Goal: Task Accomplishment & Management: Manage account settings

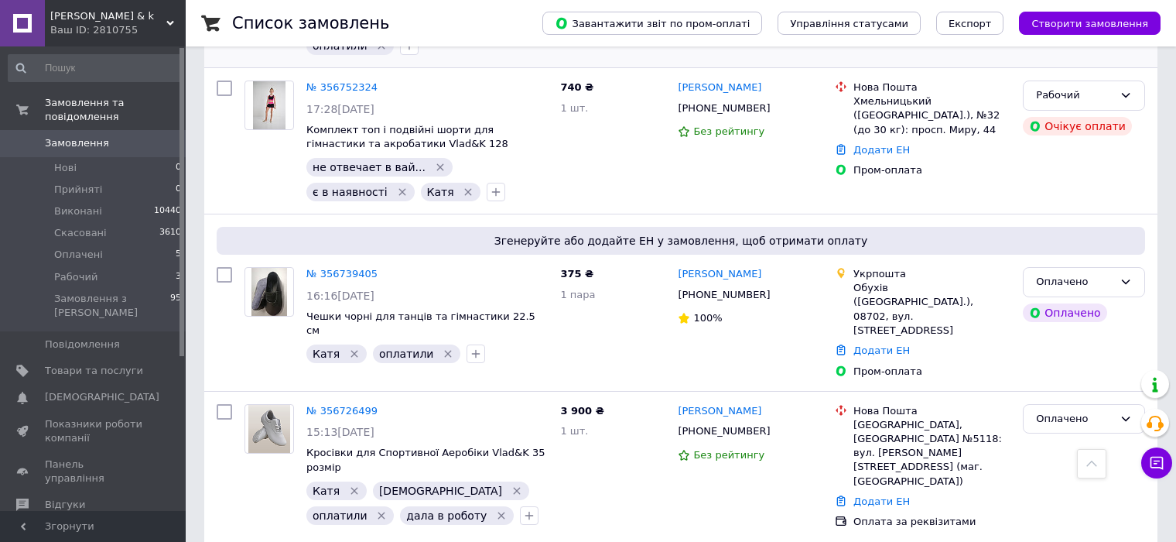
scroll to position [1006, 0]
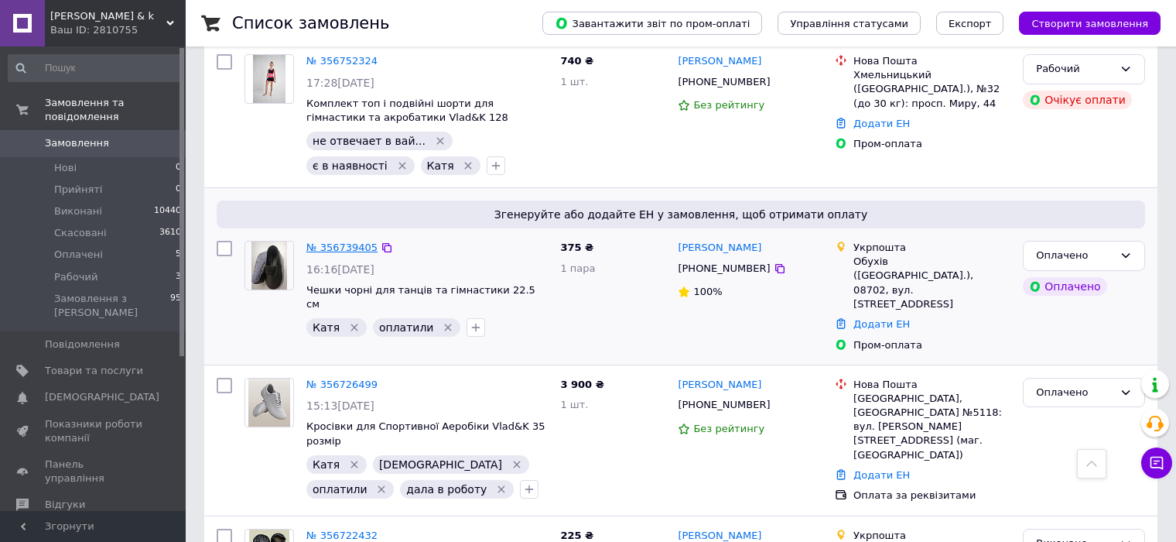
click at [324, 241] on link "№ 356739405" at bounding box center [341, 247] width 71 height 12
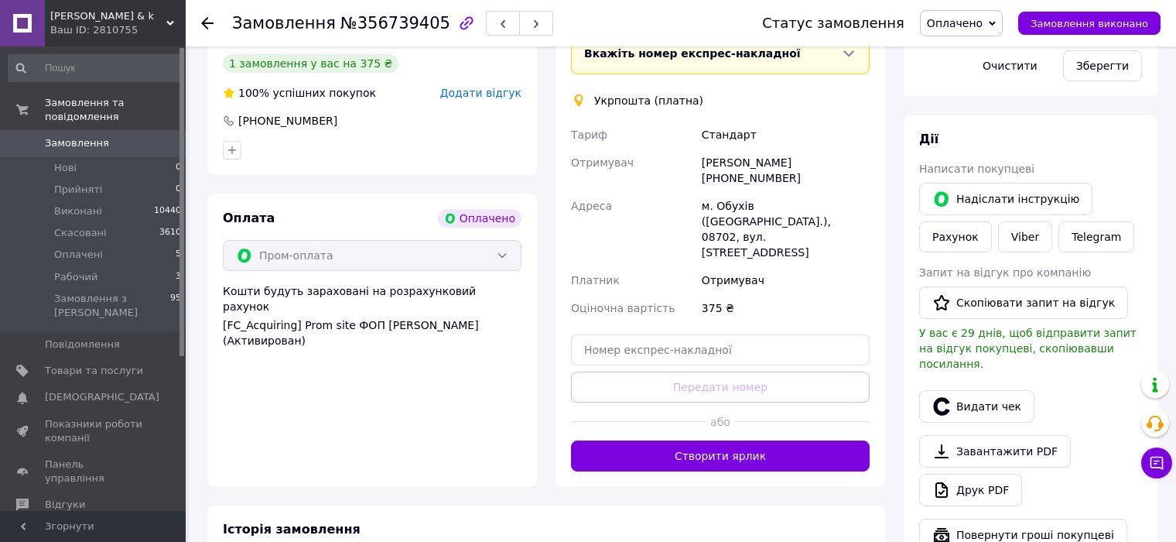
scroll to position [387, 0]
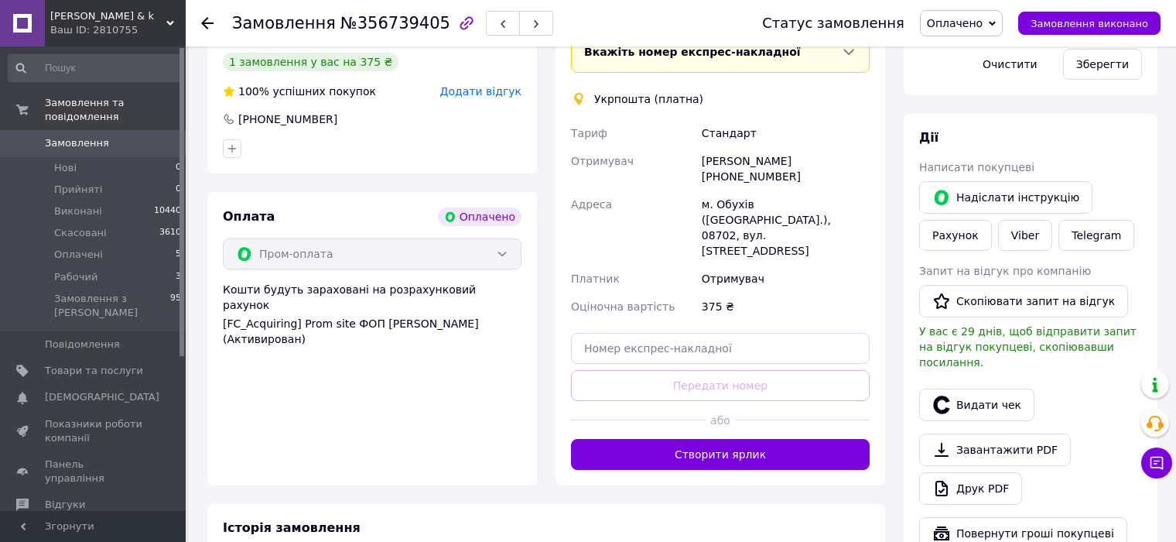
click at [741, 405] on div at bounding box center [802, 420] width 135 height 38
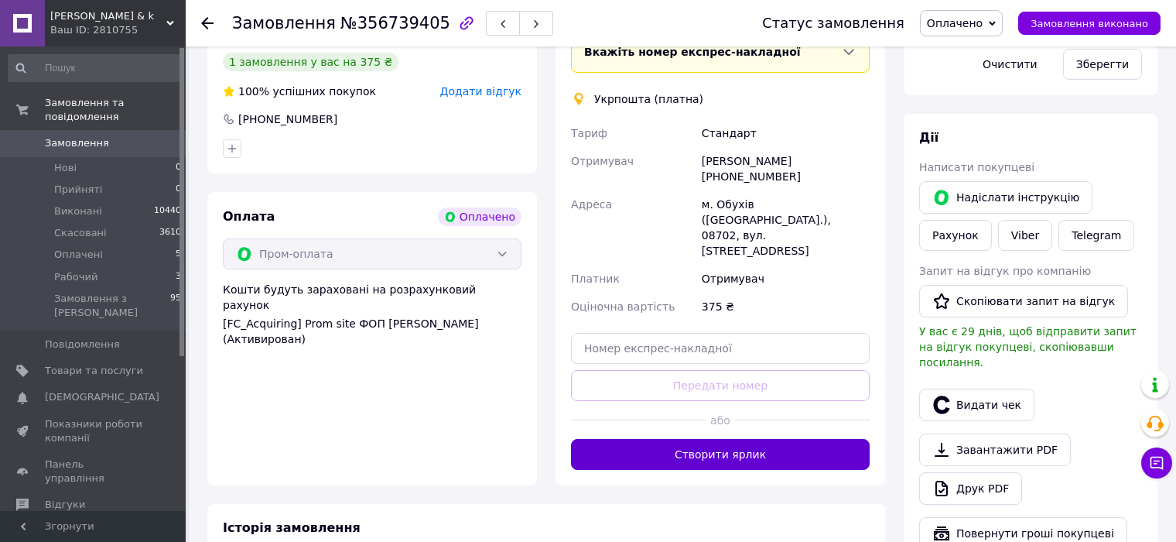
click at [734, 439] on button "Створити ярлик" at bounding box center [720, 454] width 299 height 31
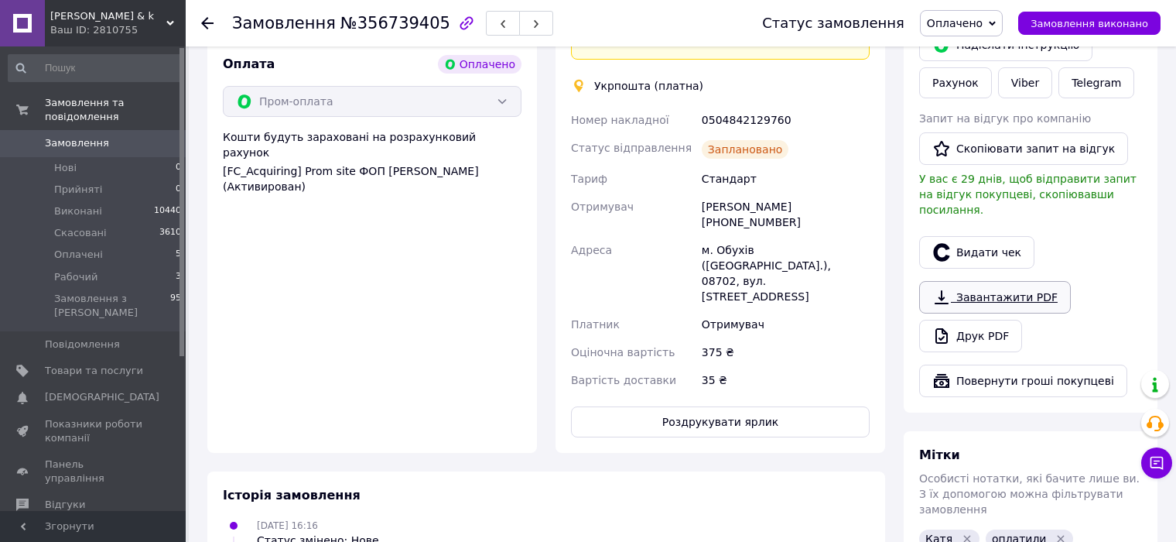
scroll to position [619, 0]
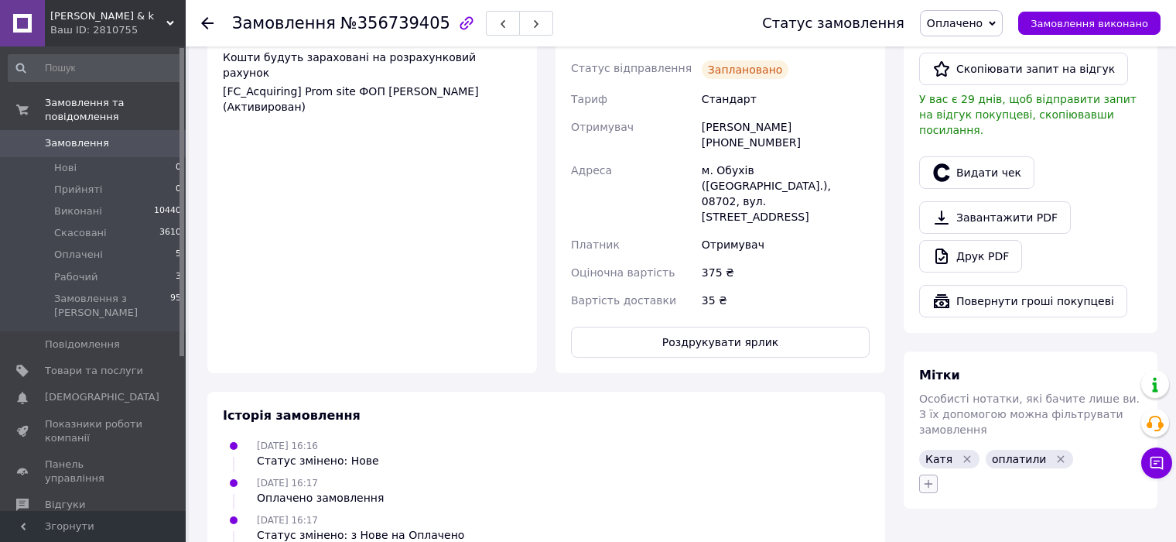
click at [932, 477] on icon "button" at bounding box center [928, 483] width 12 height 12
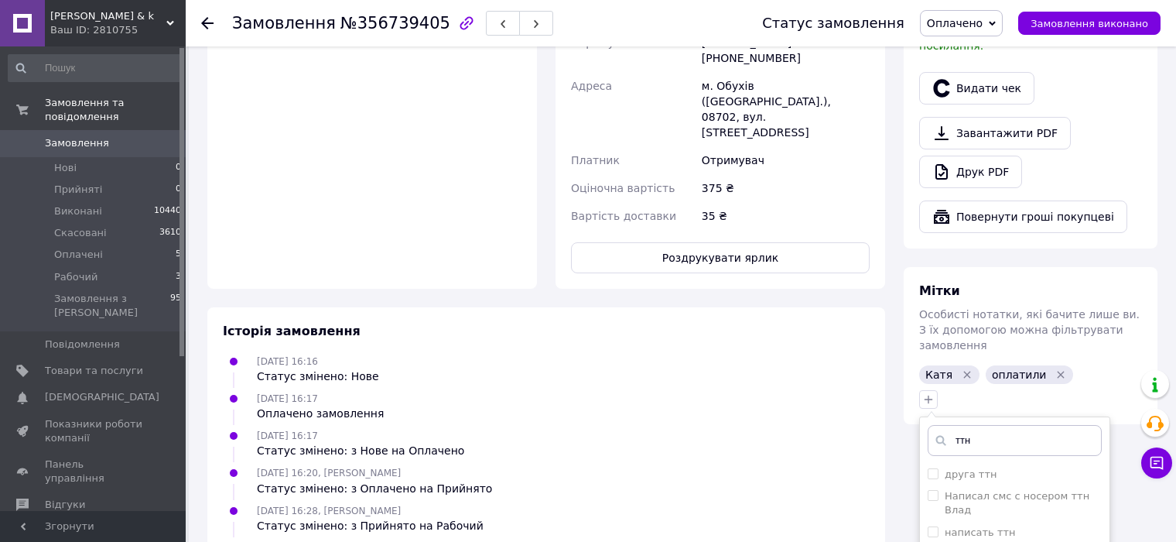
scroll to position [851, 0]
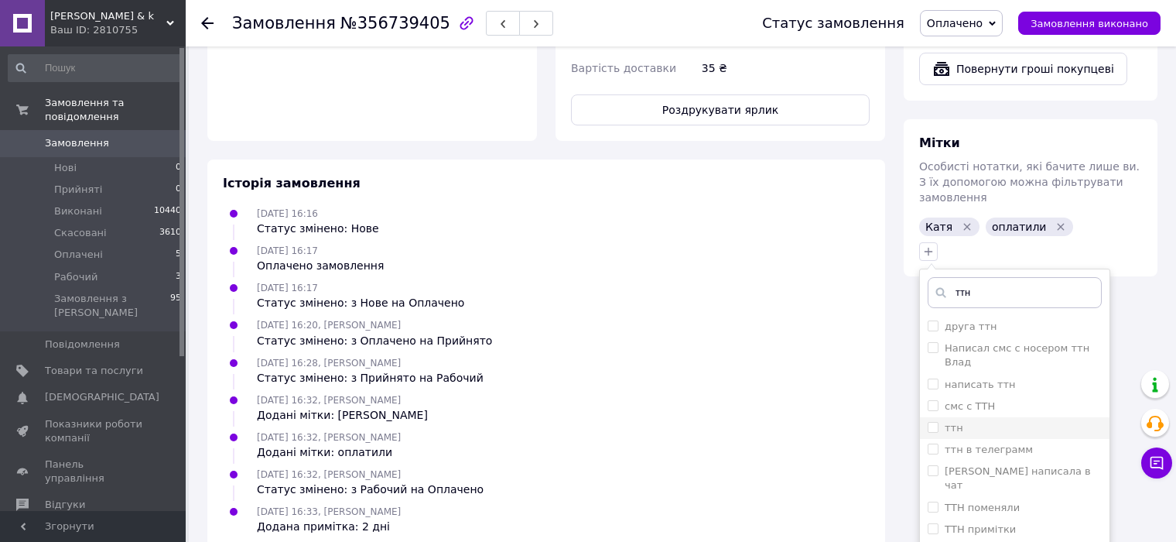
type input "ттн"
click at [925, 417] on li "ттн" at bounding box center [1015, 428] width 190 height 22
checkbox input "true"
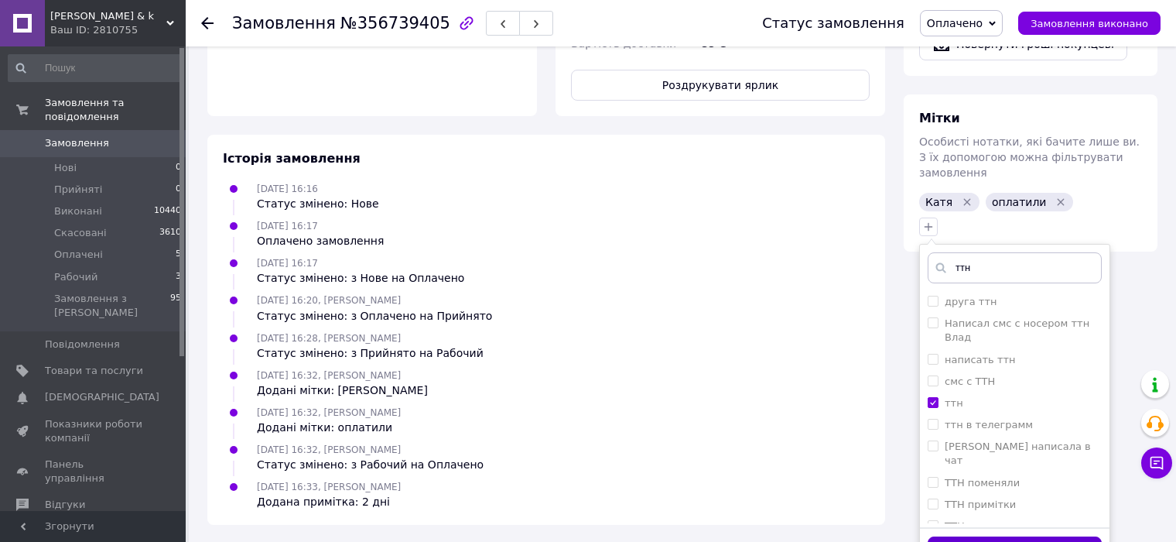
click at [1020, 536] on button "Додати мітку" at bounding box center [1015, 551] width 174 height 30
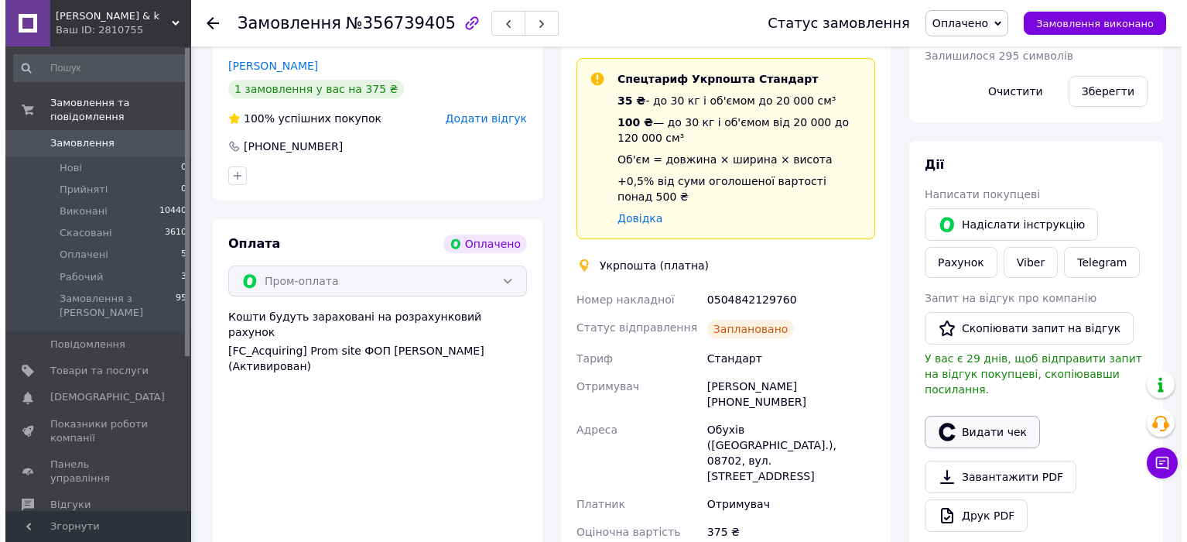
scroll to position [387, 0]
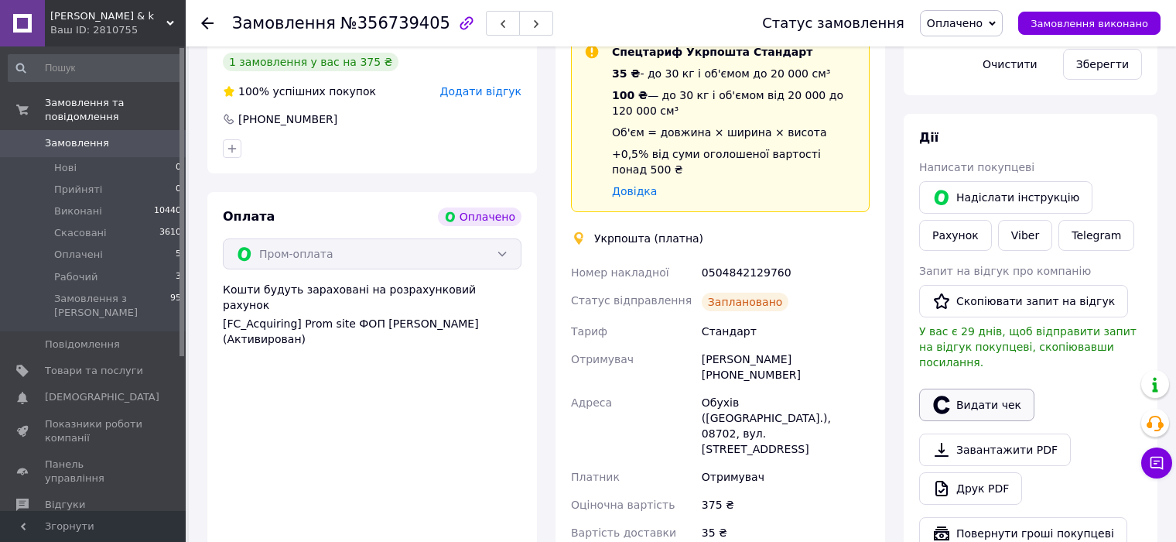
click at [985, 392] on button "Видати чек" at bounding box center [976, 404] width 115 height 32
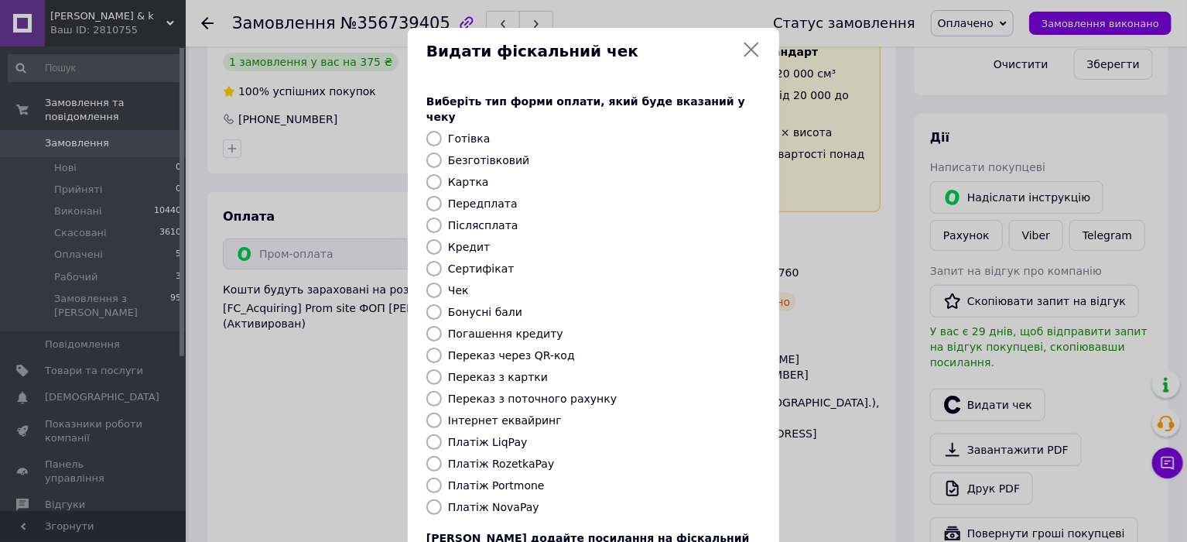
click at [499, 457] on label "Платіж RozetkaPay" at bounding box center [501, 463] width 106 height 12
click at [436, 456] on input "Платіж RozetkaPay" at bounding box center [433, 463] width 15 height 15
radio input "true"
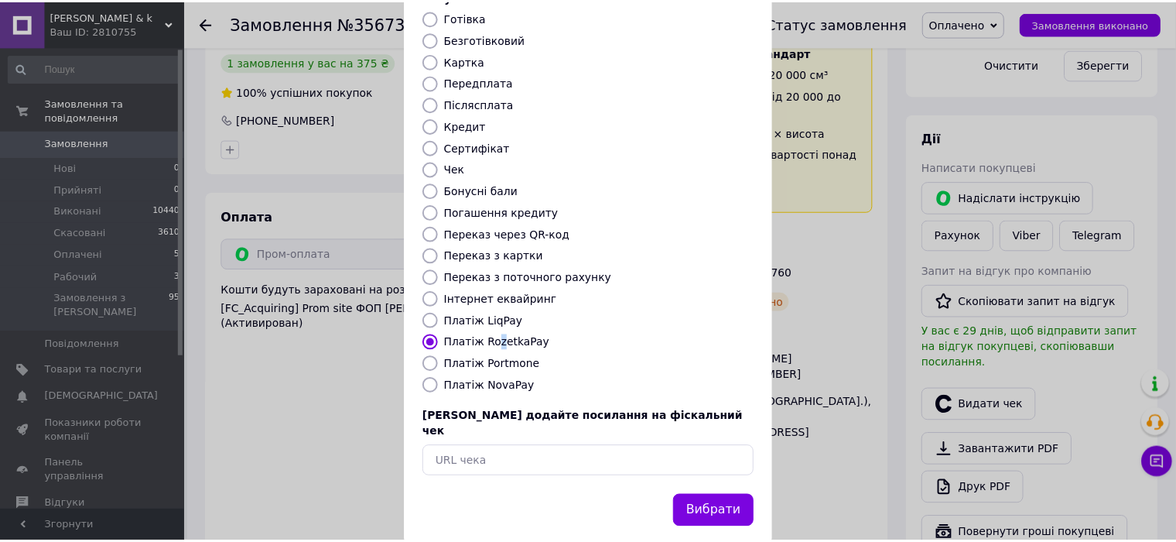
scroll to position [122, 0]
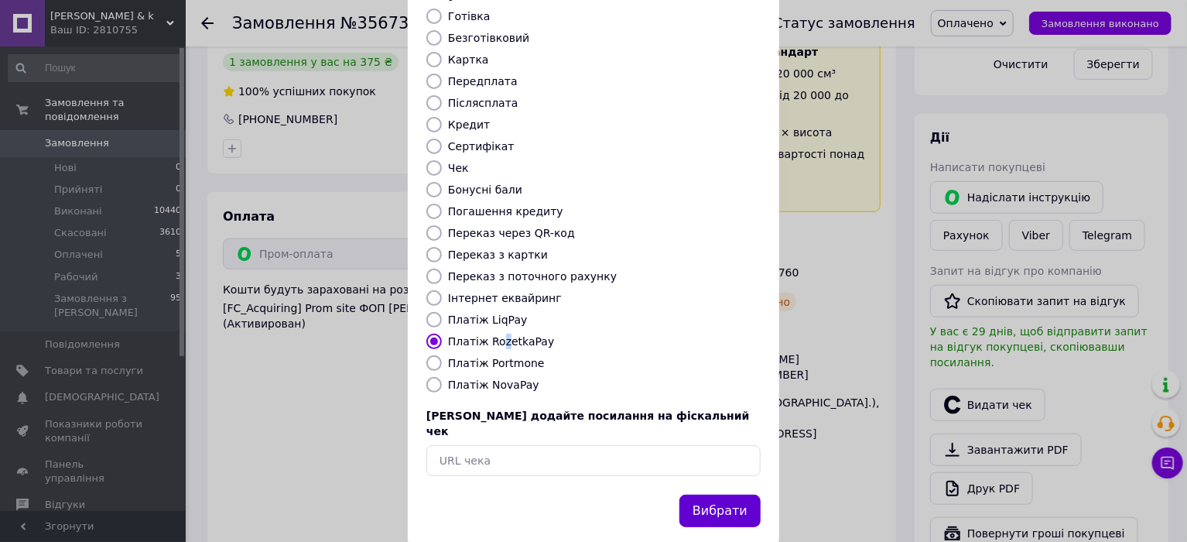
click at [703, 494] on button "Вибрати" at bounding box center [719, 510] width 81 height 33
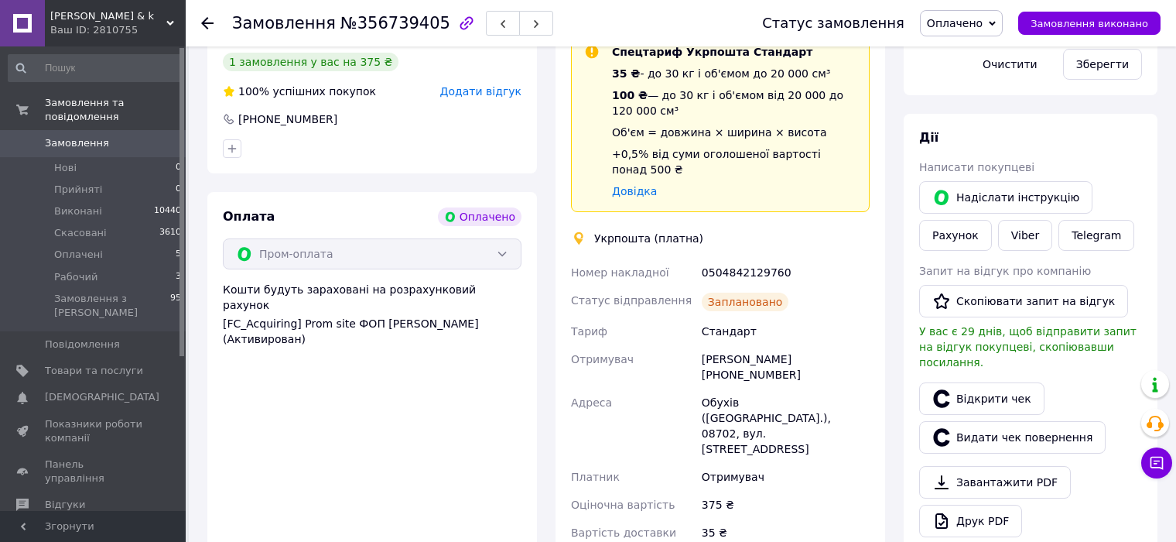
click at [205, 23] on icon at bounding box center [207, 23] width 12 height 12
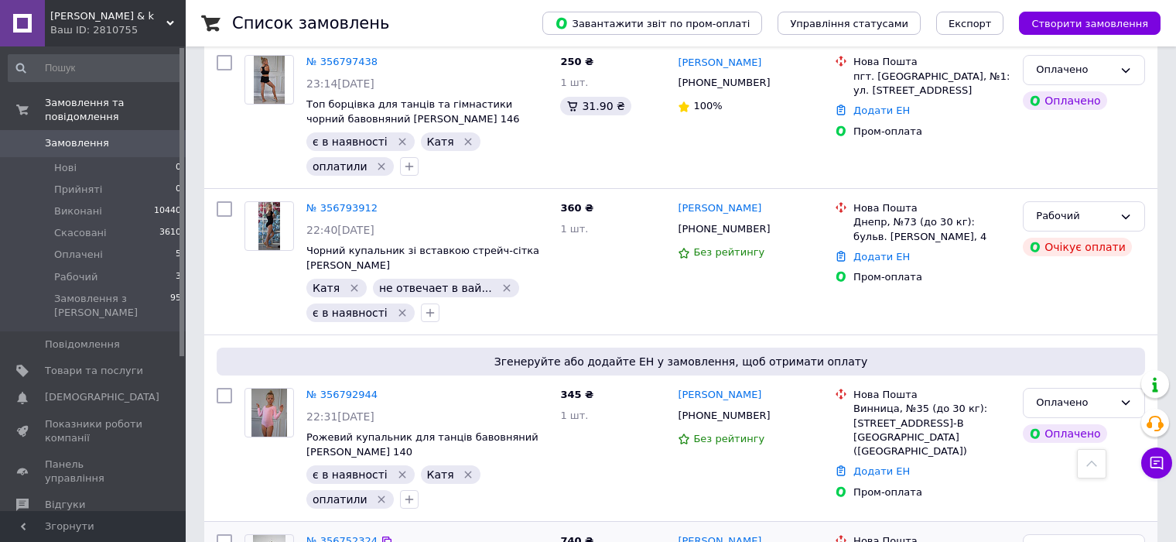
scroll to position [542, 0]
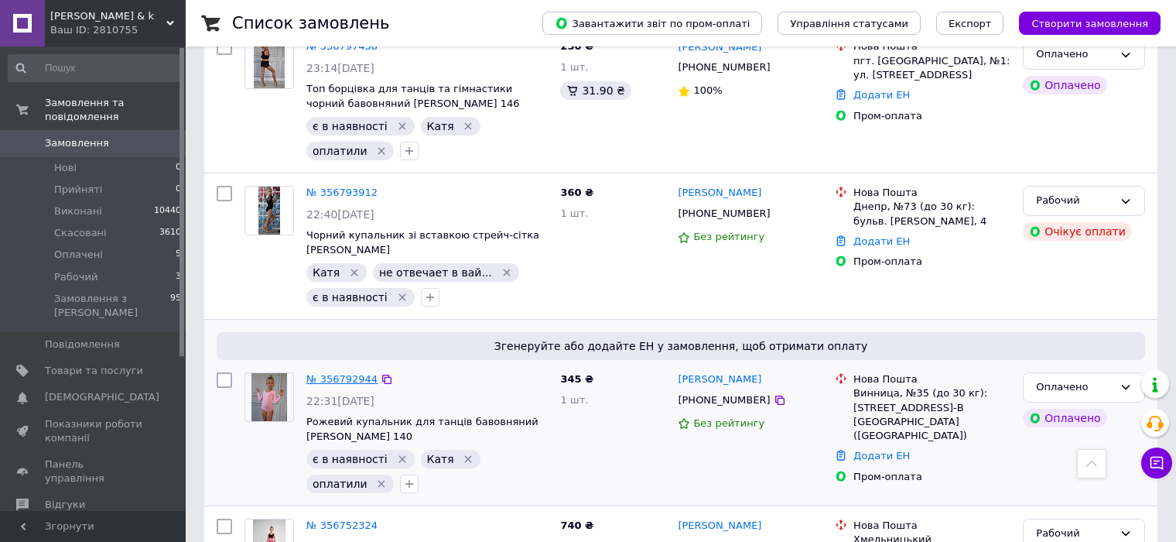
click at [321, 373] on link "№ 356792944" at bounding box center [341, 379] width 71 height 12
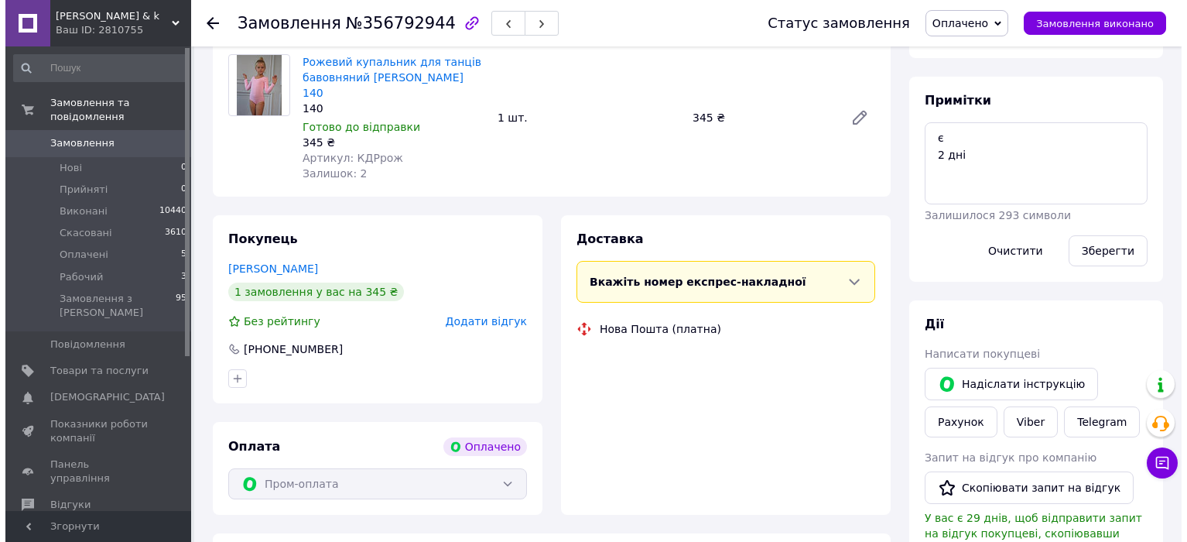
scroll to position [542, 0]
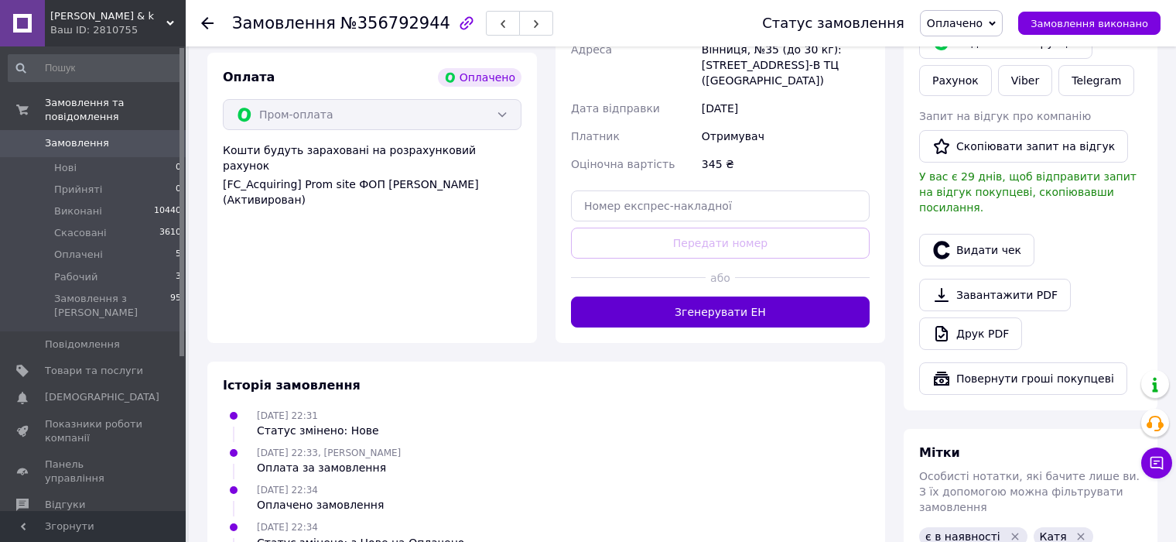
click at [704, 296] on button "Згенерувати ЕН" at bounding box center [720, 311] width 299 height 31
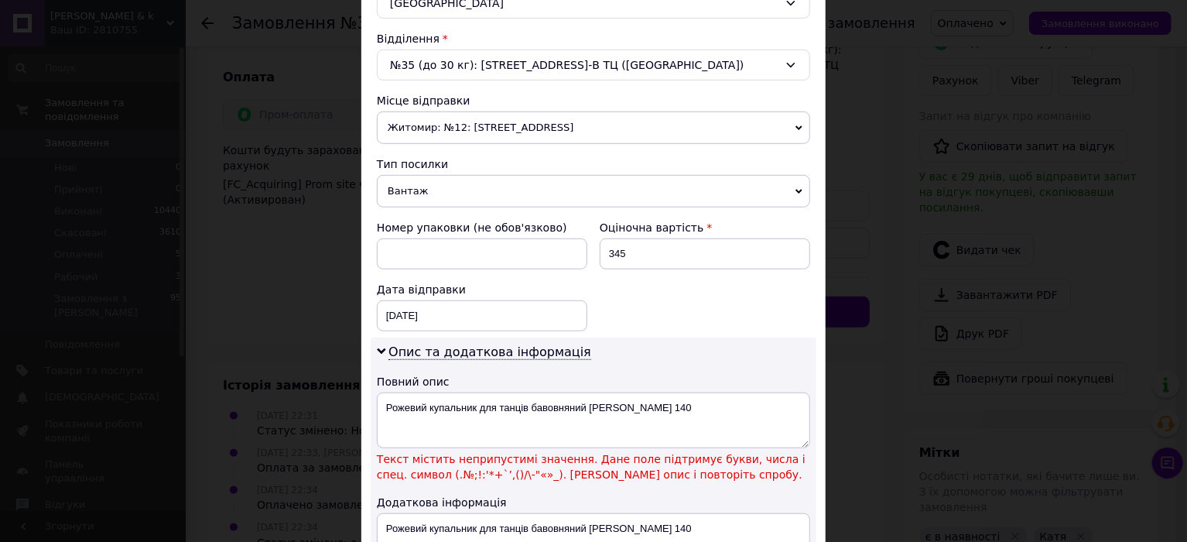
scroll to position [464, 0]
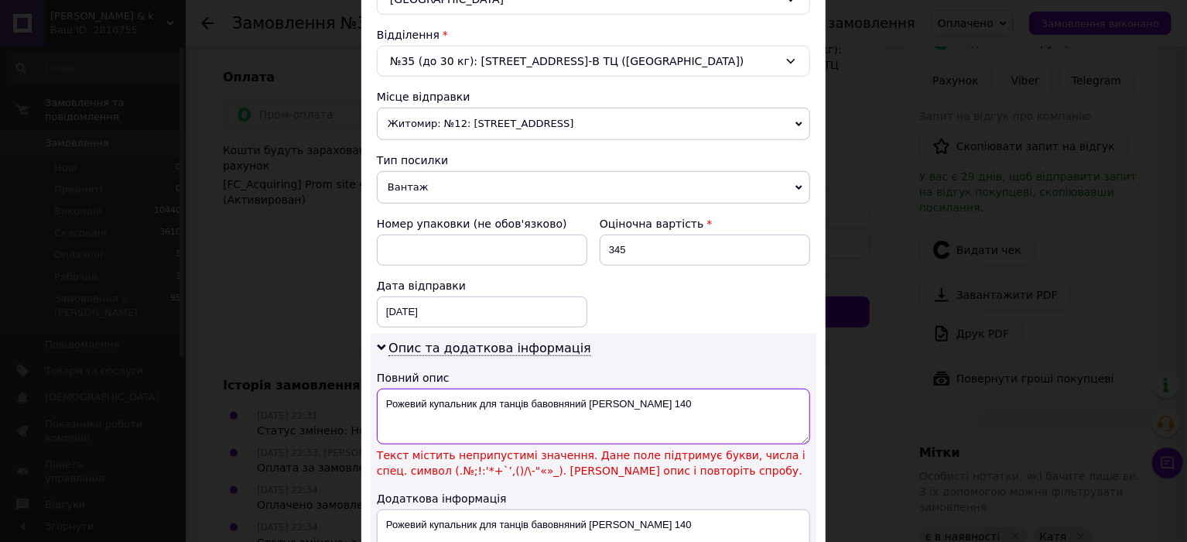
click at [613, 403] on textarea "Рожевий купальник для танців бавовняний [PERSON_NAME] 140" at bounding box center [593, 416] width 433 height 56
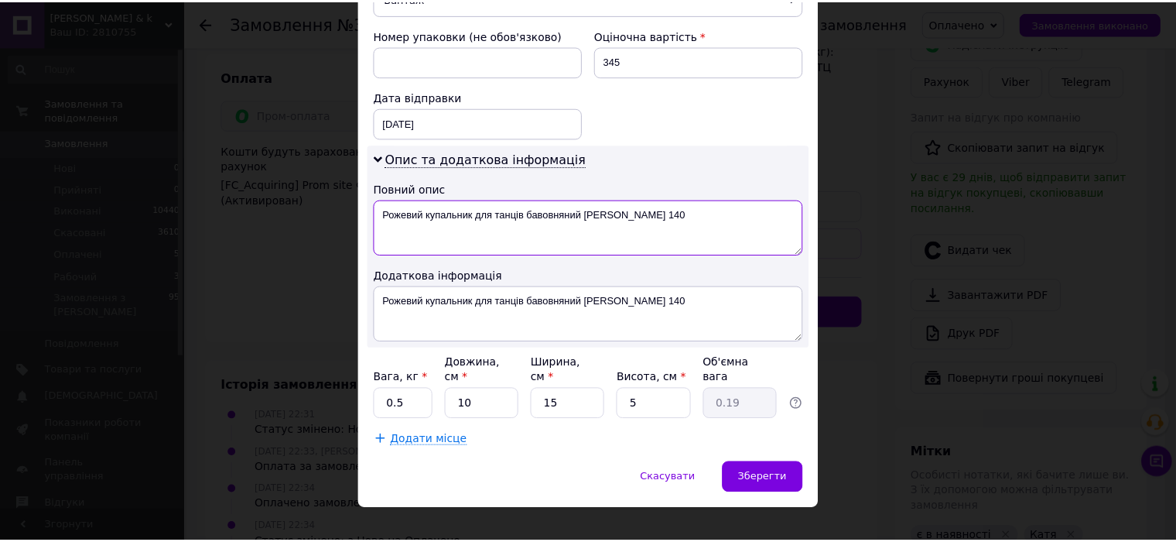
scroll to position [654, 0]
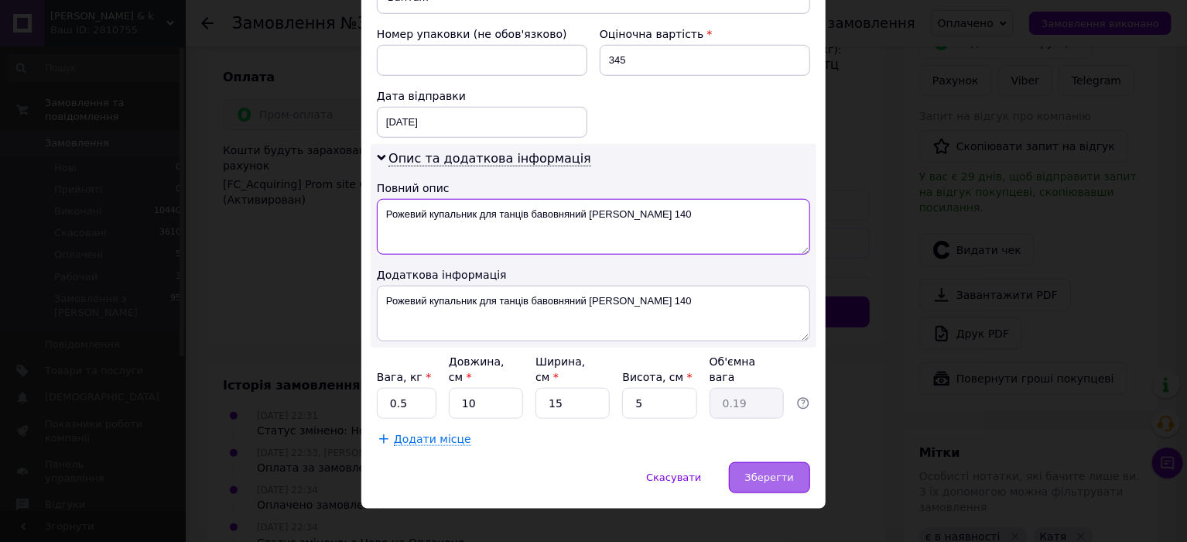
type textarea "Рожевий купальник для танців бавовняний [PERSON_NAME] 140"
click at [747, 462] on div "Зберегти" at bounding box center [769, 477] width 81 height 31
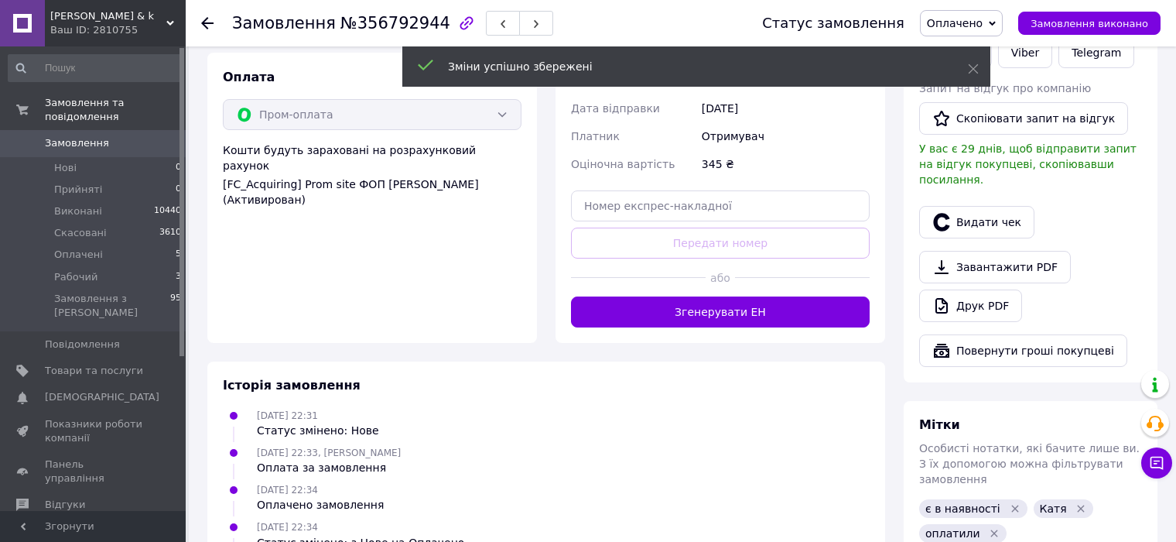
scroll to position [93, 0]
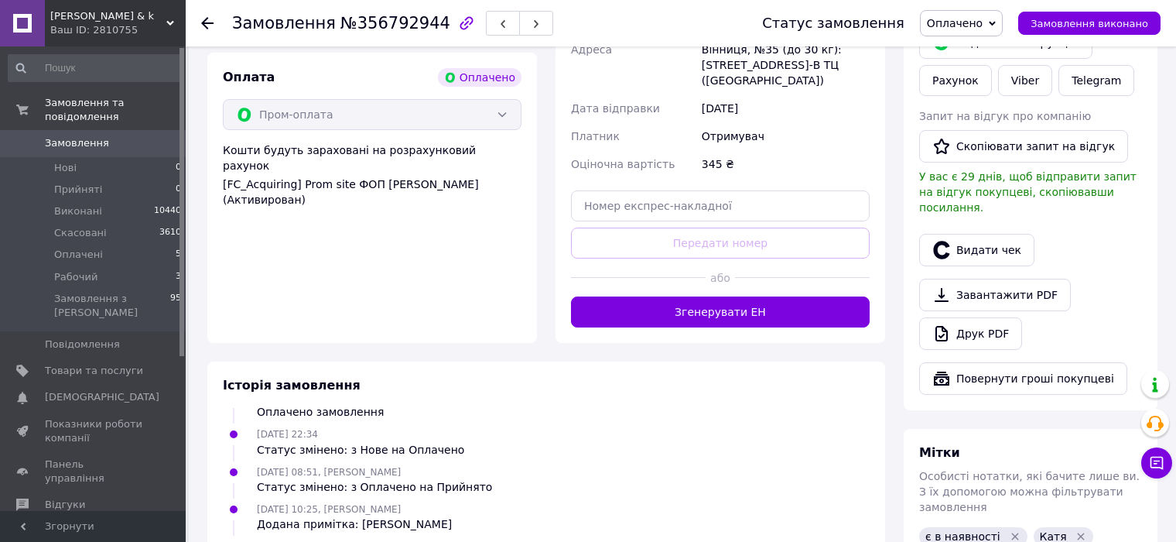
drag, startPoint x: 664, startPoint y: 500, endPoint x: 674, endPoint y: 466, distance: 35.5
click at [665, 501] on div "[DATE] 10:25, [PERSON_NAME] примітка: [PERSON_NAME]" at bounding box center [546, 516] width 659 height 31
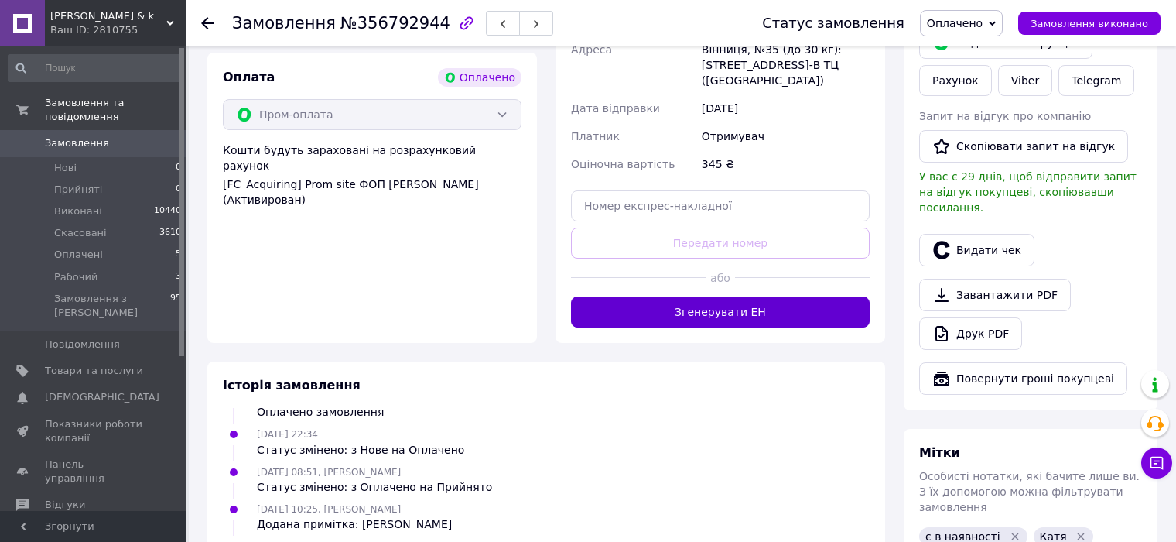
click at [696, 296] on button "Згенерувати ЕН" at bounding box center [720, 311] width 299 height 31
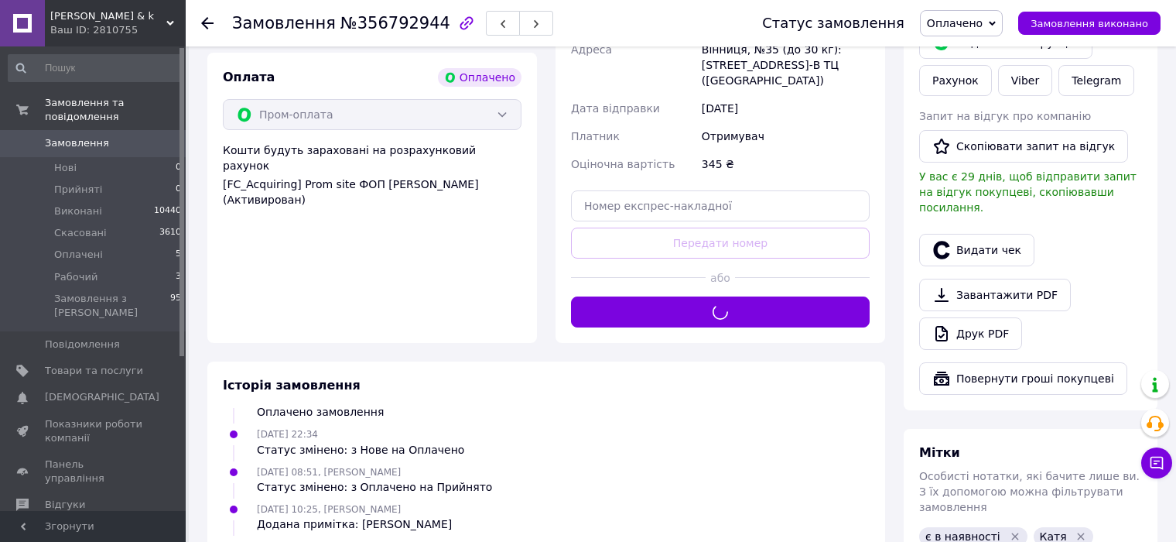
scroll to position [619, 0]
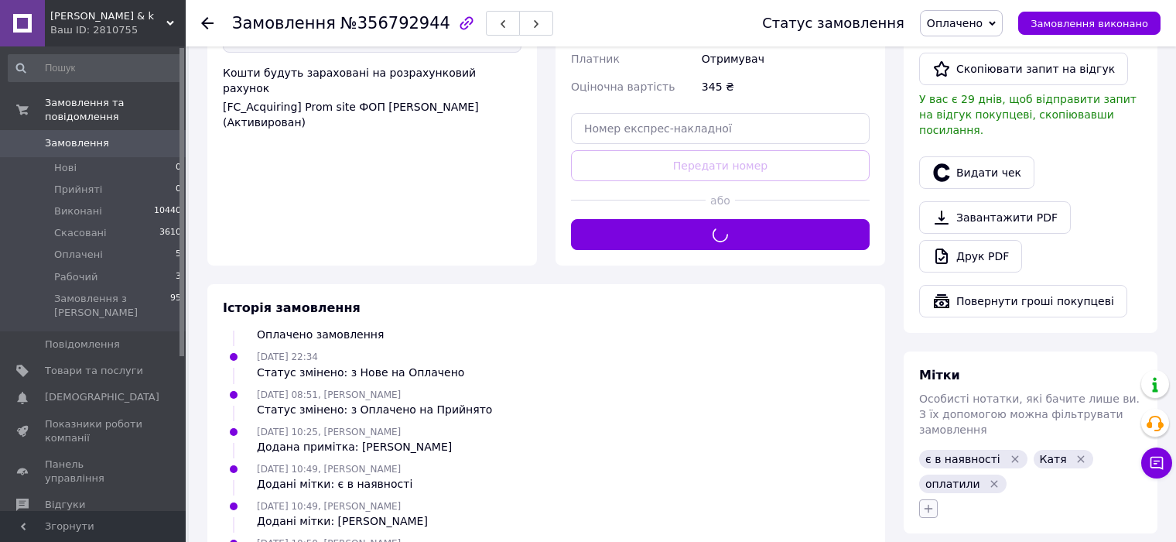
click at [928, 502] on icon "button" at bounding box center [928, 508] width 12 height 12
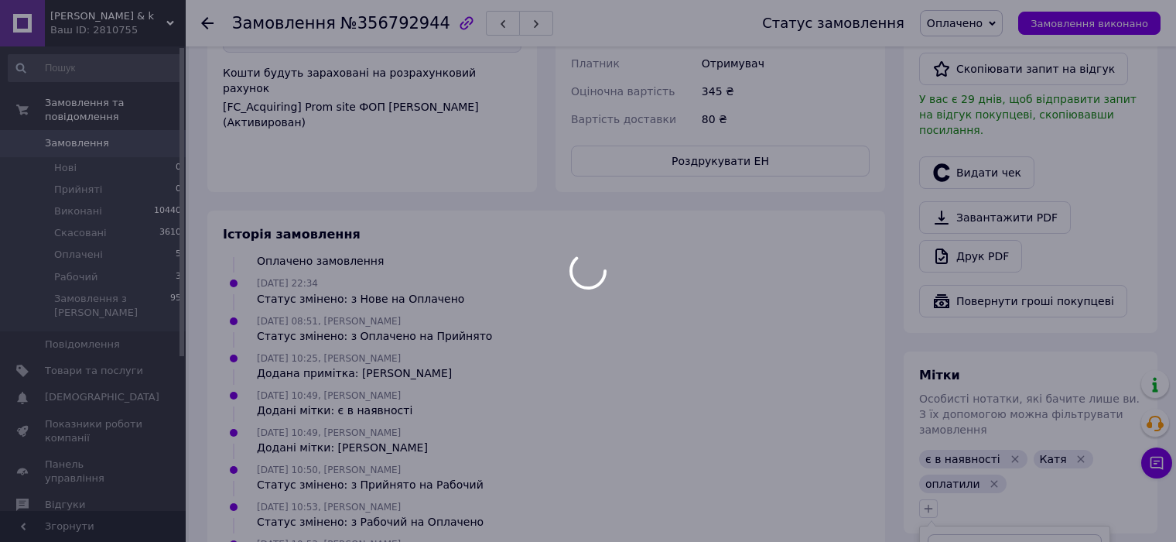
drag, startPoint x: 928, startPoint y: 471, endPoint x: 931, endPoint y: 496, distance: 25.0
click at [928, 496] on body "[PERSON_NAME] & k Ваш ID: 2810755 Сайт [PERSON_NAME] & k Кабінет покупця Переві…" at bounding box center [588, 67] width 1176 height 1373
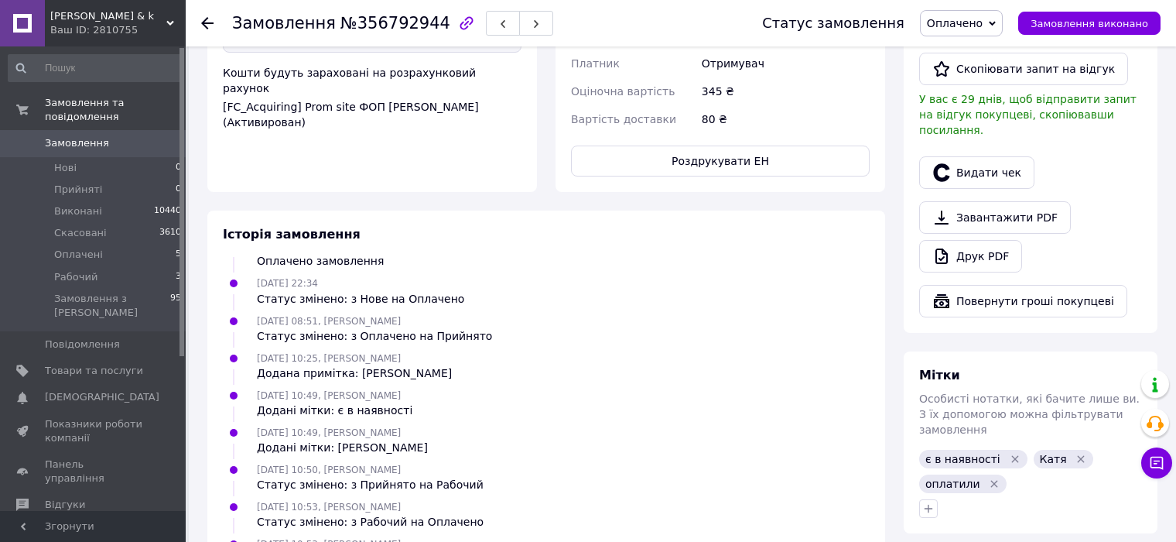
scroll to position [130, 0]
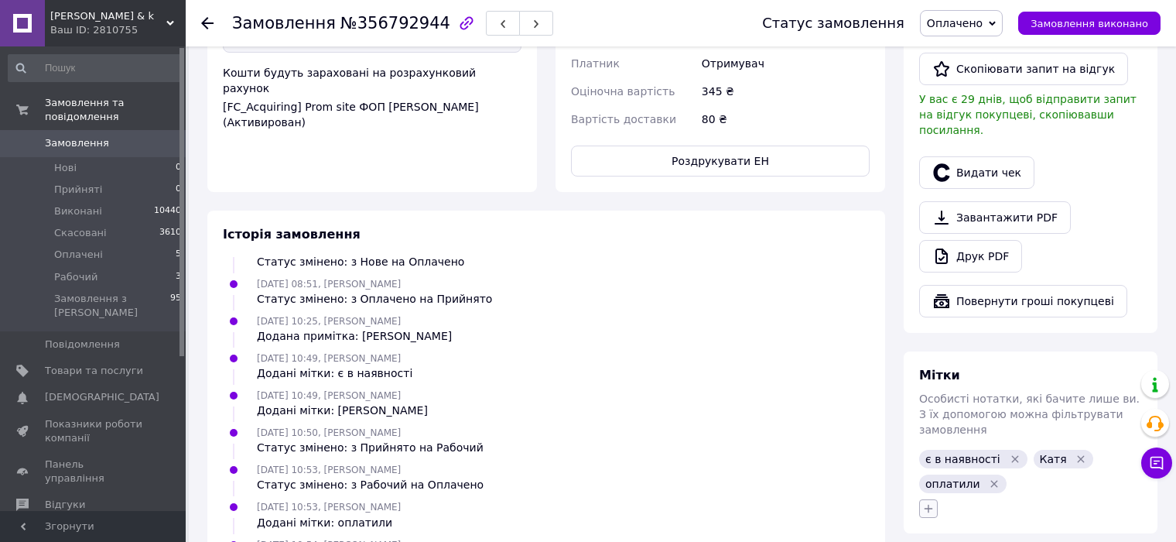
click at [935, 499] on button "button" at bounding box center [928, 508] width 19 height 19
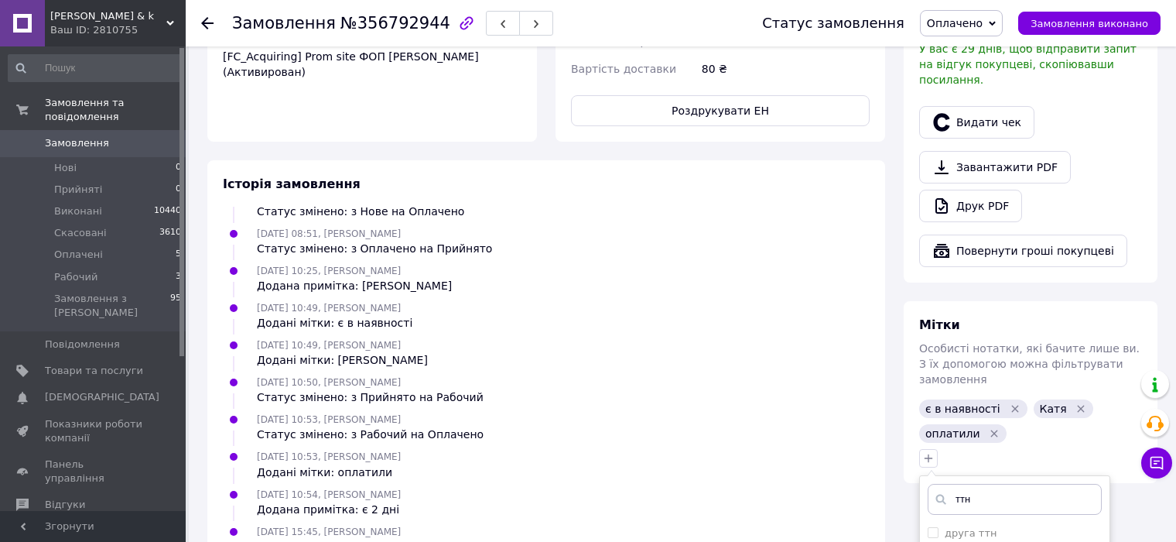
scroll to position [774, 0]
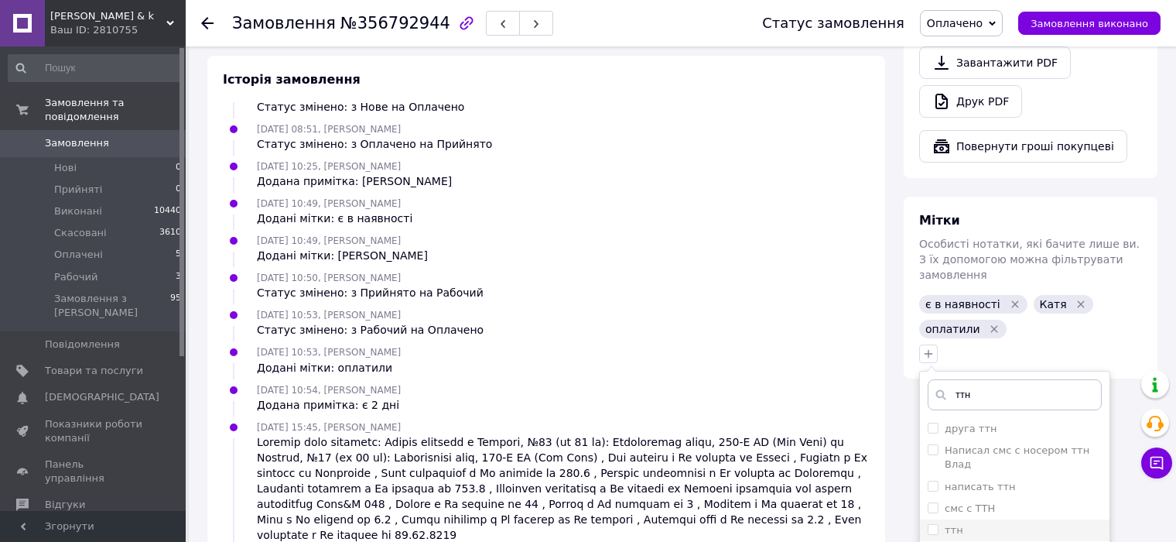
type input "ттн"
click at [934, 524] on input "ттн" at bounding box center [933, 529] width 10 height 10
checkbox input "true"
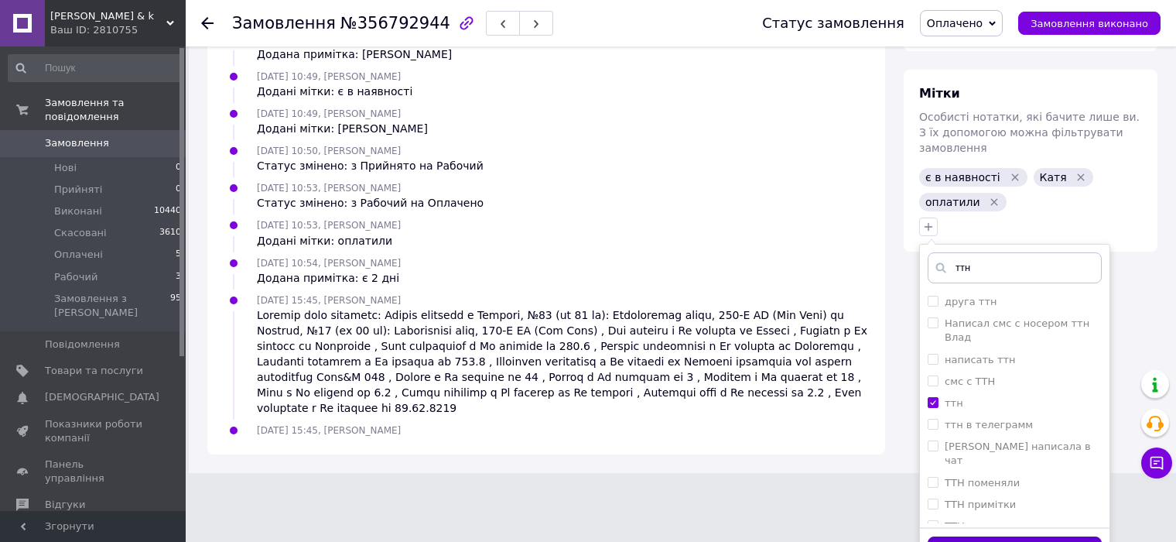
click at [976, 536] on button "Додати мітку" at bounding box center [1015, 551] width 174 height 30
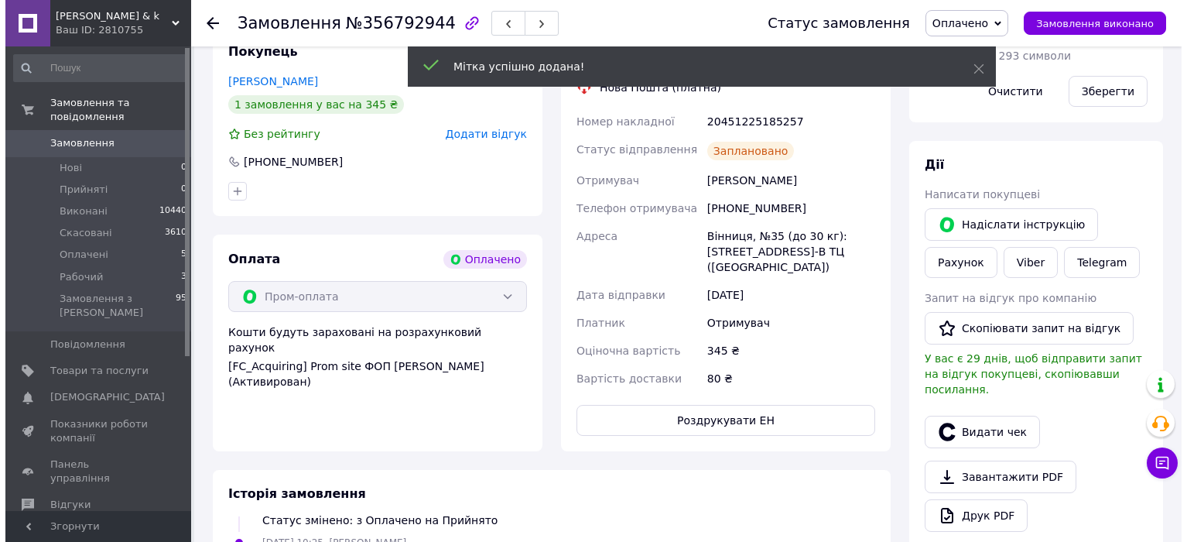
scroll to position [387, 0]
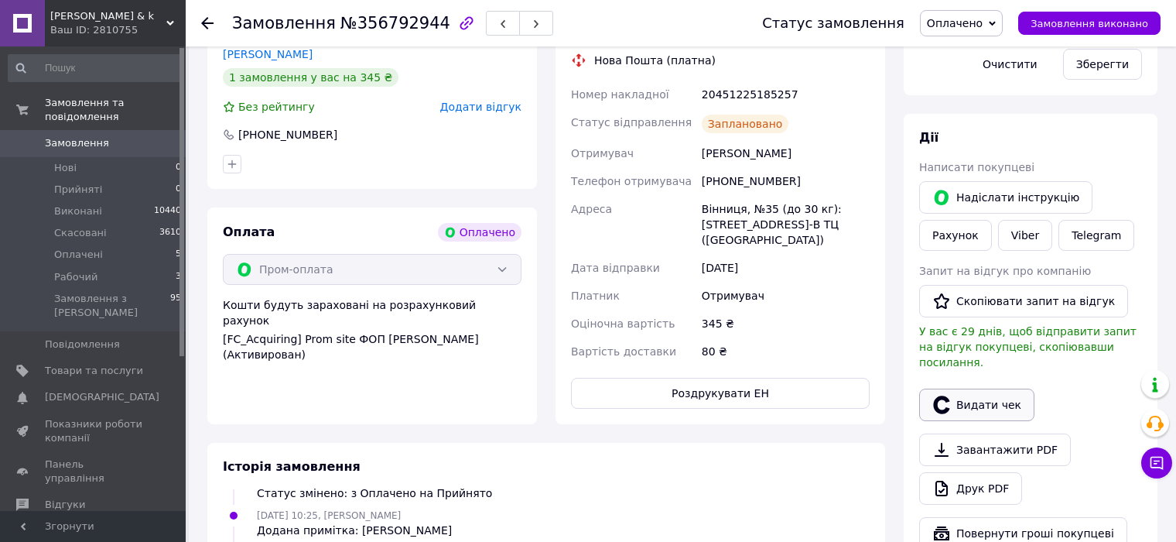
click at [937, 395] on icon "button" at bounding box center [941, 404] width 19 height 19
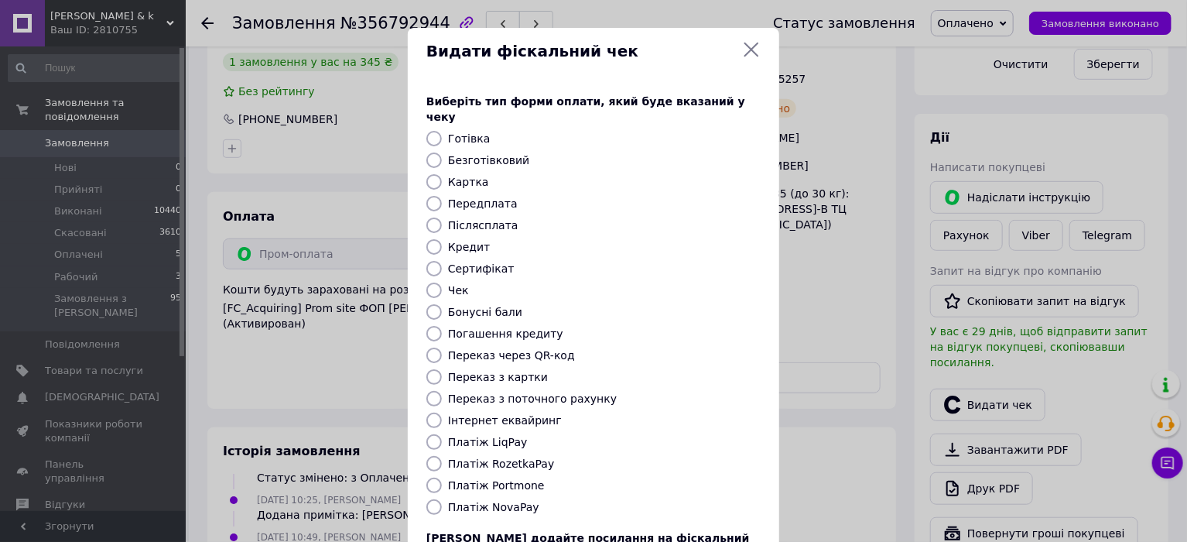
click at [501, 457] on label "Платіж RozetkaPay" at bounding box center [501, 463] width 106 height 12
click at [442, 456] on input "Платіж RozetkaPay" at bounding box center [433, 463] width 15 height 15
radio input "true"
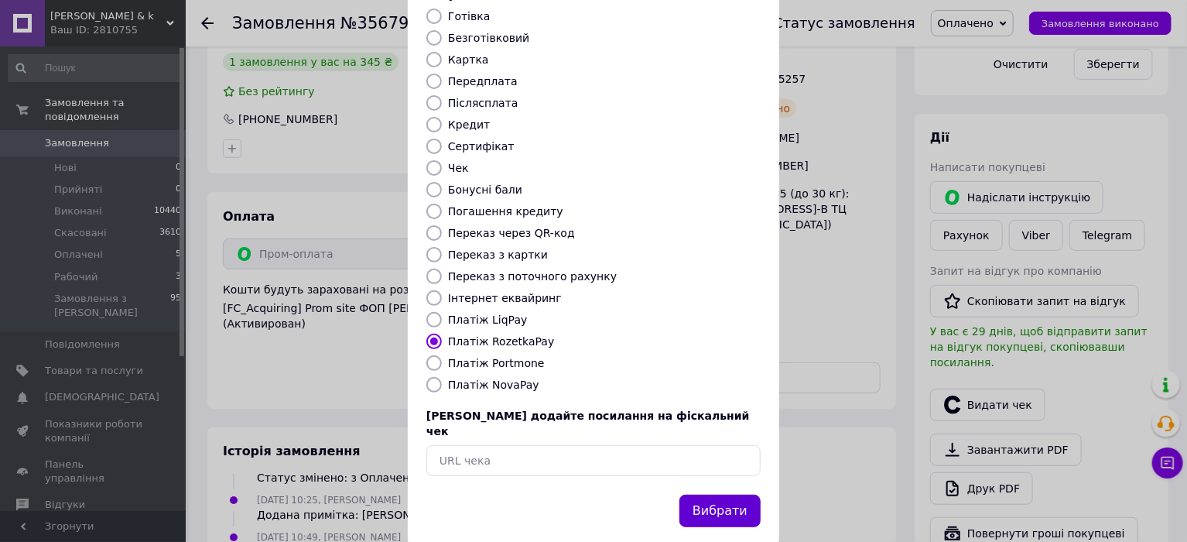
click at [722, 494] on button "Вибрати" at bounding box center [719, 510] width 81 height 33
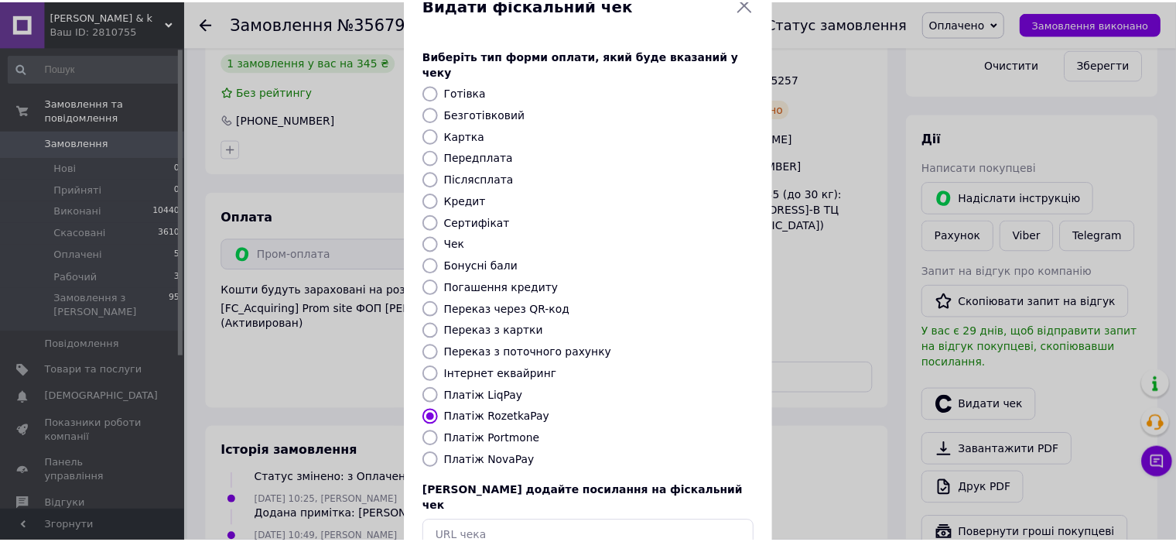
scroll to position [0, 0]
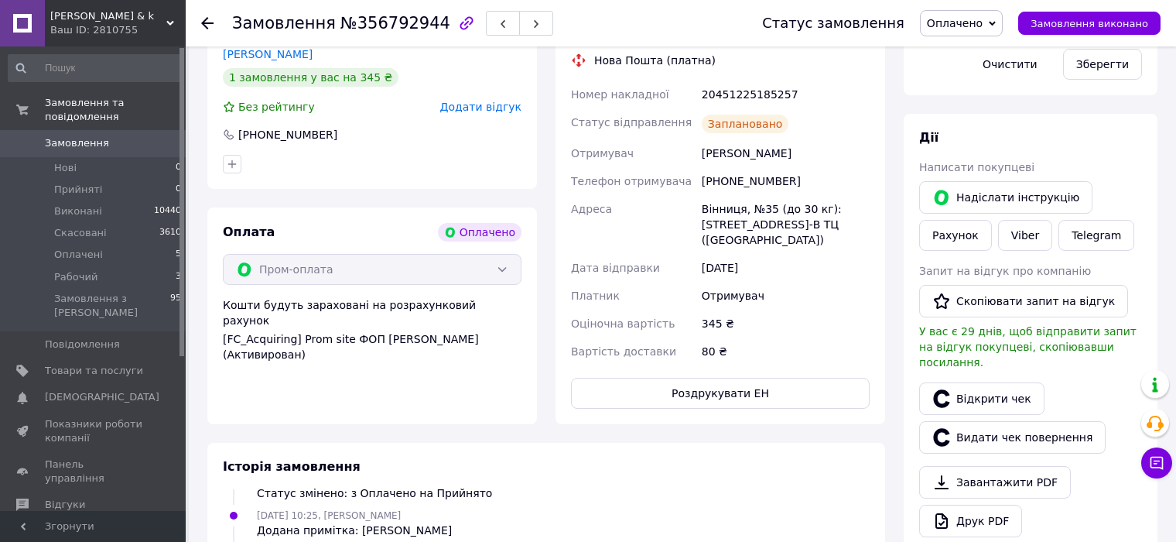
click at [198, 20] on div "Замовлення №356792944 Статус замовлення Оплачено Прийнято Виконано Скасовано Ра…" at bounding box center [681, 23] width 990 height 46
click at [192, 87] on div "Замовлення №356792944 Статус замовлення Оплачено Прийнято Виконано Скасовано Ра…" at bounding box center [682, 323] width 987 height 1327
click at [208, 26] on icon at bounding box center [207, 23] width 12 height 12
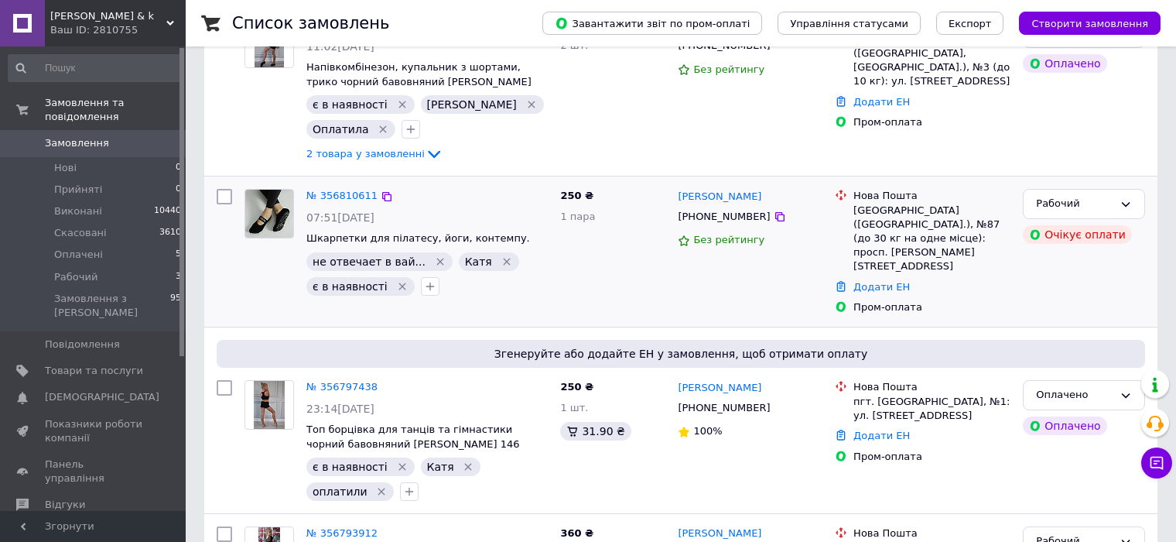
scroll to position [232, 0]
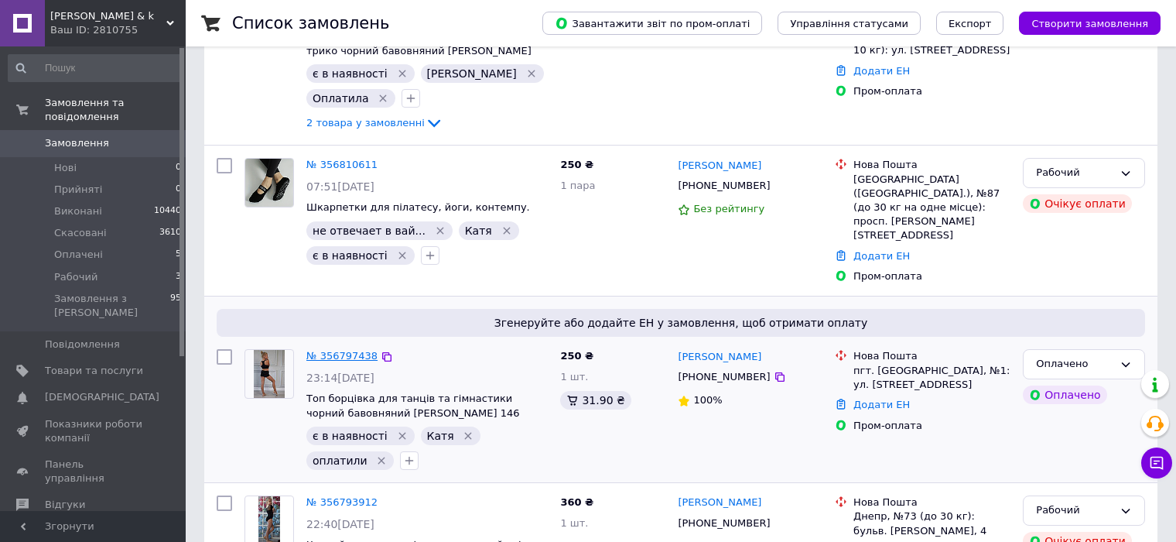
click at [344, 350] on link "№ 356797438" at bounding box center [341, 356] width 71 height 12
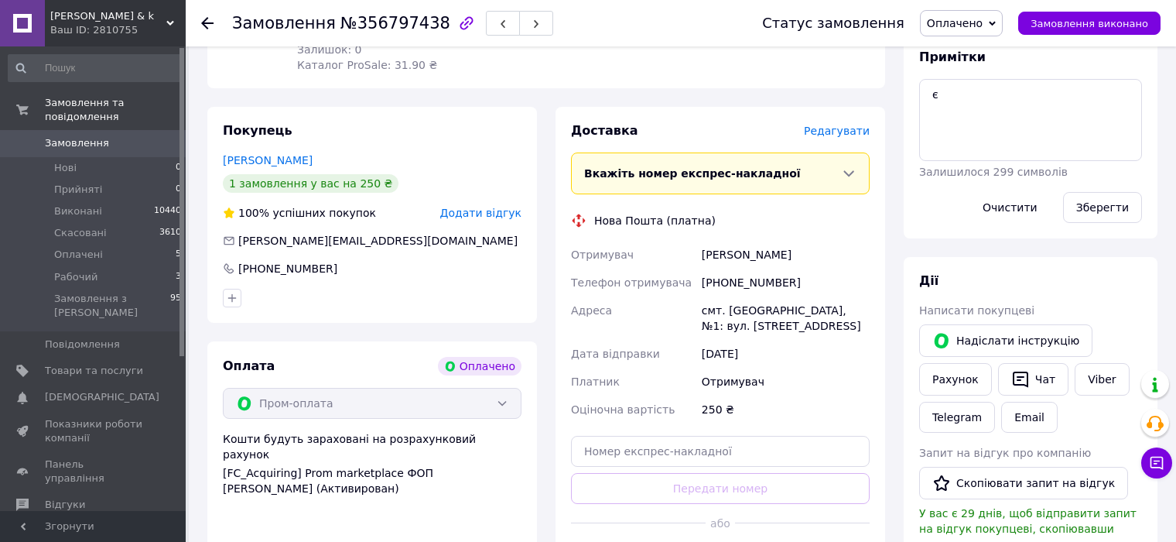
scroll to position [464, 0]
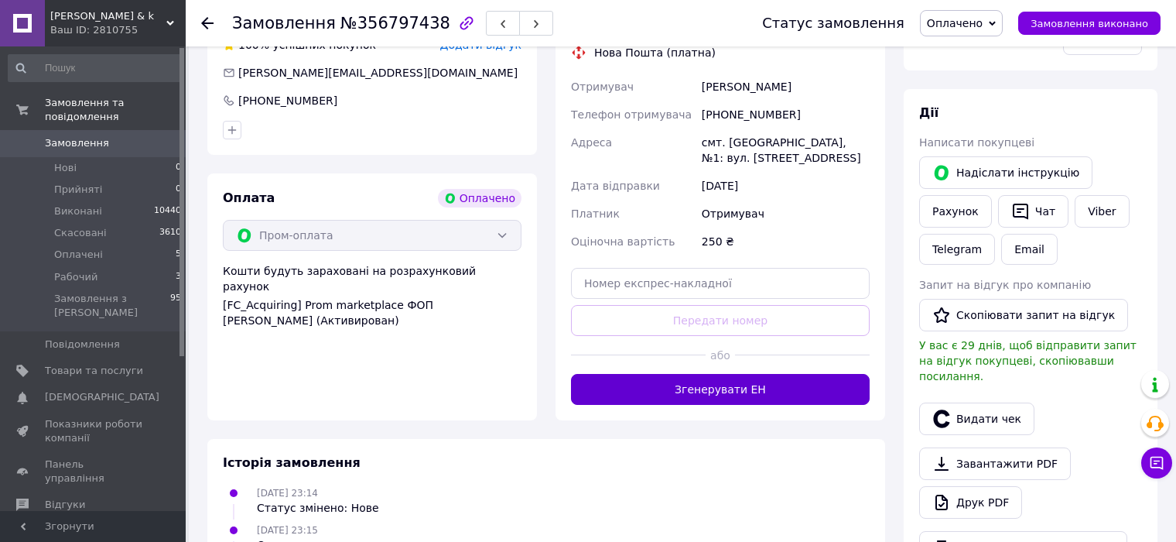
click at [625, 404] on button "Згенерувати ЕН" at bounding box center [720, 389] width 299 height 31
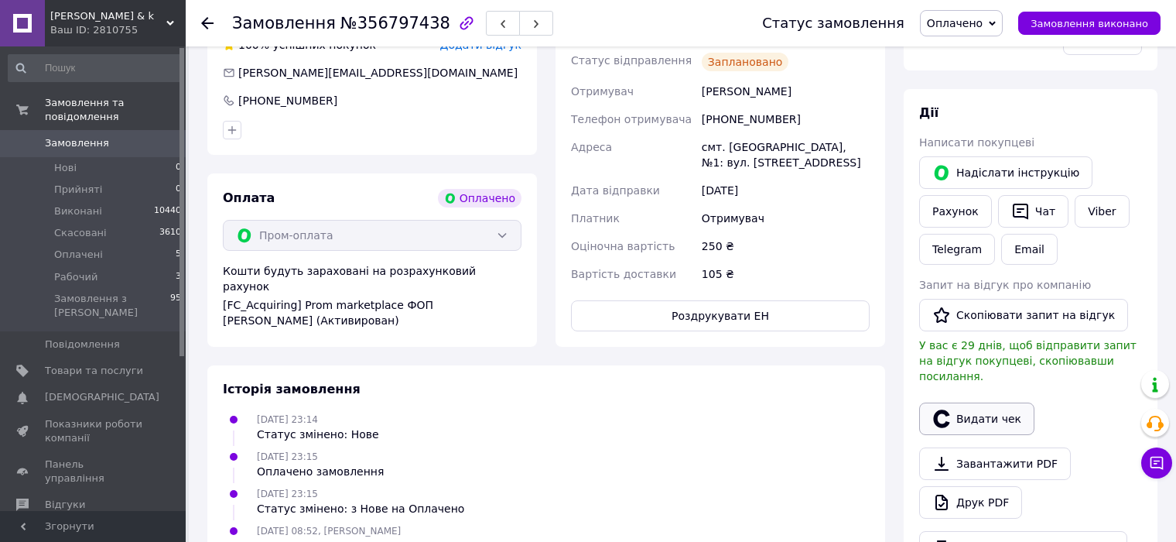
click at [959, 414] on button "Видати чек" at bounding box center [976, 418] width 115 height 32
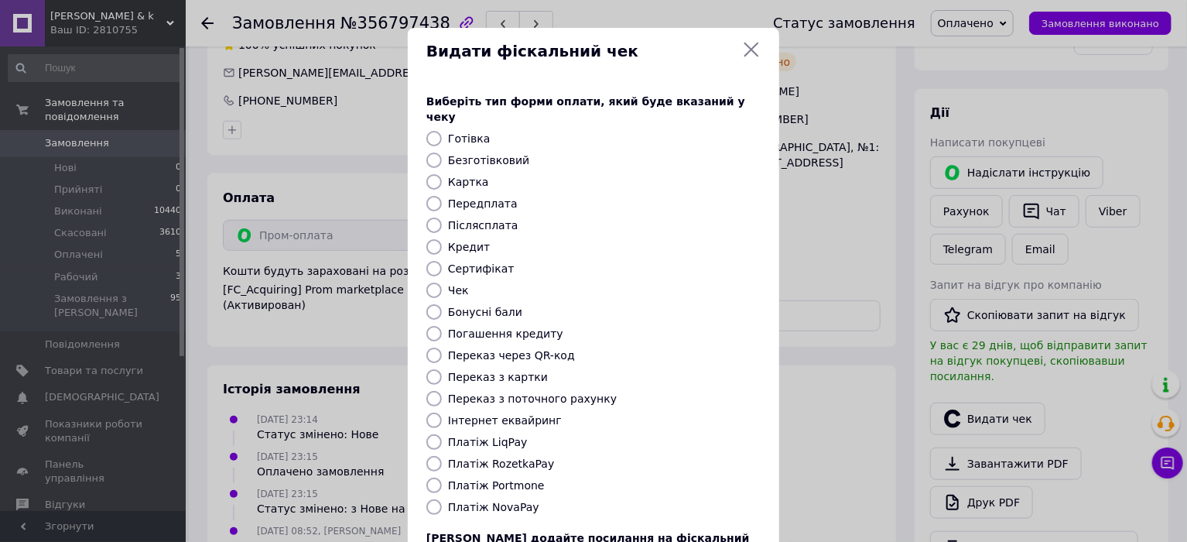
click at [457, 457] on label "Платіж RozetkaPay" at bounding box center [501, 463] width 106 height 12
click at [442, 456] on input "Платіж RozetkaPay" at bounding box center [433, 463] width 15 height 15
radio input "true"
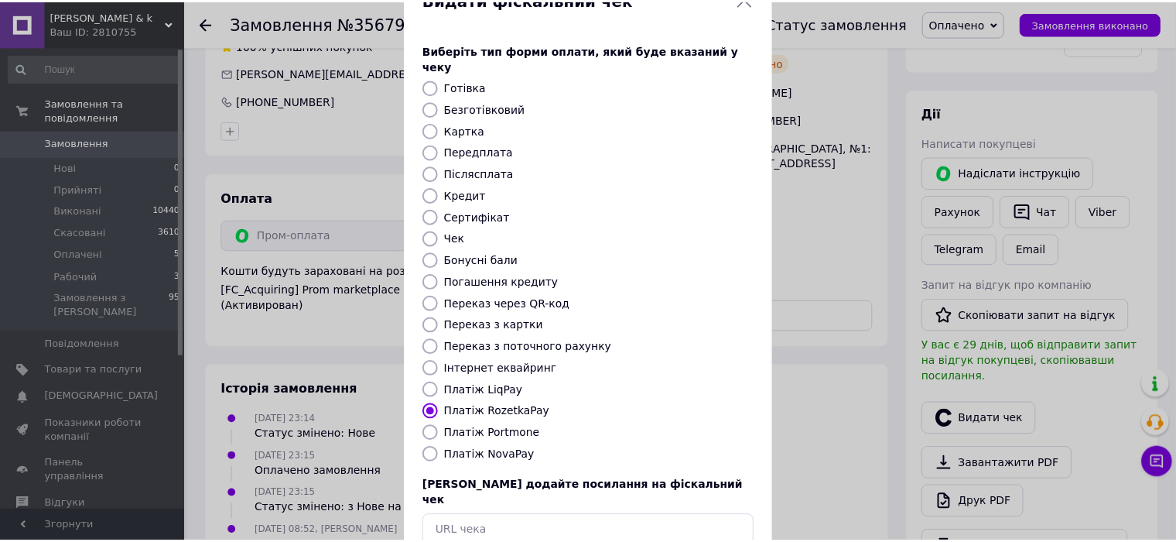
scroll to position [122, 0]
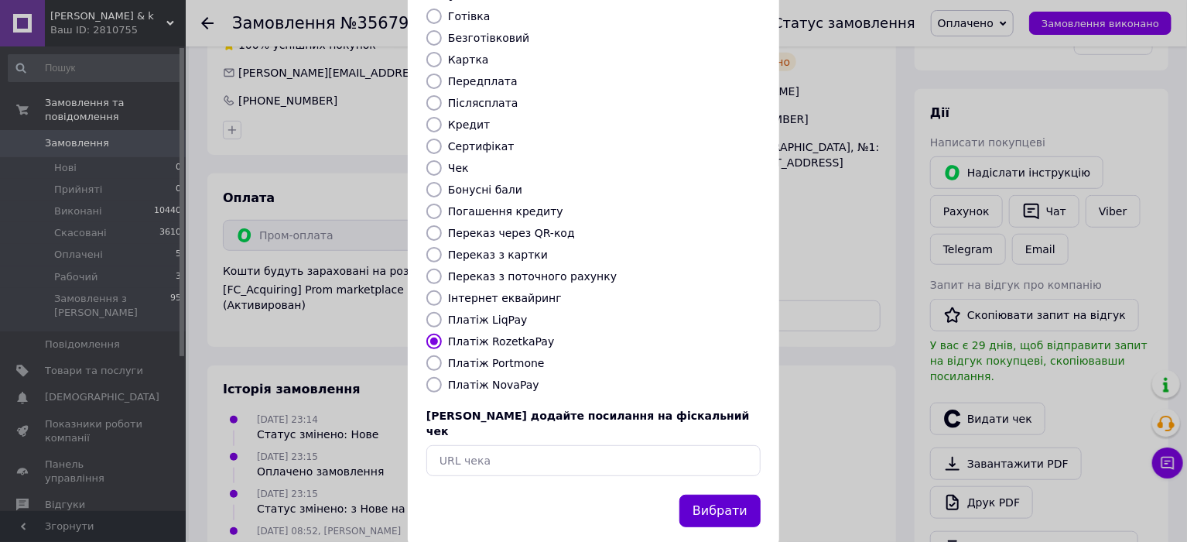
click at [733, 494] on button "Вибрати" at bounding box center [719, 510] width 81 height 33
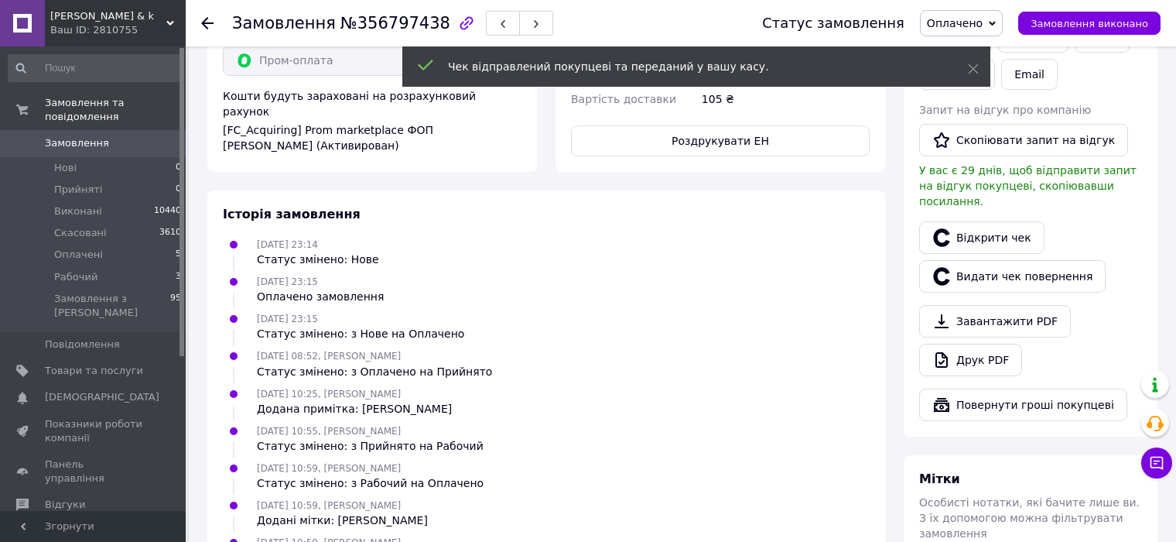
scroll to position [696, 0]
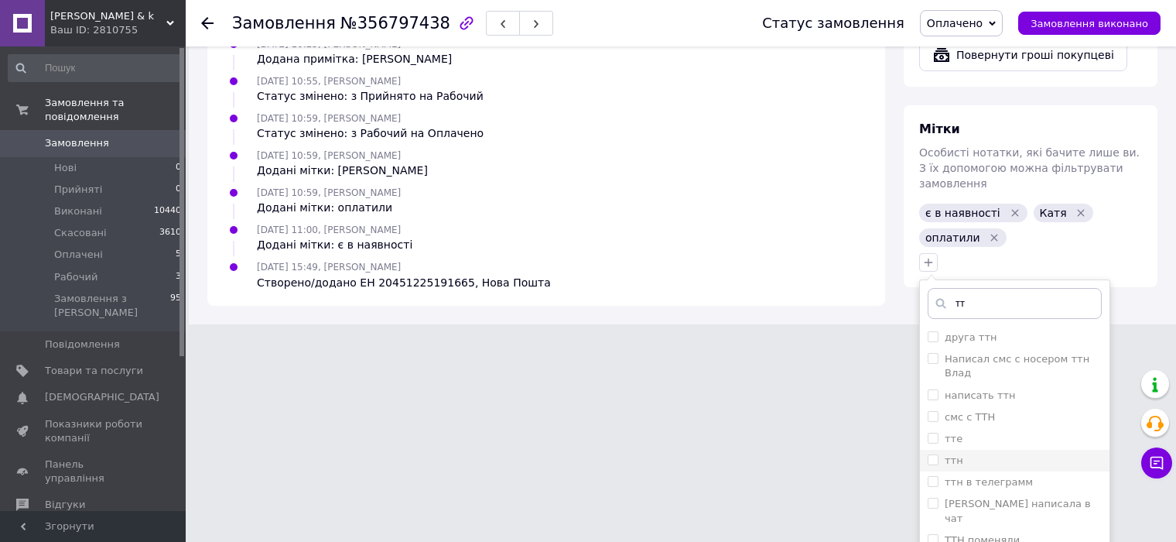
type input "тт"
click at [931, 454] on input "ттн" at bounding box center [933, 459] width 10 height 10
checkbox input "true"
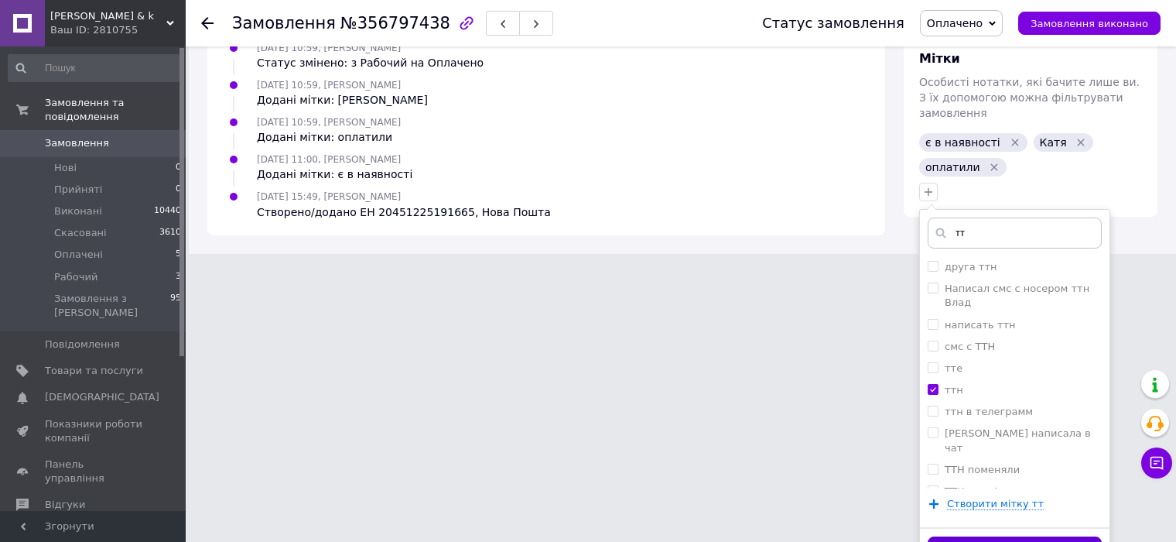
click at [980, 536] on button "Додати мітку" at bounding box center [1015, 551] width 174 height 30
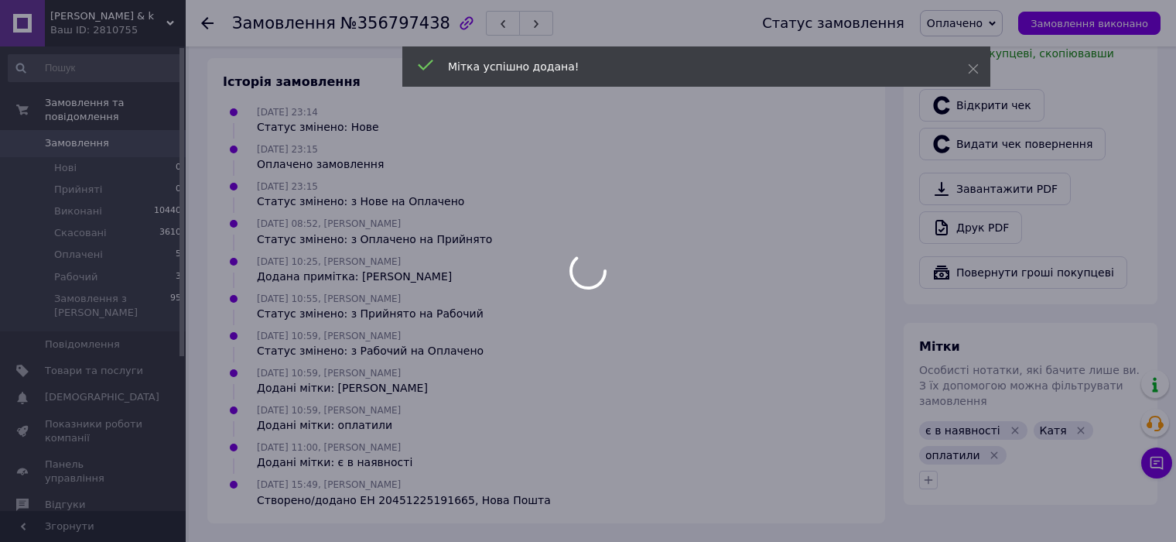
scroll to position [15, 0]
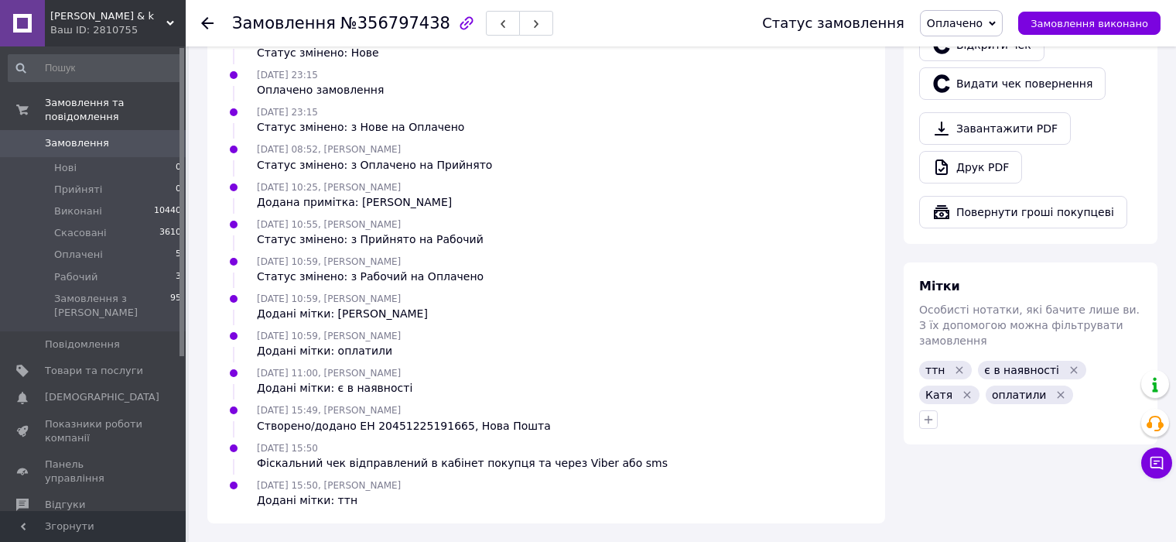
click at [81, 30] on div "Ваш ID: 2810755" at bounding box center [117, 30] width 135 height 14
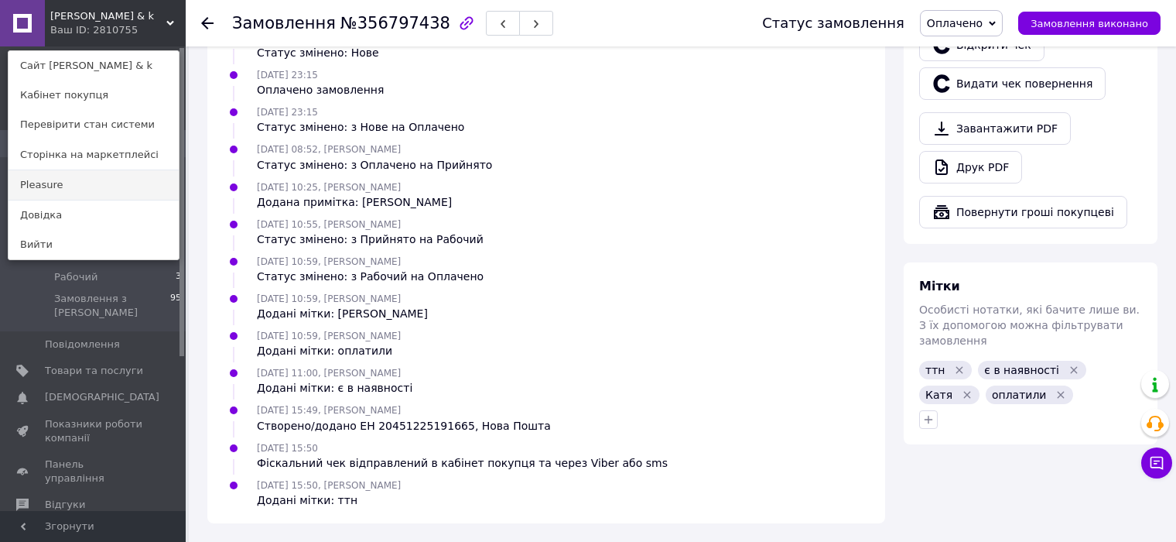
click at [43, 181] on link "Pleasure" at bounding box center [94, 184] width 170 height 29
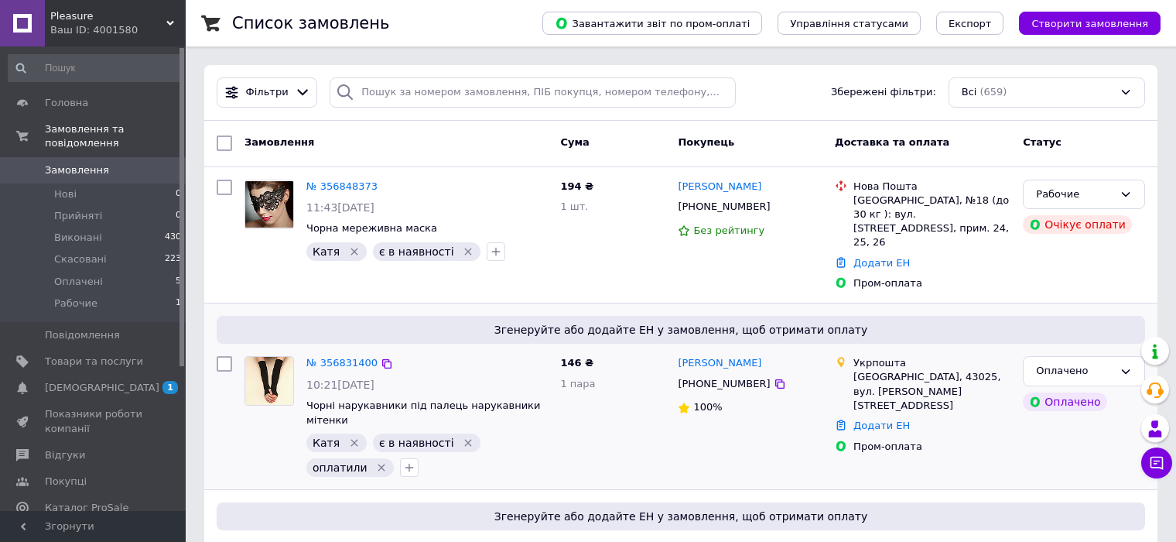
scroll to position [77, 0]
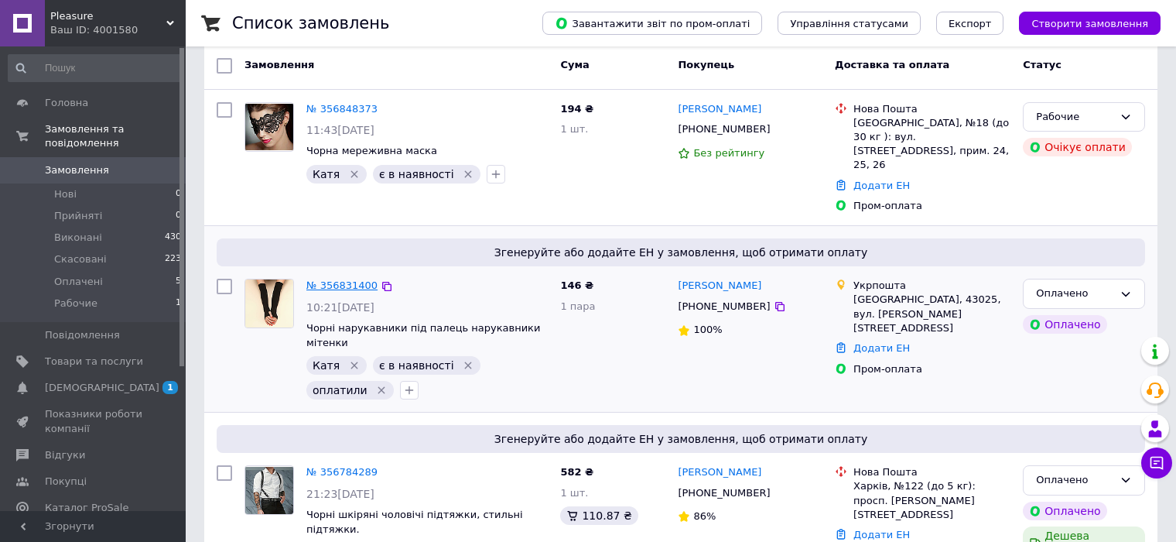
click at [348, 279] on link "№ 356831400" at bounding box center [341, 285] width 71 height 12
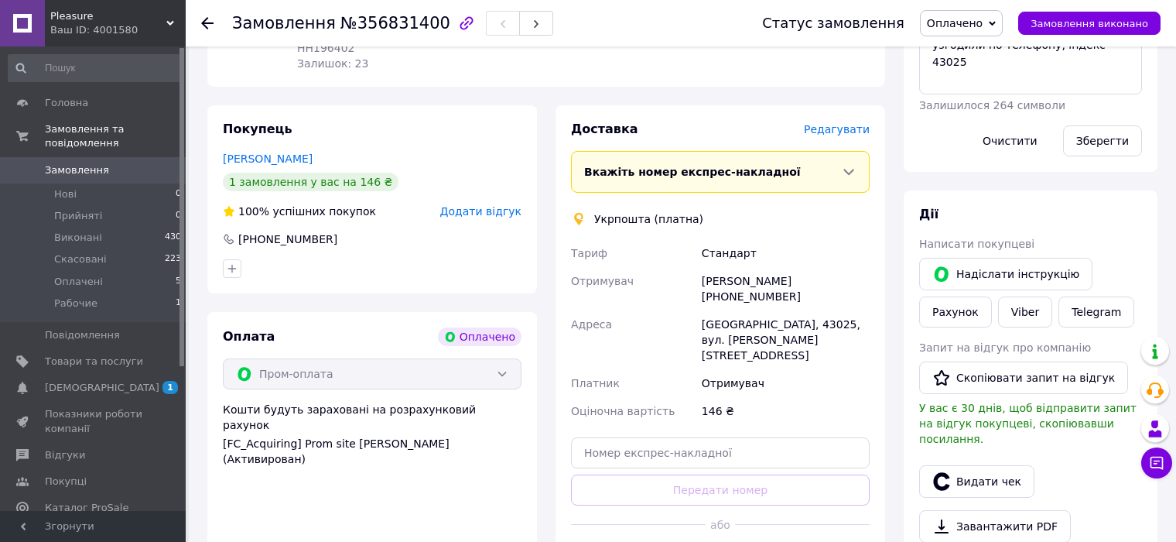
scroll to position [310, 0]
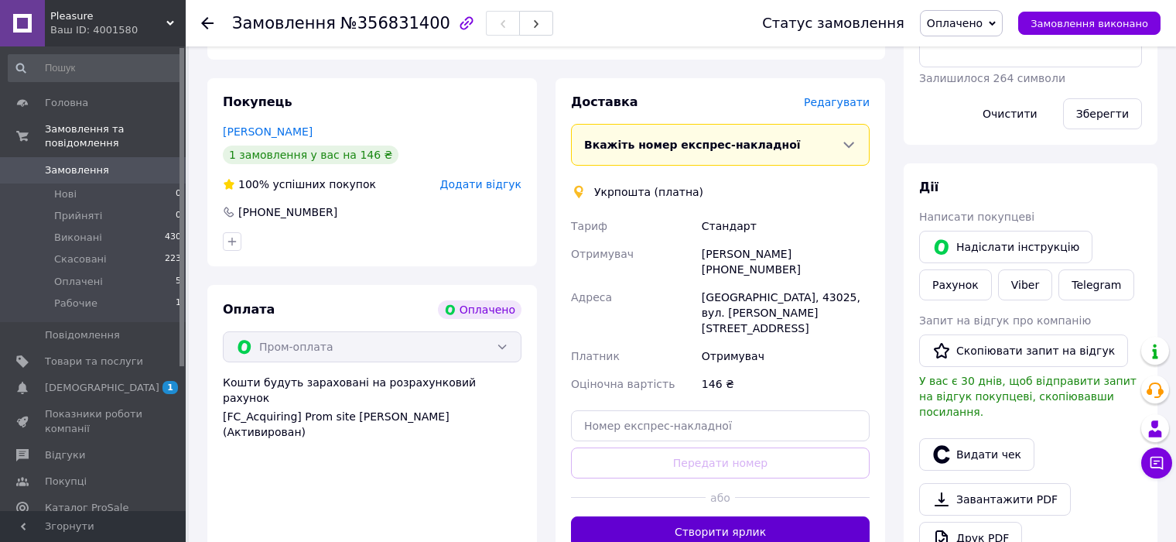
click at [621, 516] on button "Створити ярлик" at bounding box center [720, 531] width 299 height 31
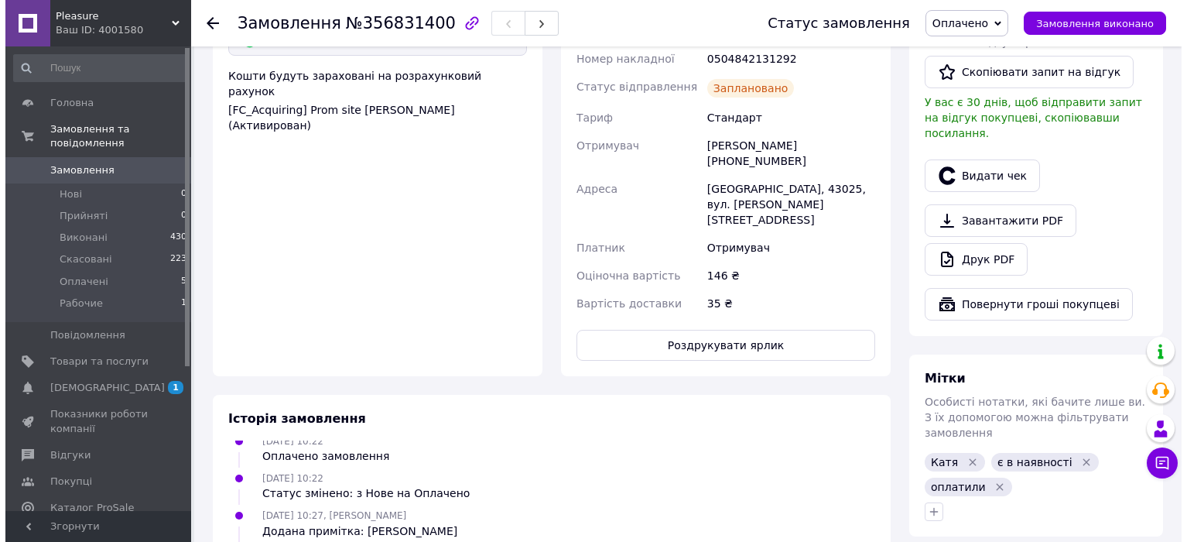
scroll to position [619, 0]
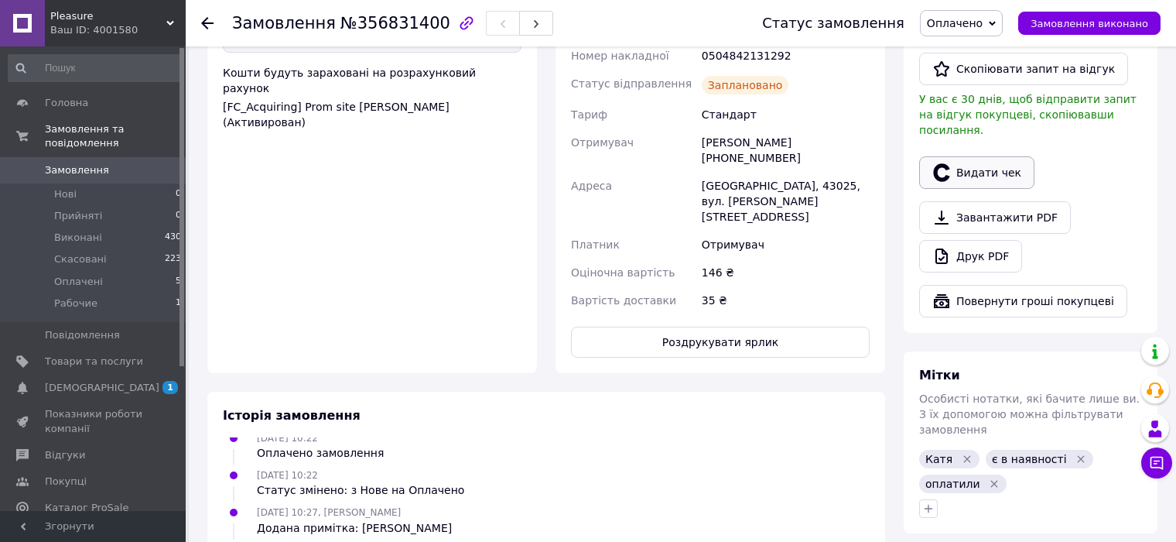
click at [980, 166] on button "Видати чек" at bounding box center [976, 172] width 115 height 32
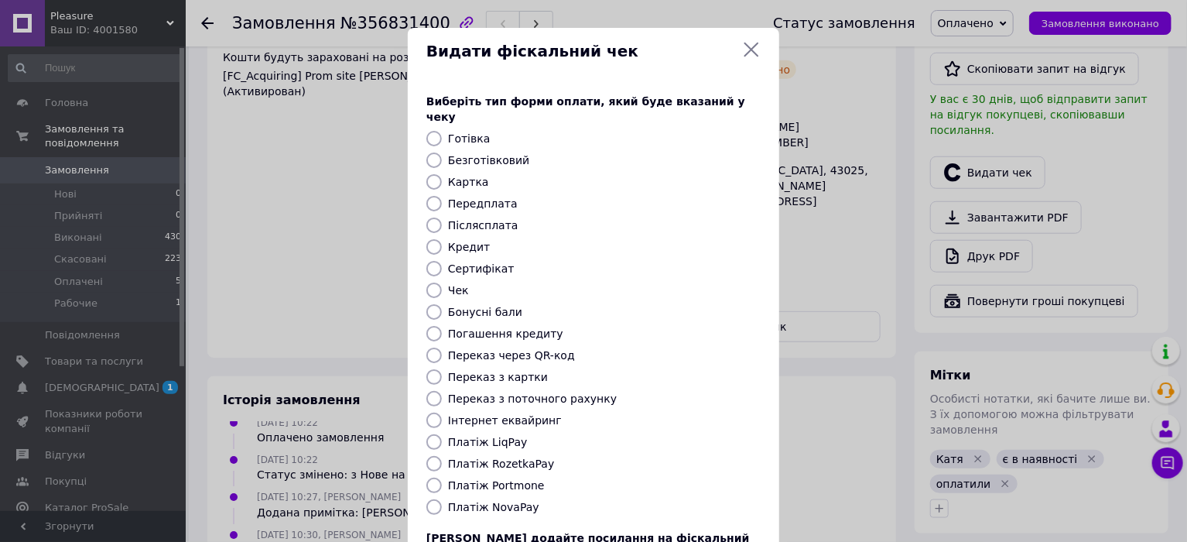
click at [433, 456] on input "Платіж RozetkaPay" at bounding box center [433, 463] width 15 height 15
radio input "true"
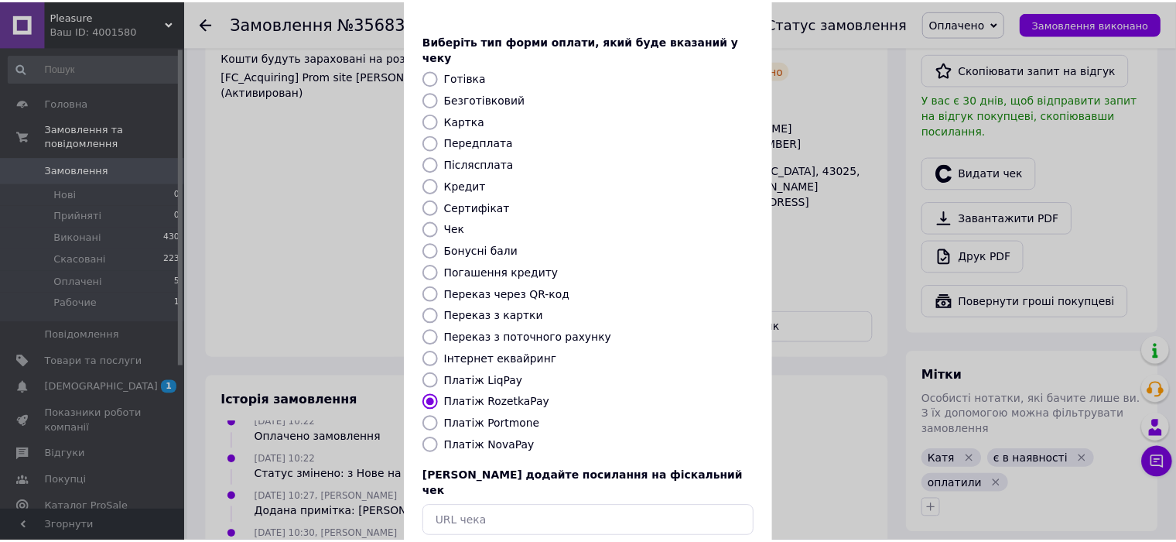
scroll to position [122, 0]
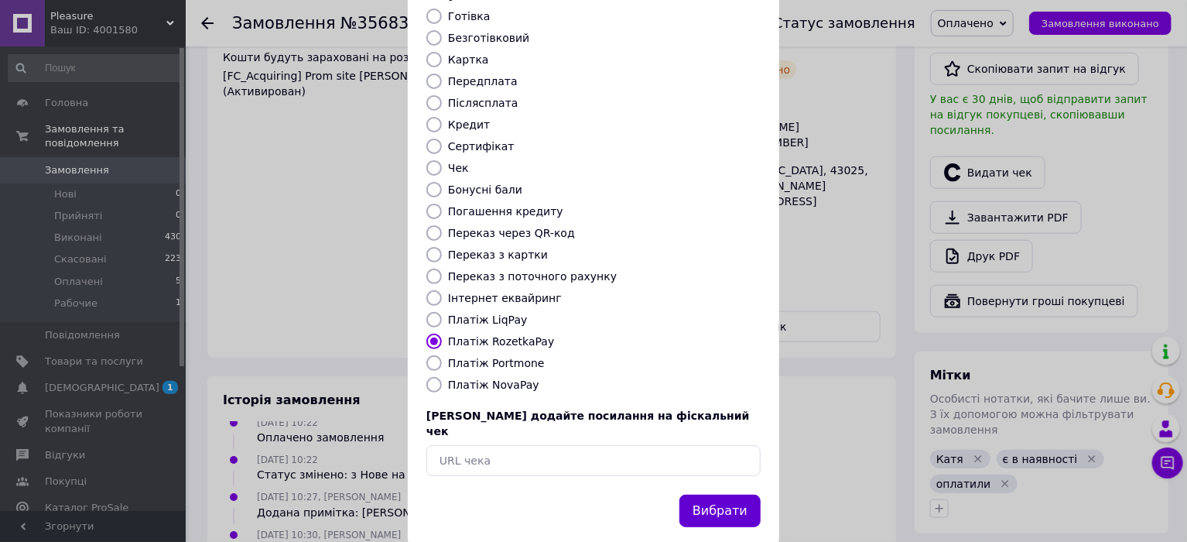
click at [737, 494] on button "Вибрати" at bounding box center [719, 510] width 81 height 33
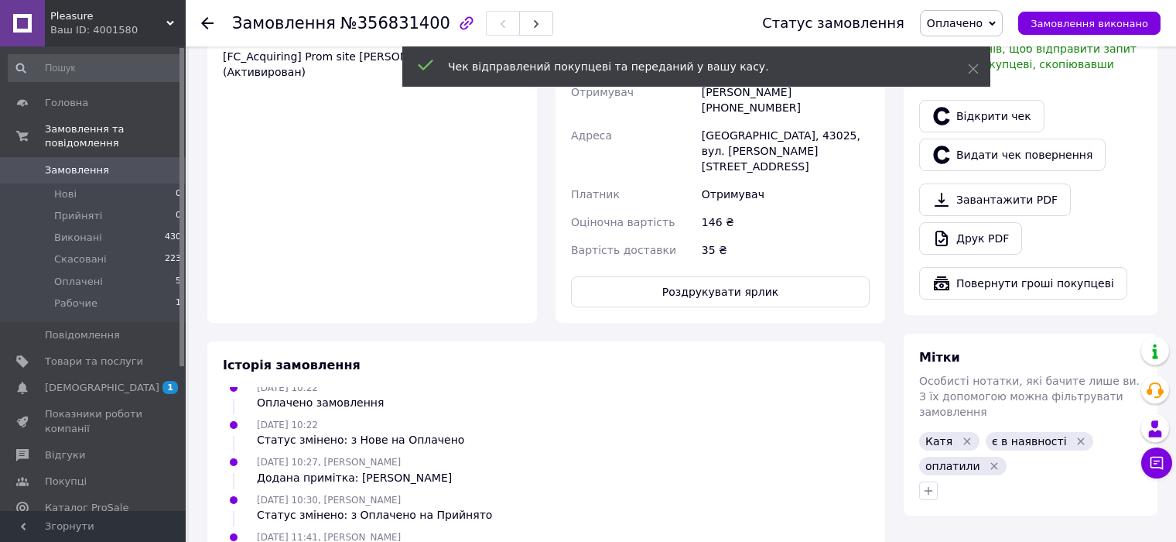
scroll to position [696, 0]
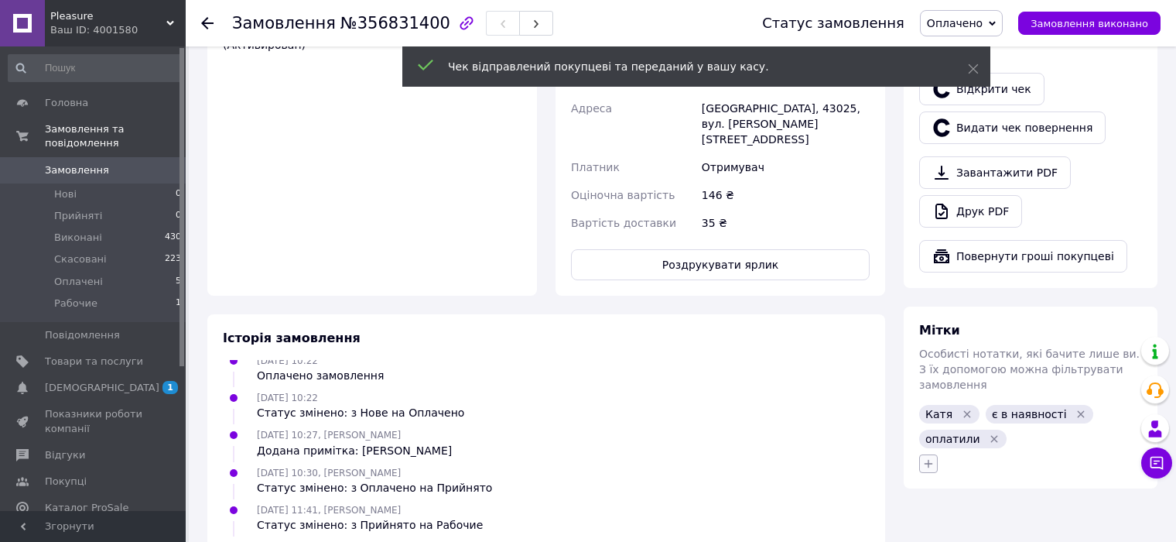
click at [928, 454] on button "button" at bounding box center [928, 463] width 19 height 19
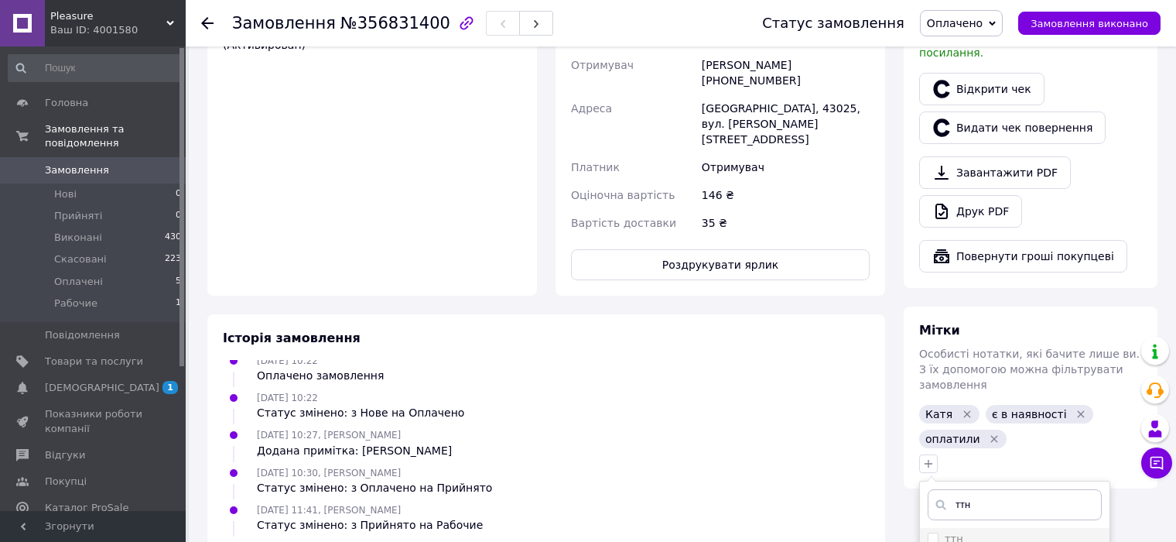
type input "ттн"
click at [933, 532] on input "ттн" at bounding box center [933, 537] width 10 height 10
checkbox input "true"
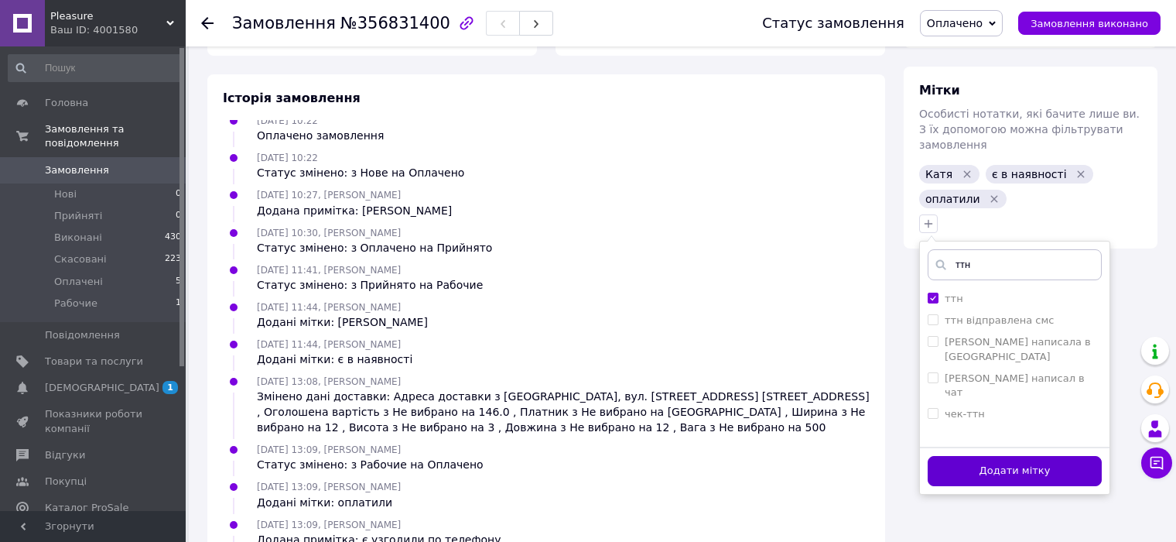
click at [1018, 456] on button "Додати мітку" at bounding box center [1015, 471] width 174 height 30
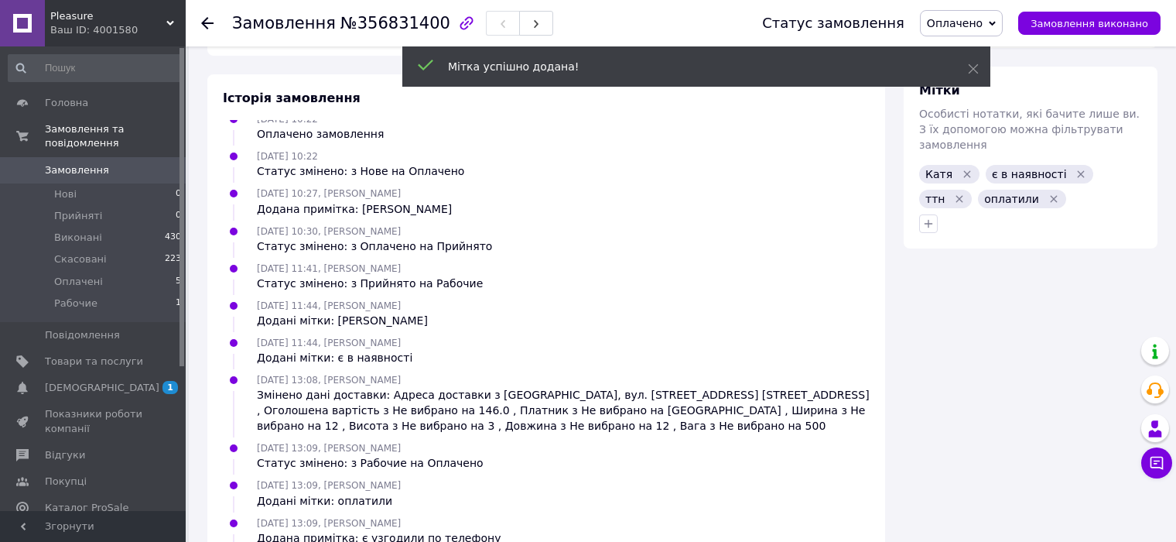
scroll to position [159, 0]
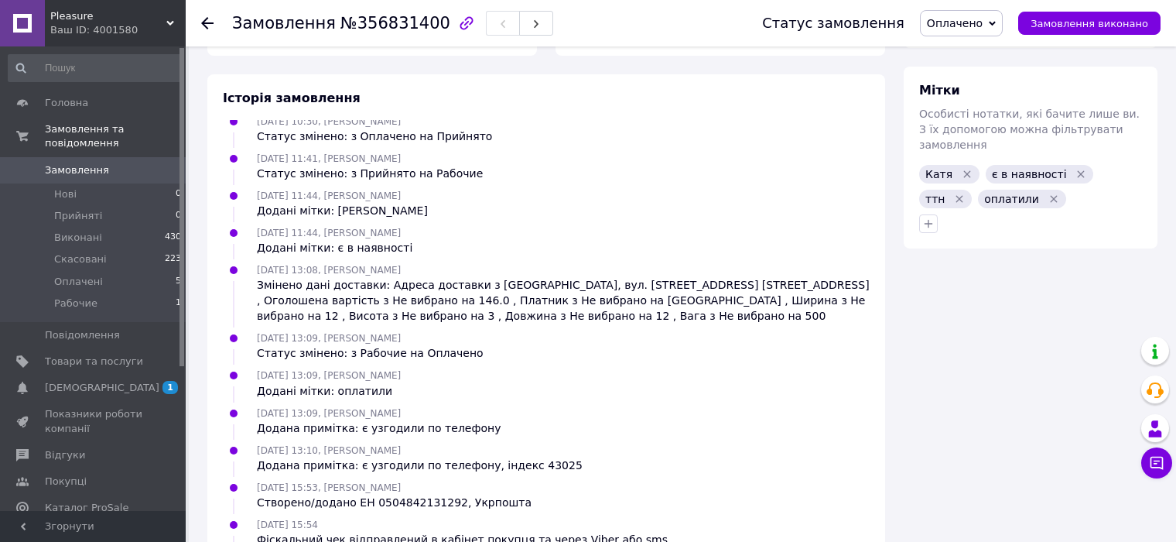
click at [202, 19] on icon at bounding box center [207, 23] width 12 height 12
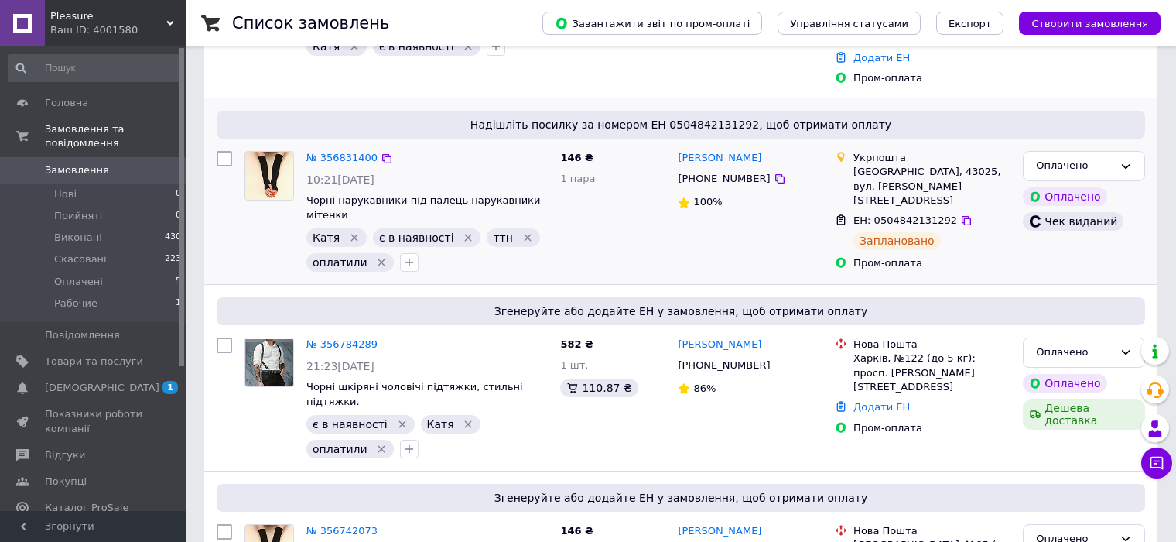
scroll to position [232, 0]
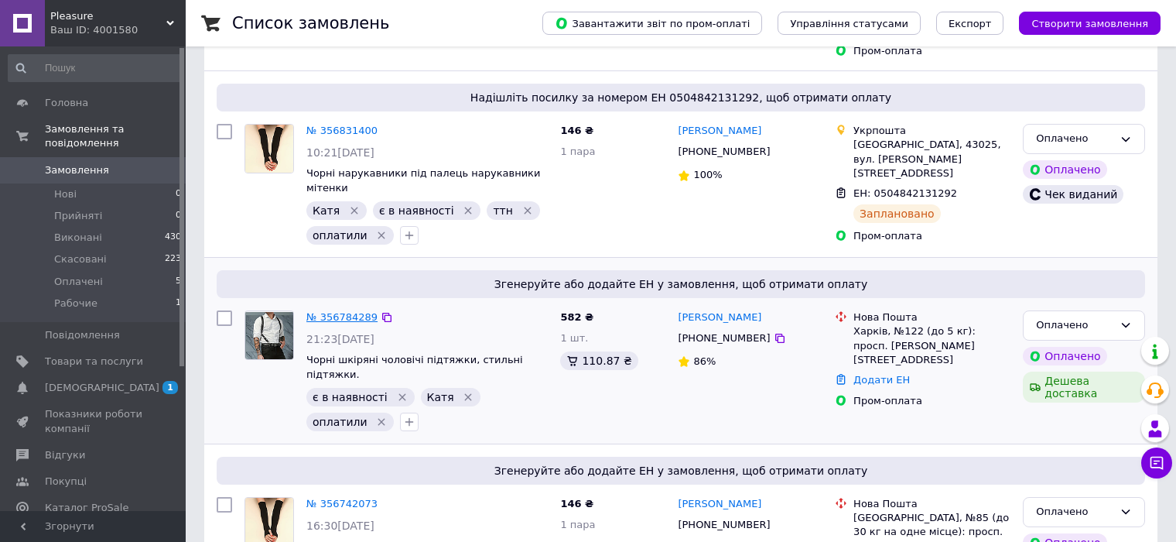
click at [309, 311] on link "№ 356784289" at bounding box center [341, 317] width 71 height 12
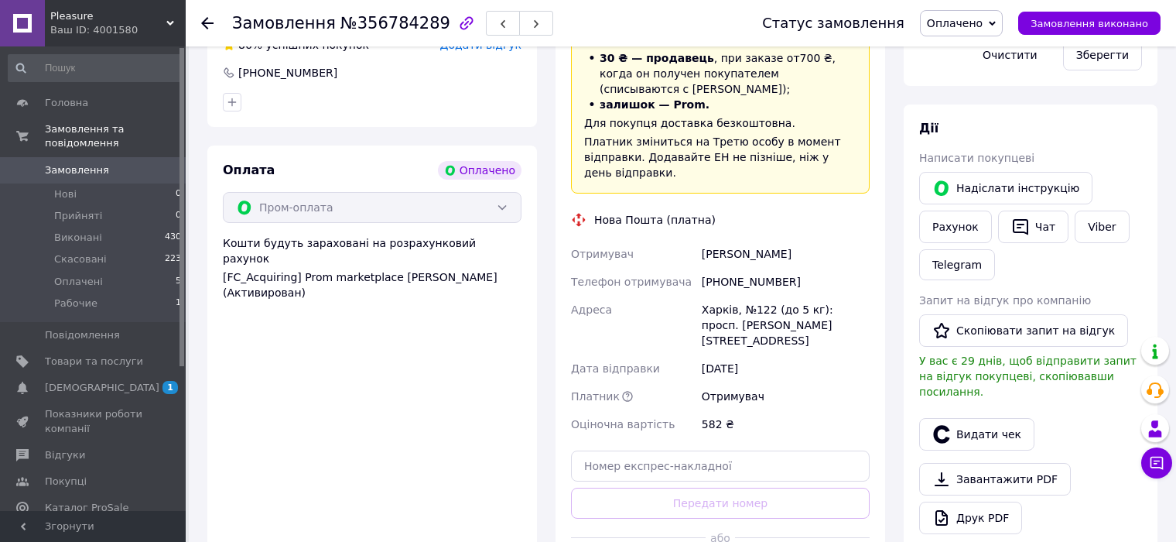
scroll to position [77, 0]
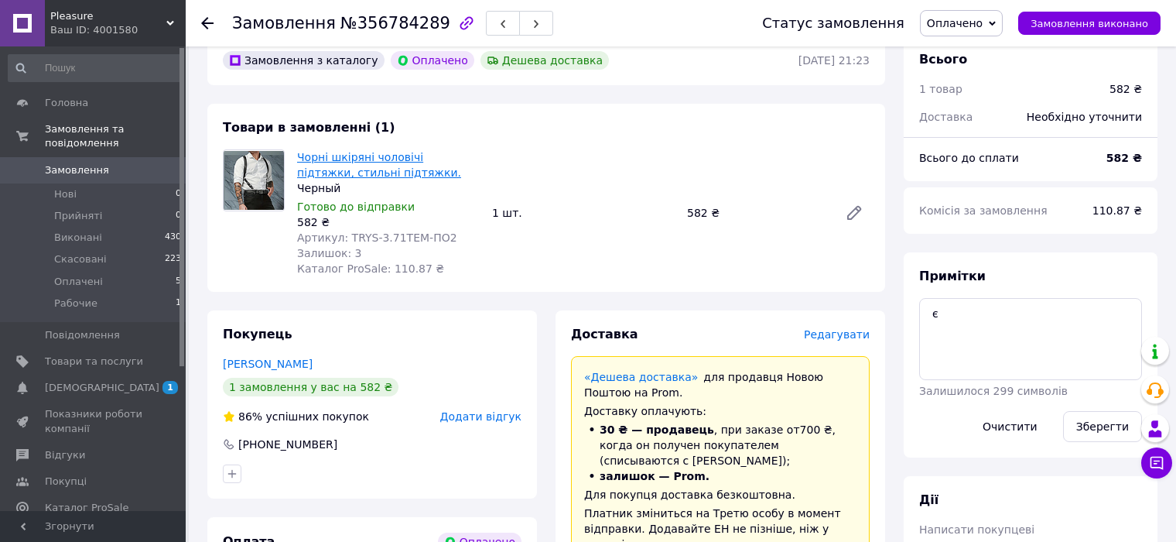
click at [327, 168] on link "Чорні шкіряні чоловічі підтяжки, стильні підтяжки." at bounding box center [379, 165] width 164 height 28
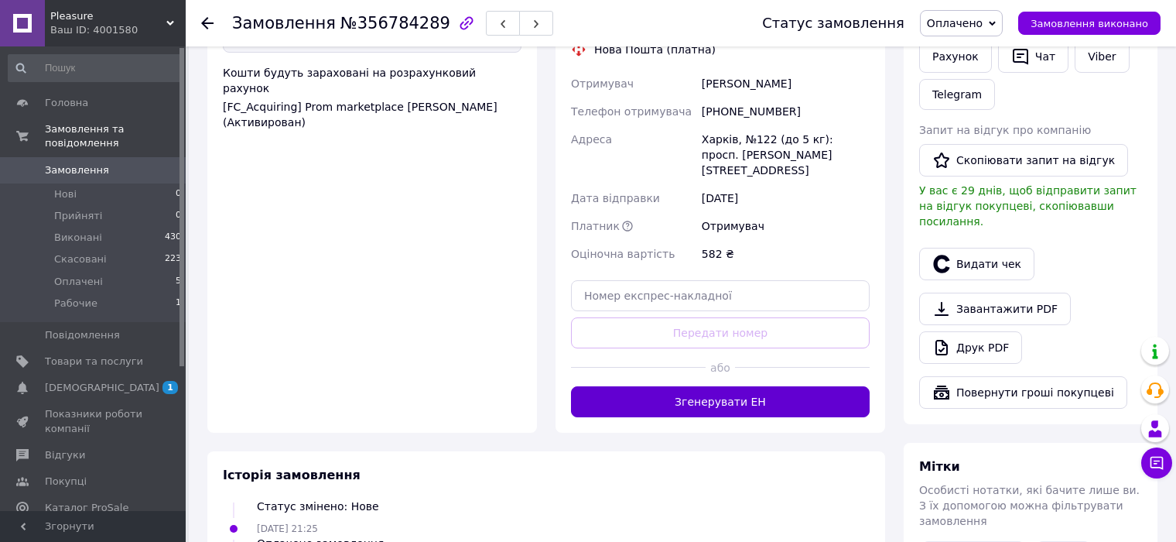
click at [754, 386] on button "Згенерувати ЕН" at bounding box center [720, 401] width 299 height 31
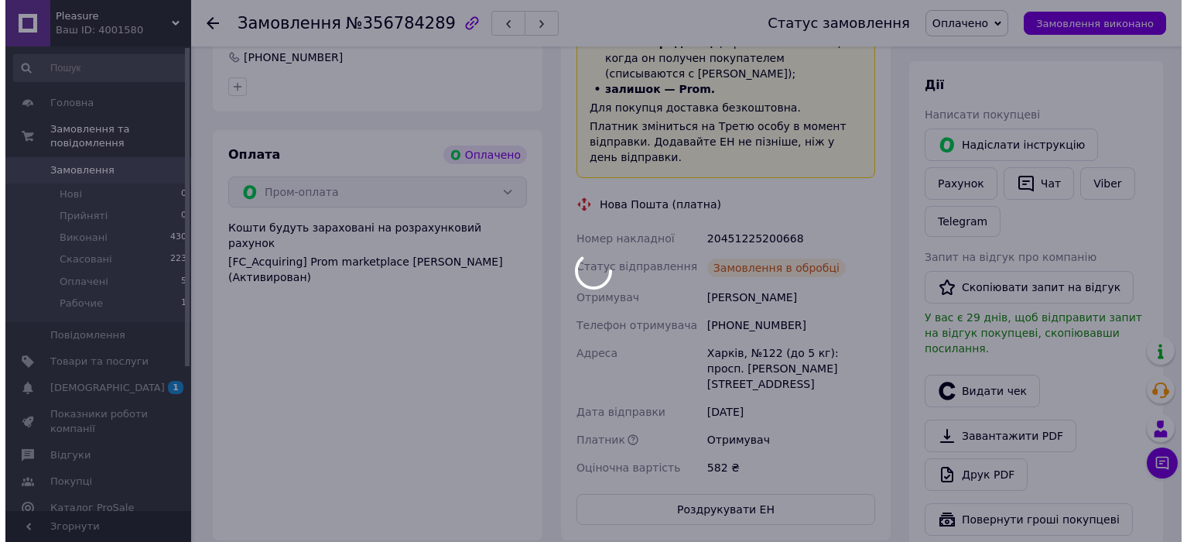
scroll to position [91, 0]
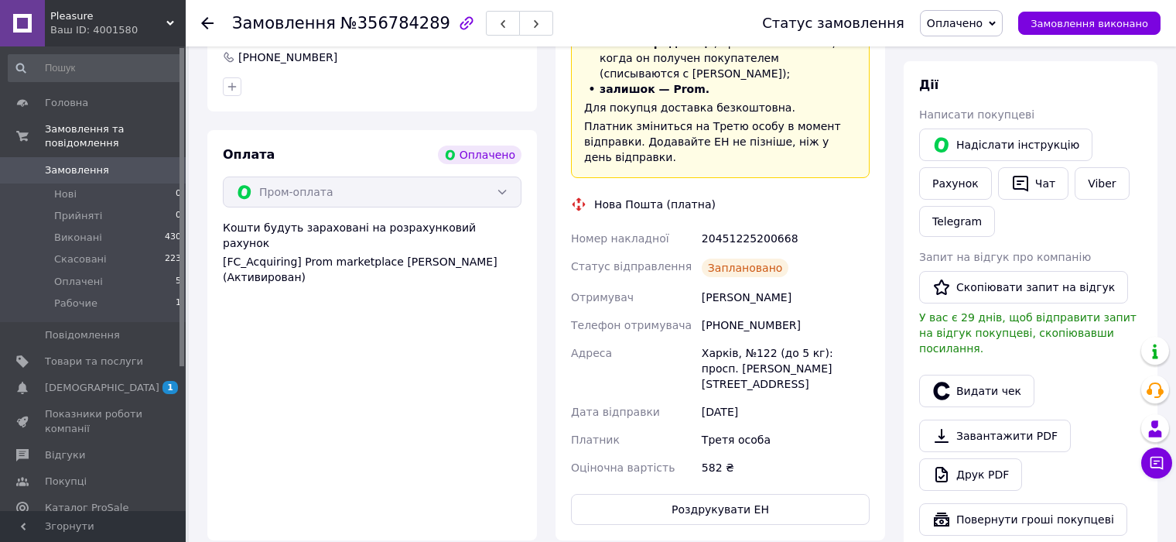
click at [1148, 248] on div "Дії Написати покупцеві   Надіслати інструкцію Рахунок   Чат Viber Telegram Запи…" at bounding box center [1031, 306] width 254 height 490
click at [971, 378] on button "Видати чек" at bounding box center [976, 391] width 115 height 32
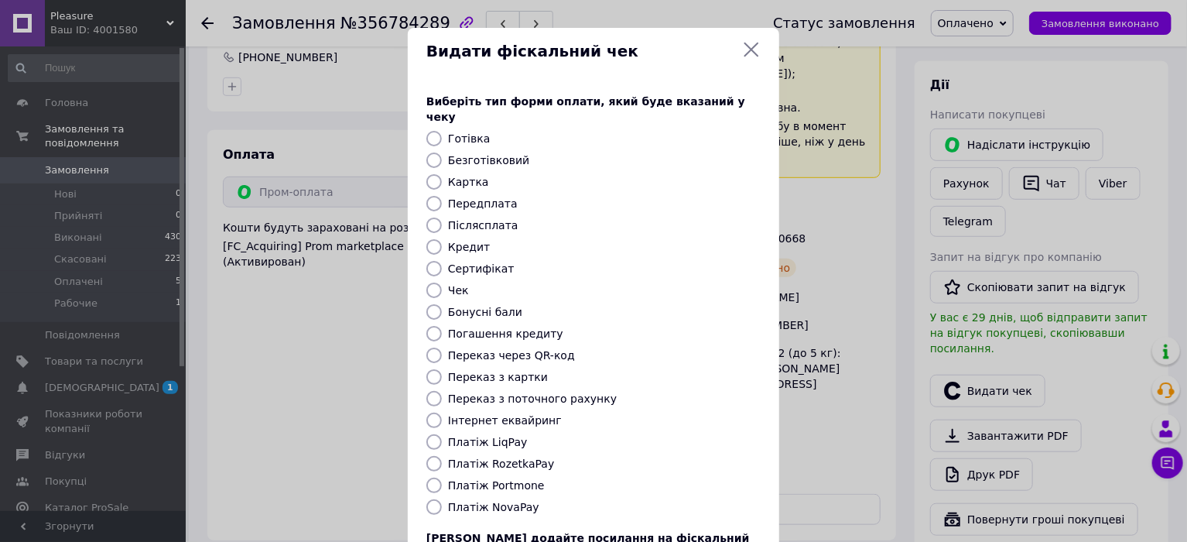
click at [462, 457] on label "Платіж RozetkaPay" at bounding box center [501, 463] width 106 height 12
click at [442, 456] on input "Платіж RozetkaPay" at bounding box center [433, 463] width 15 height 15
radio input "true"
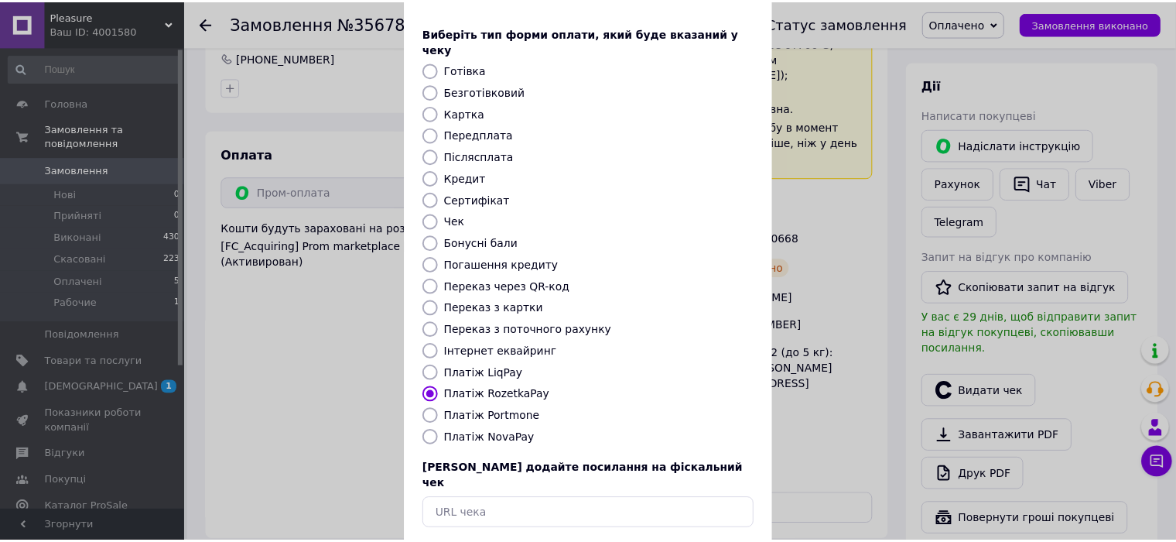
scroll to position [122, 0]
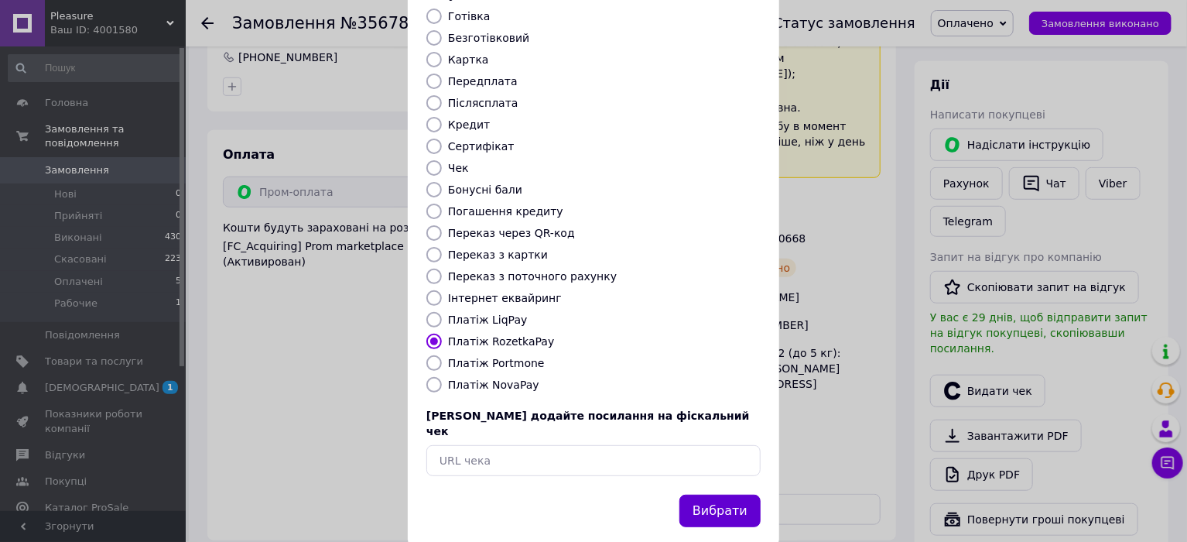
click at [713, 494] on button "Вибрати" at bounding box center [719, 510] width 81 height 33
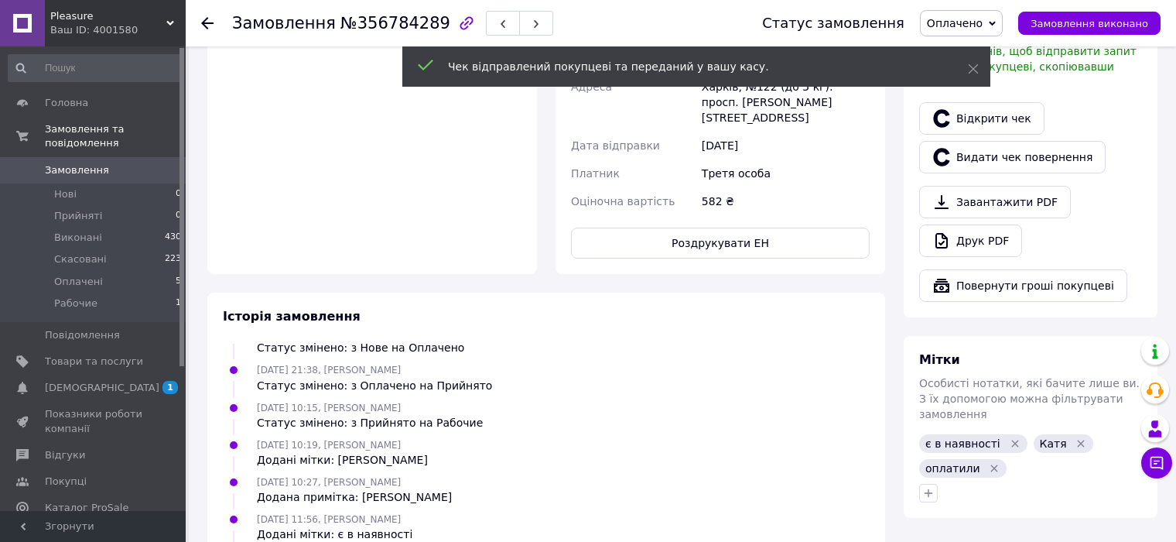
scroll to position [774, 0]
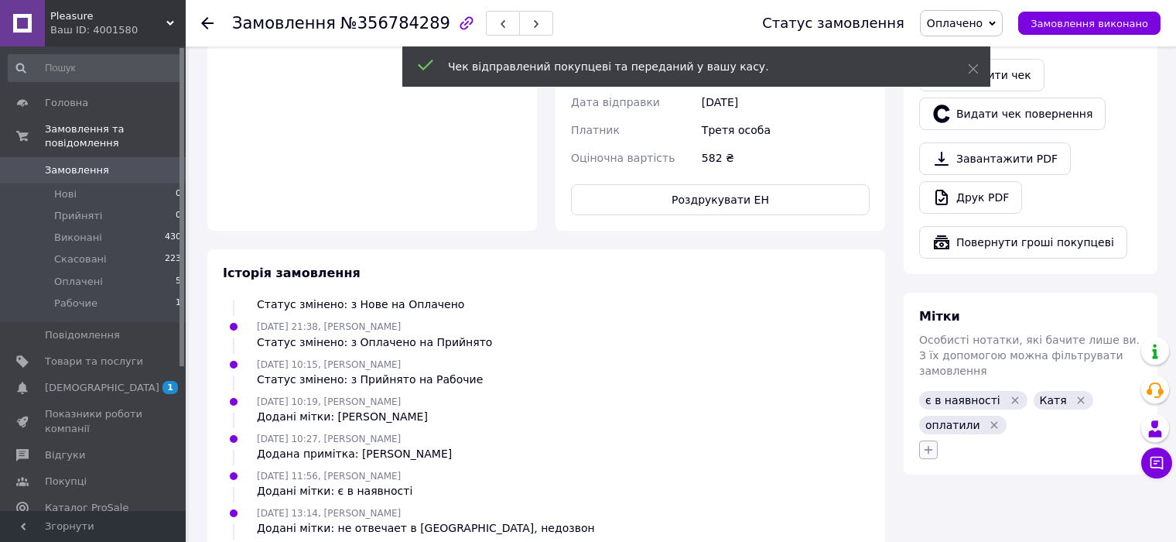
click at [922, 440] on button "button" at bounding box center [928, 449] width 19 height 19
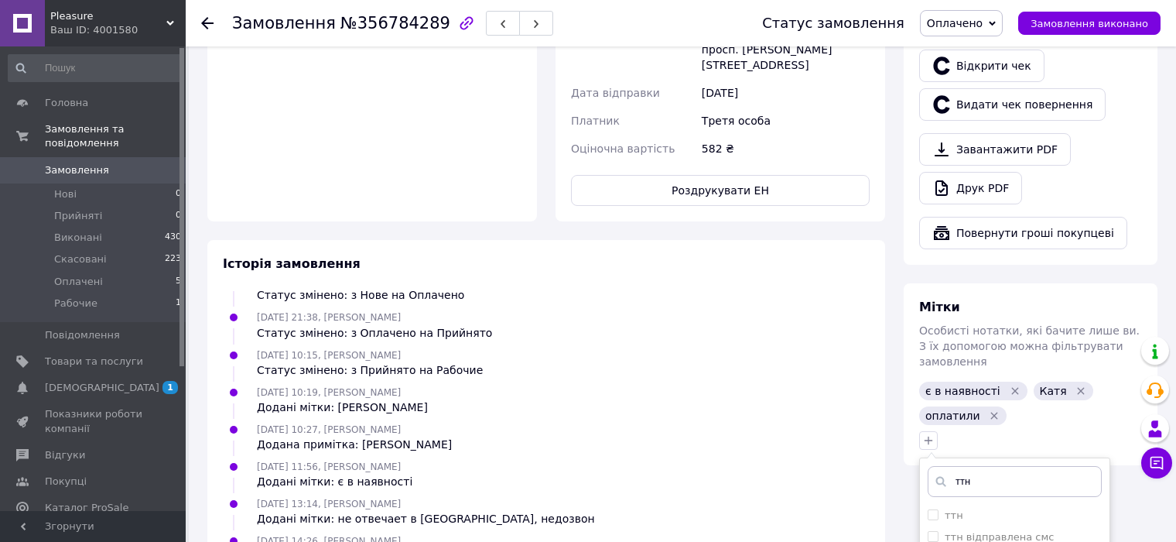
scroll to position [851, 0]
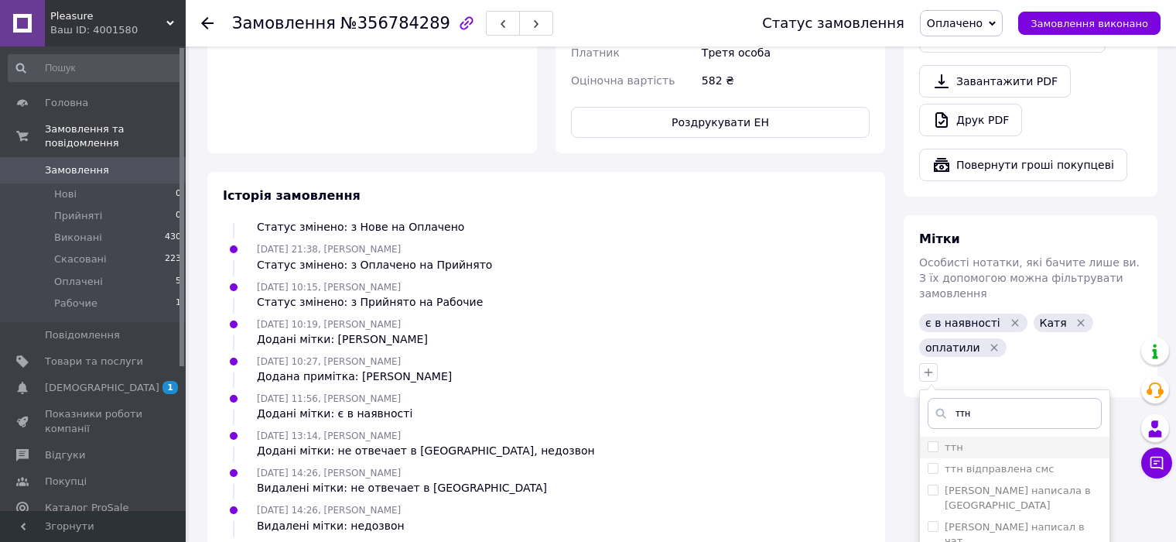
type input "ттн"
click at [934, 441] on input "ттн" at bounding box center [933, 446] width 10 height 10
checkbox input "true"
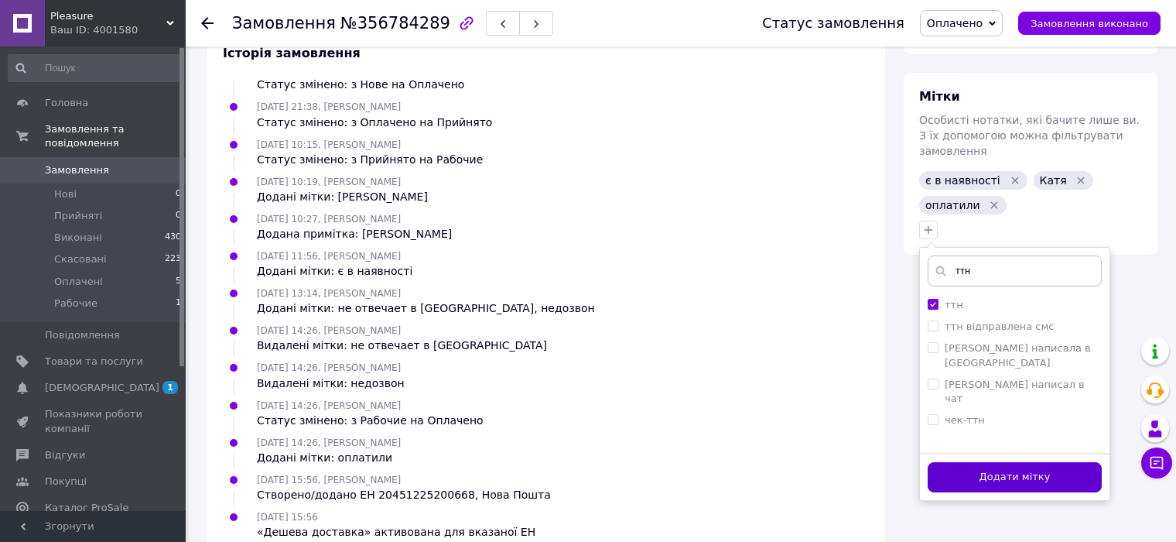
scroll to position [995, 0]
click at [956, 460] on button "Додати мітку" at bounding box center [1015, 475] width 174 height 30
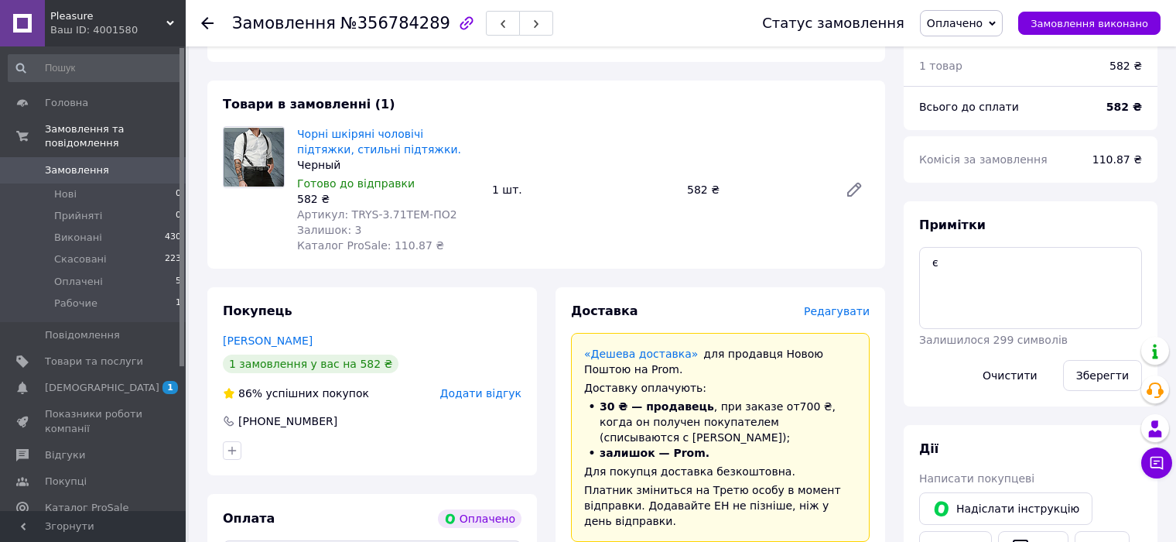
scroll to position [232, 0]
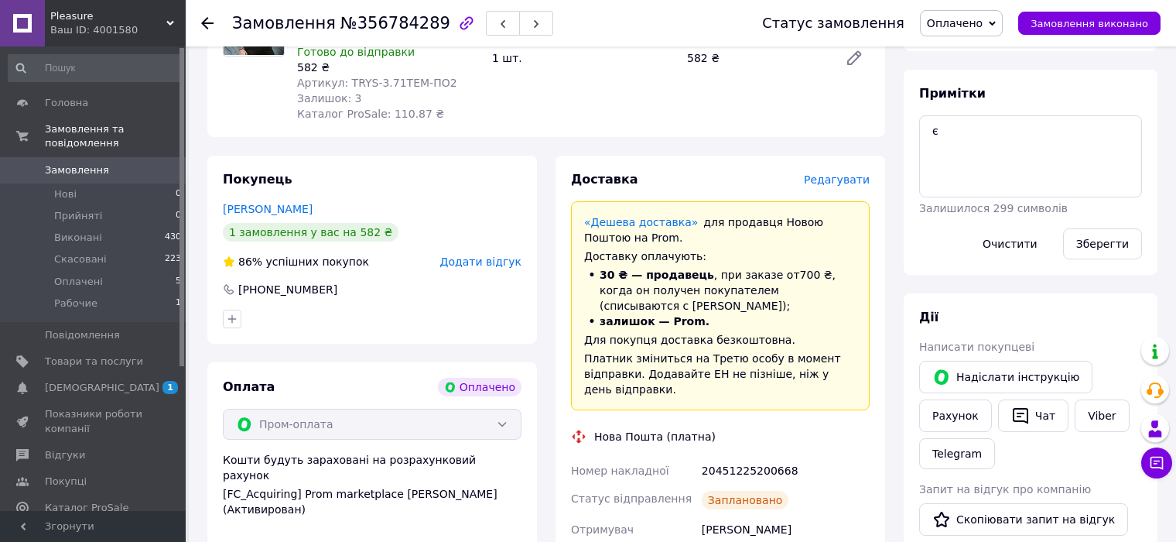
click at [201, 26] on icon at bounding box center [207, 23] width 12 height 12
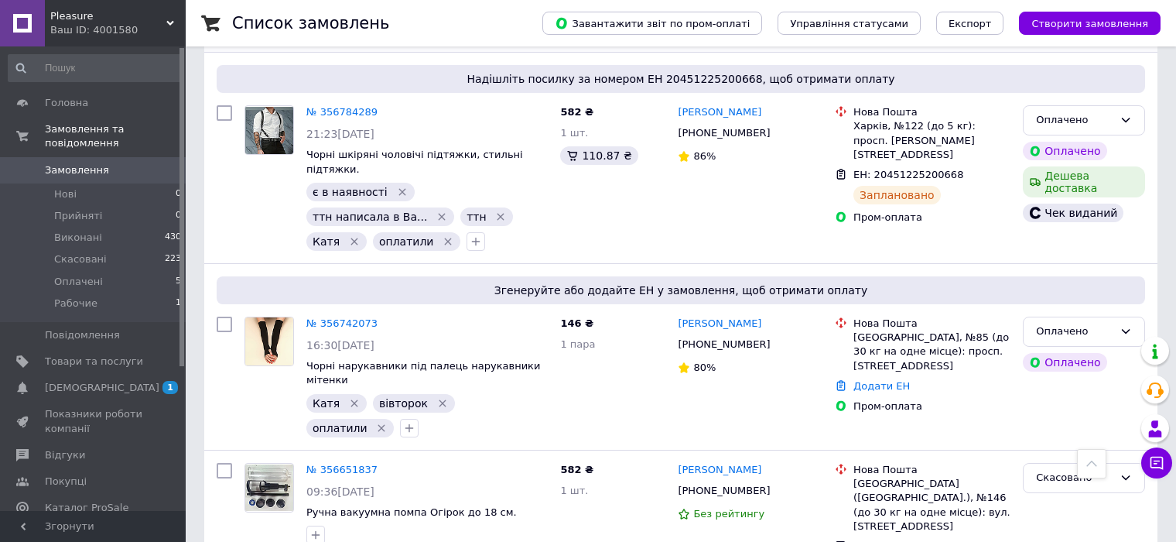
scroll to position [464, 0]
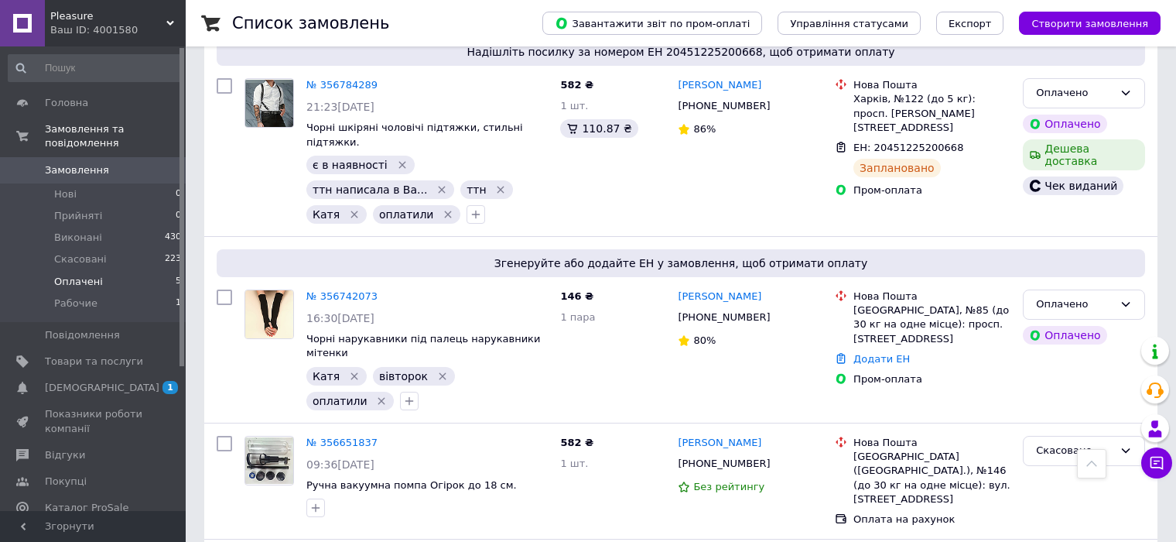
click at [63, 275] on span "Оплачені" at bounding box center [78, 282] width 49 height 14
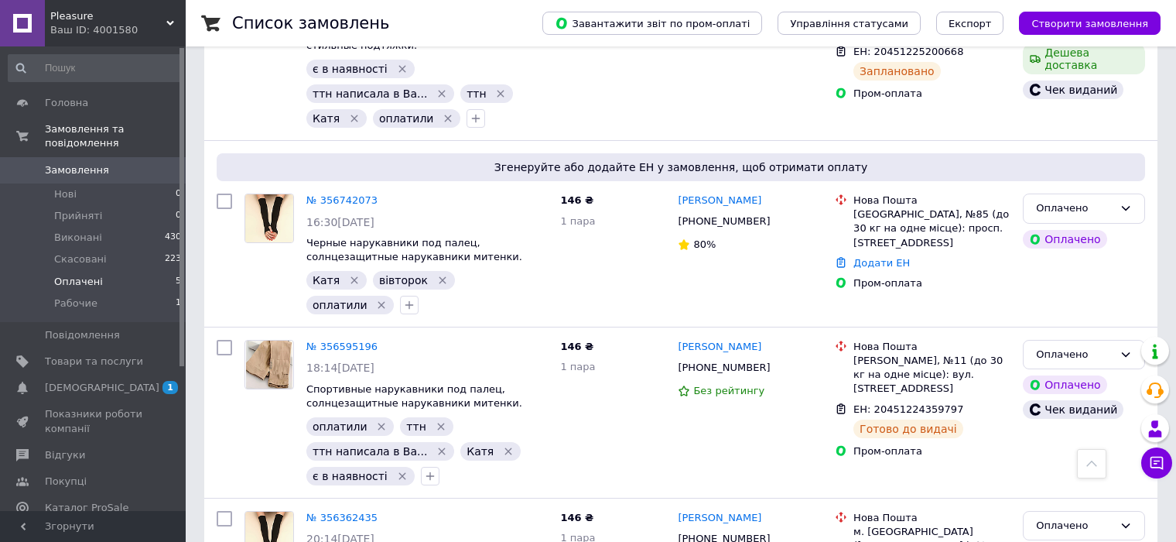
scroll to position [443, 0]
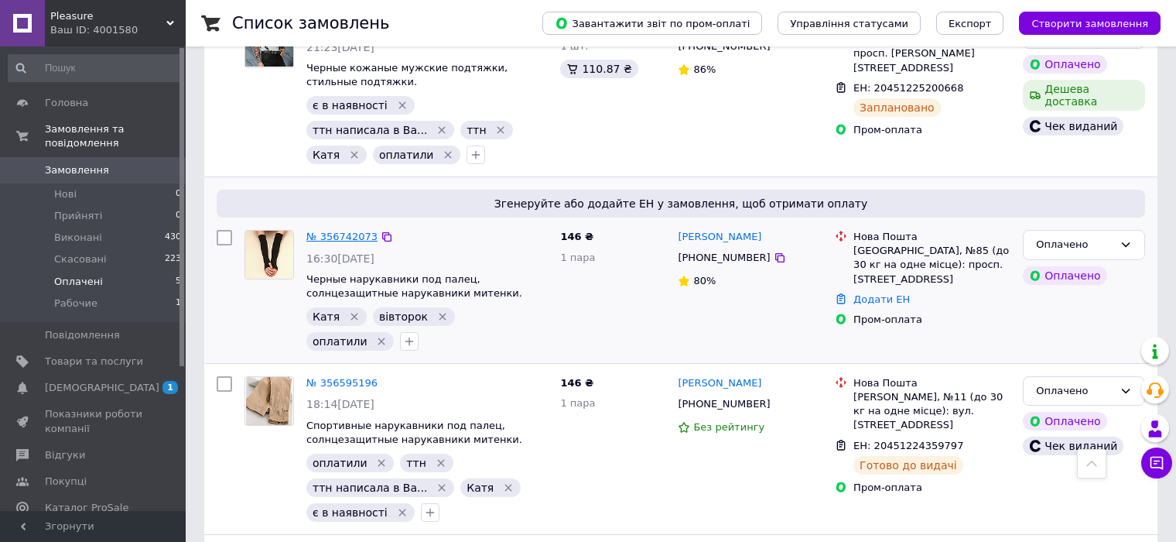
click at [348, 231] on link "№ 356742073" at bounding box center [341, 237] width 71 height 12
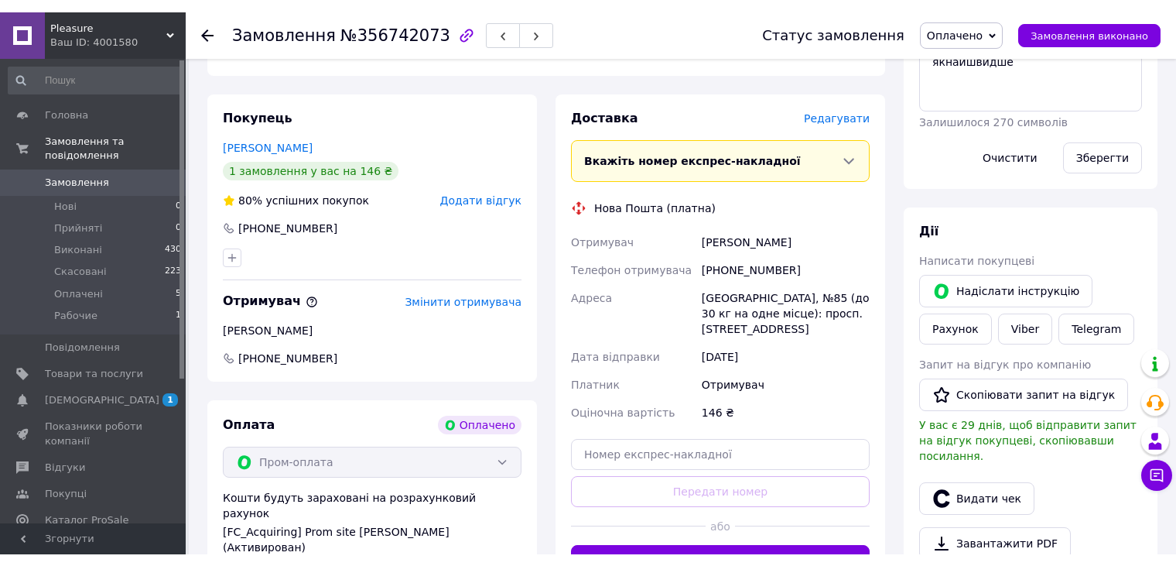
scroll to position [310, 0]
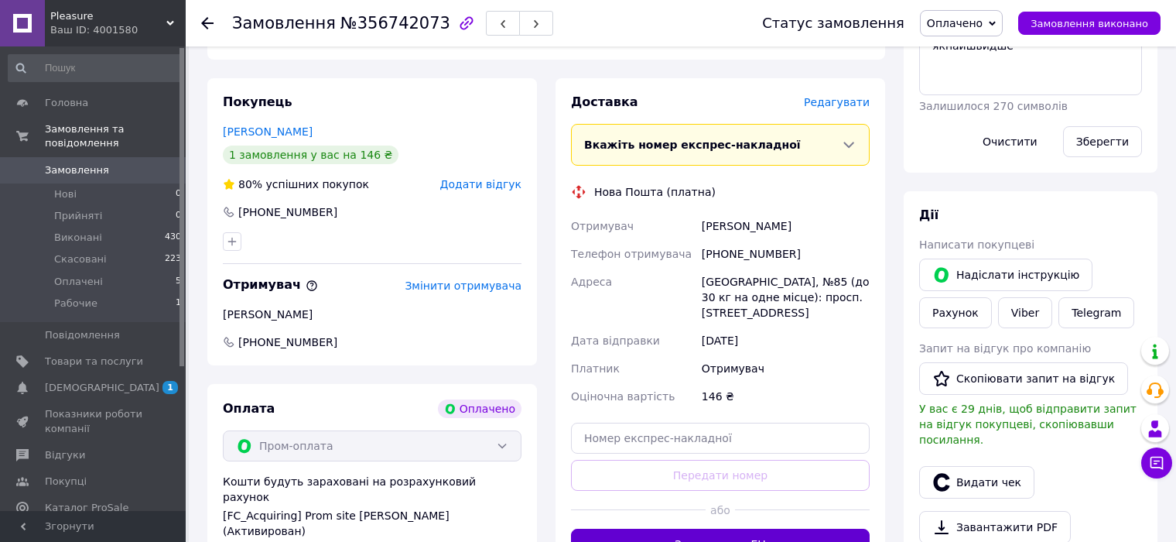
click at [689, 528] on button "Згенерувати ЕН" at bounding box center [720, 543] width 299 height 31
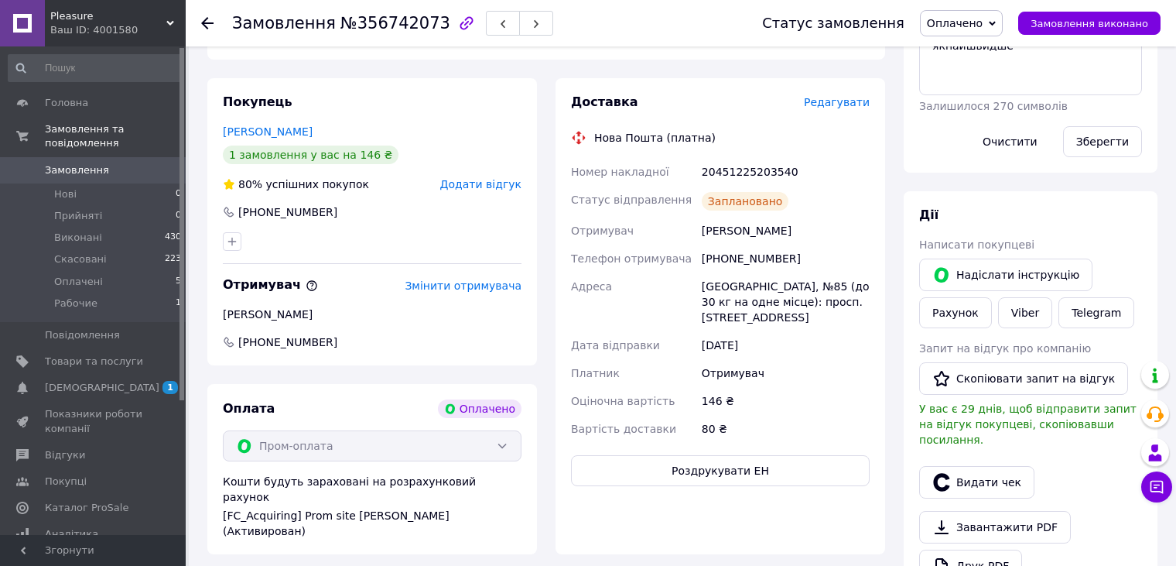
click at [160, 18] on span "Pleasure" at bounding box center [108, 16] width 116 height 14
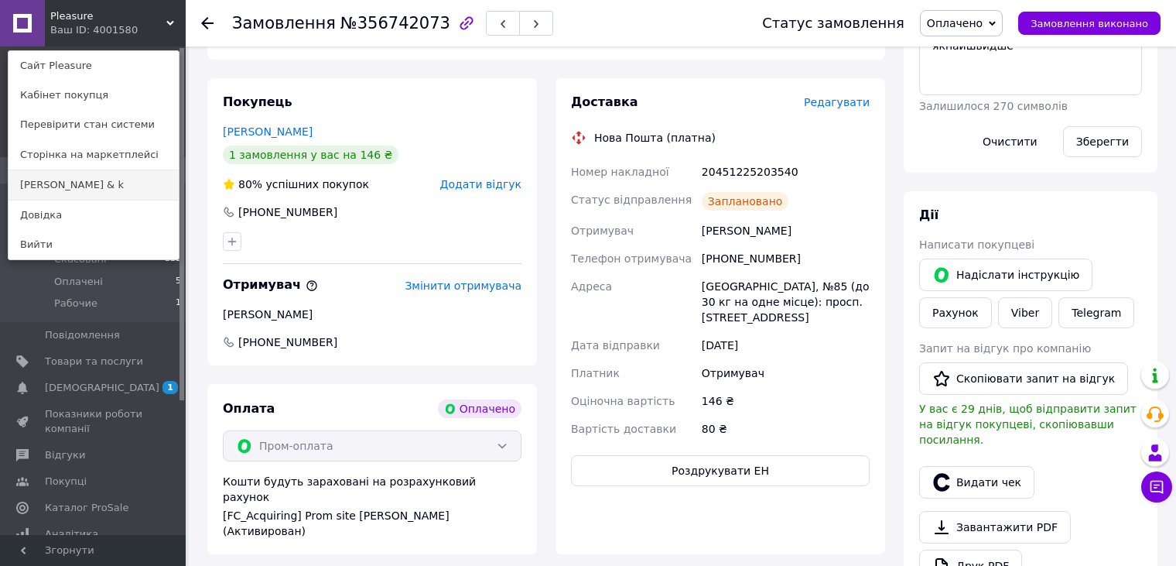
click at [103, 182] on link "[PERSON_NAME] & k" at bounding box center [94, 184] width 170 height 29
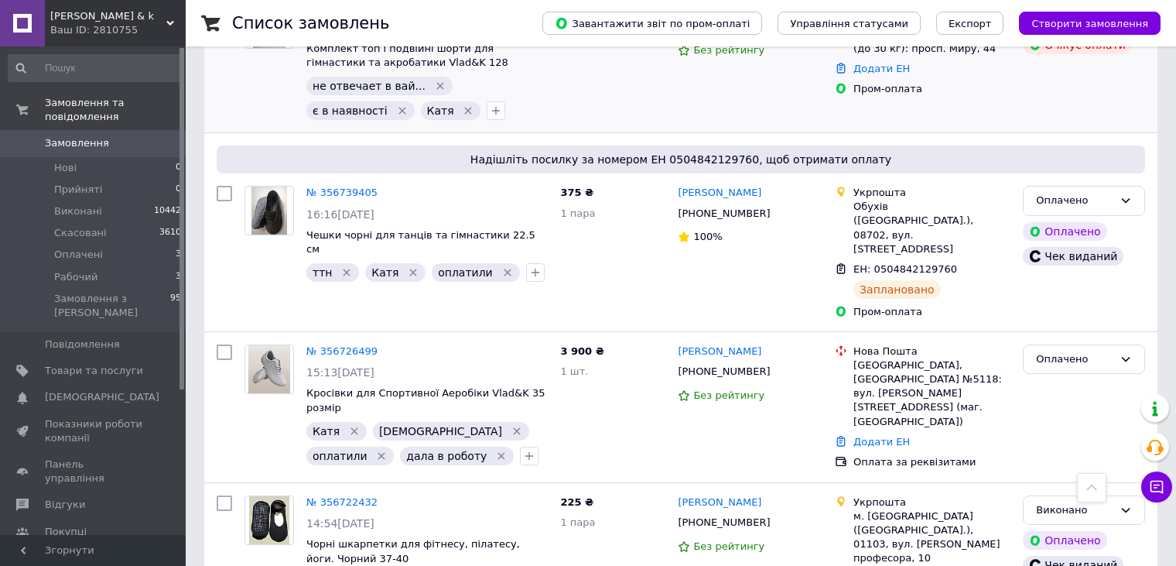
scroll to position [1083, 0]
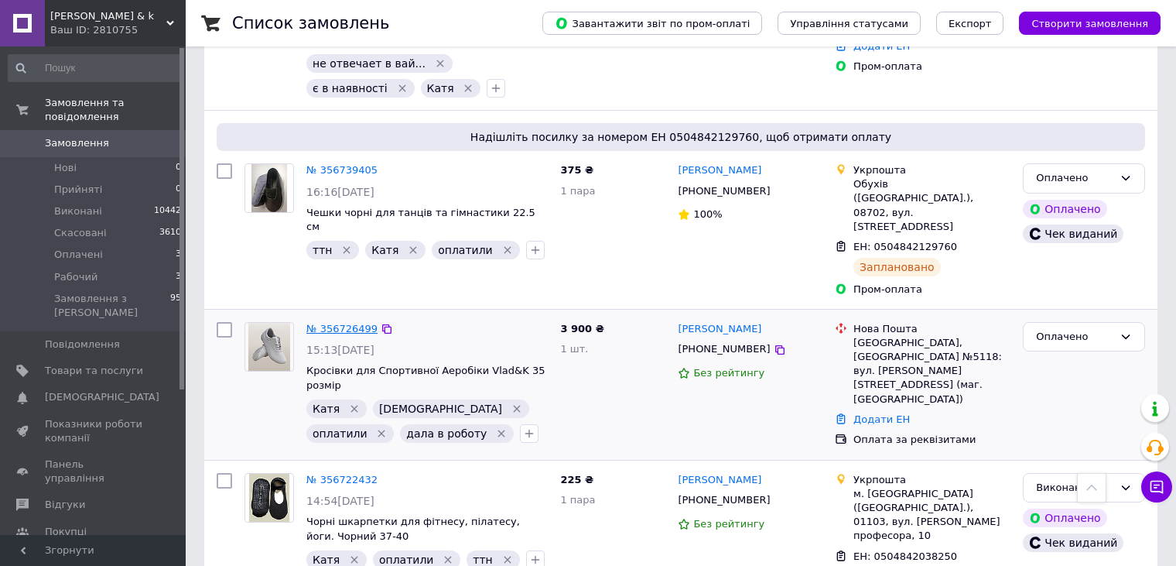
click at [328, 323] on link "№ 356726499" at bounding box center [341, 329] width 71 height 12
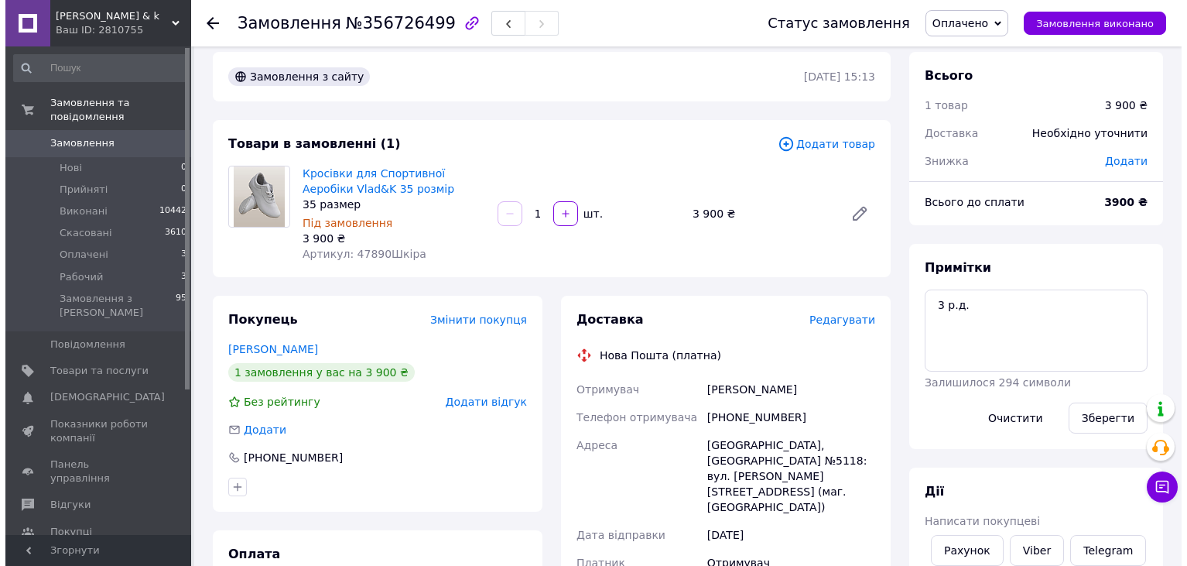
scroll to position [232, 0]
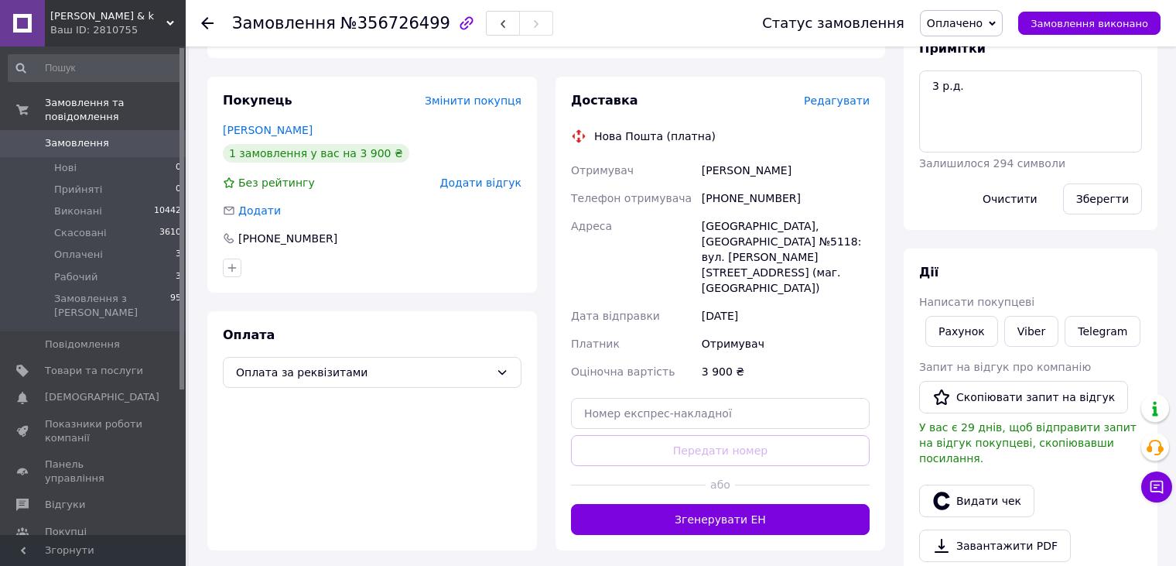
click at [750, 514] on div "Доставка Редагувати Нова Пошта (платна) Отримувач Волковська Ірина Телефон отри…" at bounding box center [721, 314] width 330 height 474
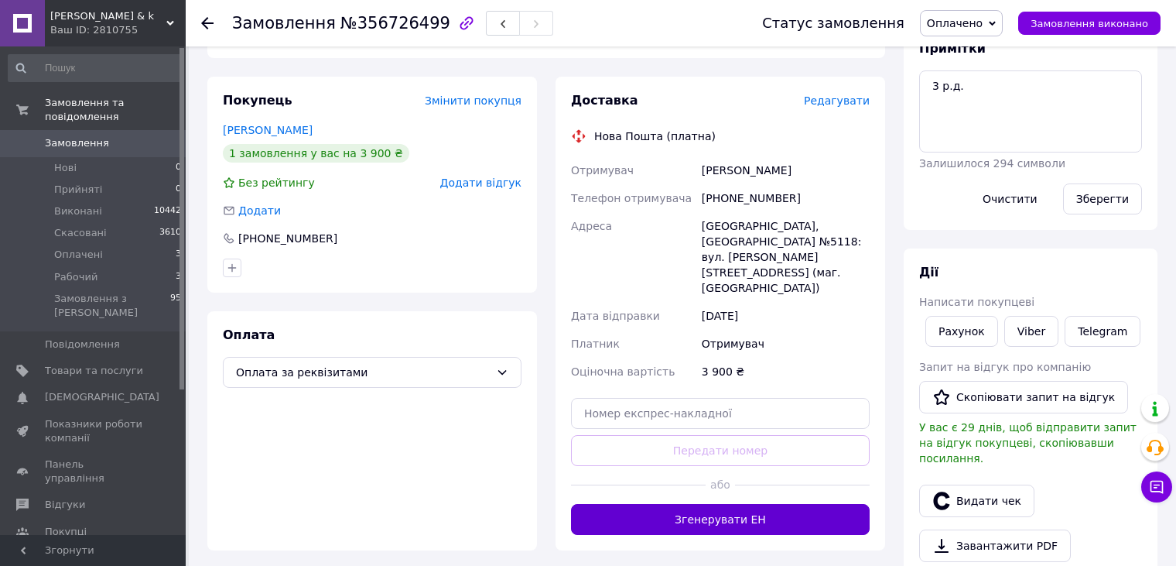
click at [746, 504] on button "Згенерувати ЕН" at bounding box center [720, 519] width 299 height 31
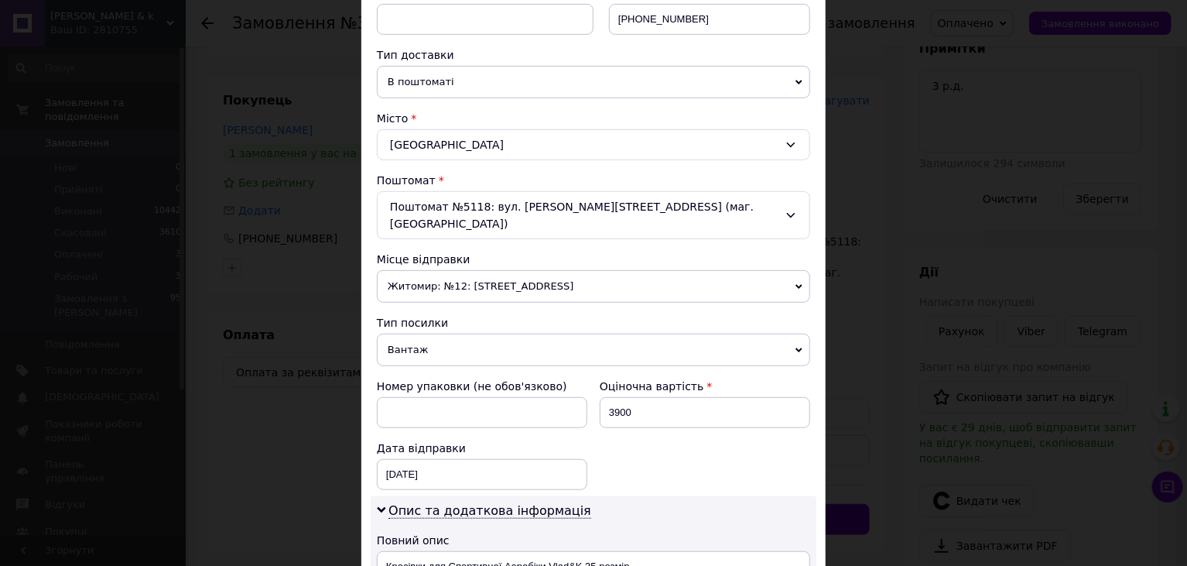
scroll to position [542, 0]
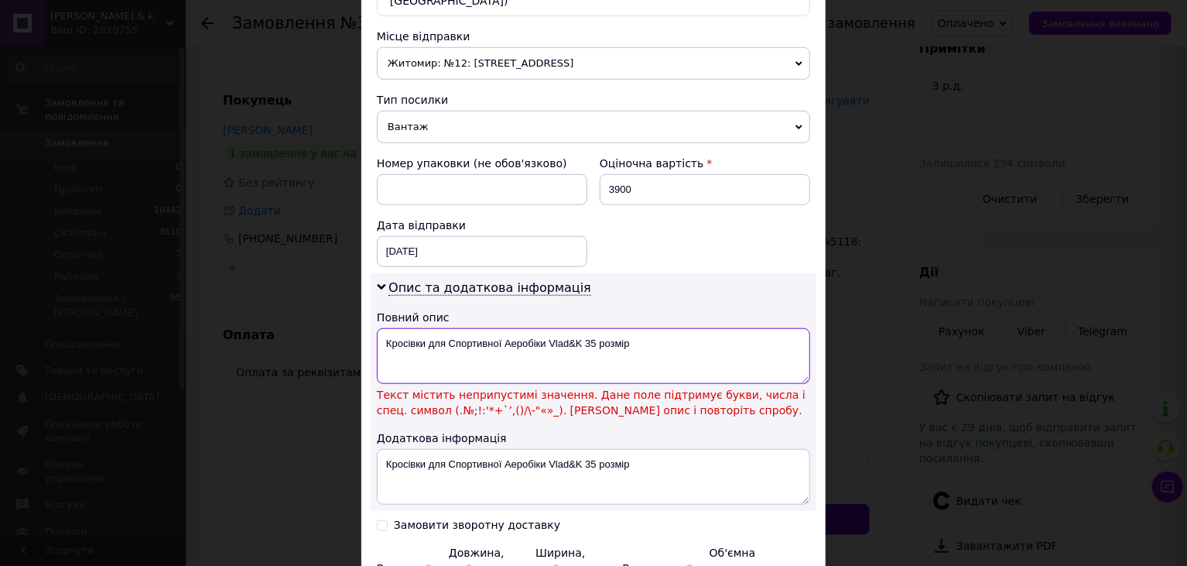
click at [572, 328] on textarea "Кросівки для Спортивної Аеробіки Vlad&K 35 розмір" at bounding box center [593, 356] width 433 height 56
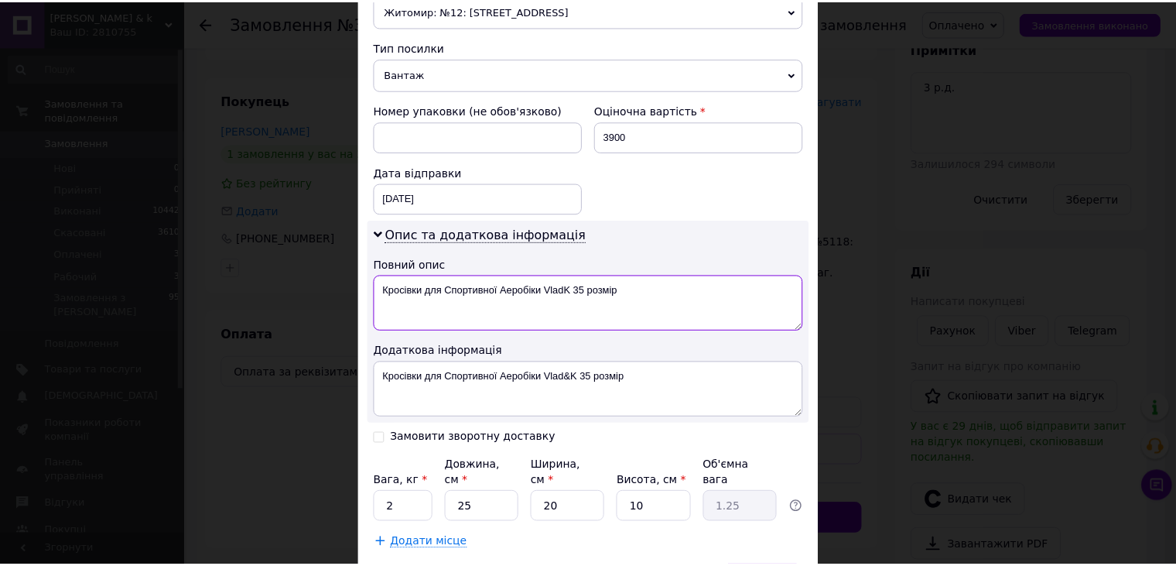
scroll to position [658, 0]
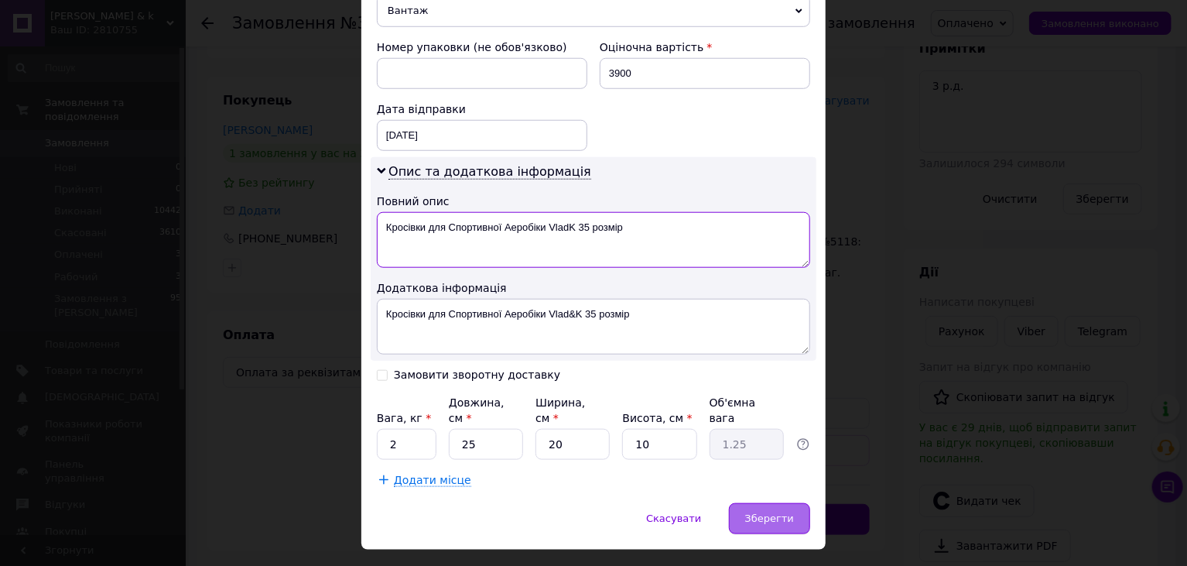
type textarea "Кросівки для Спортивної Аеробіки VladK 35 розмір"
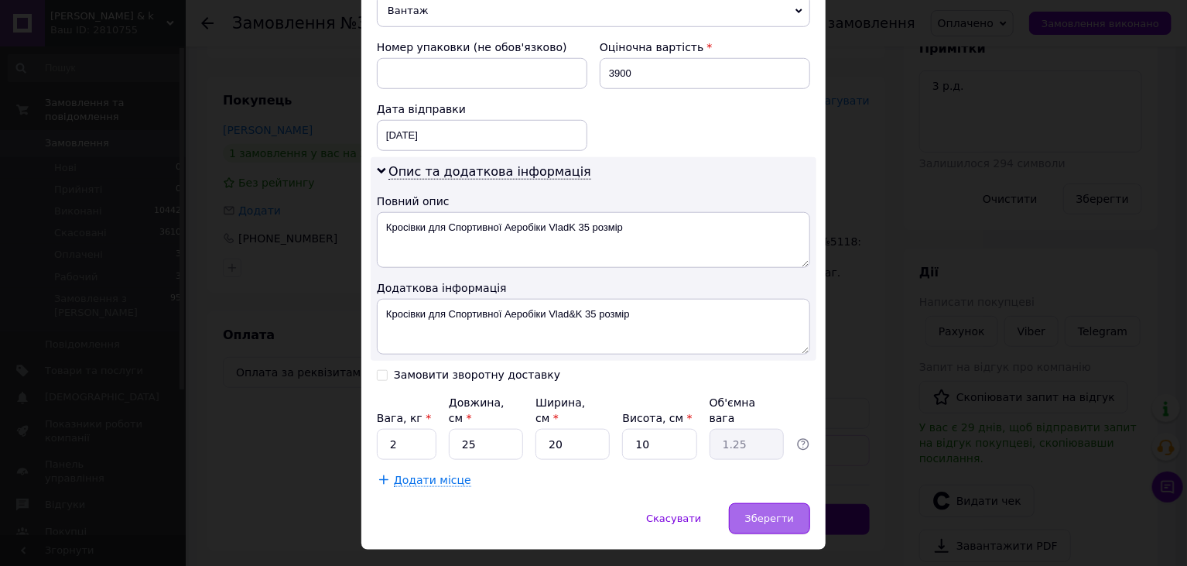
click at [764, 503] on div "Зберегти" at bounding box center [769, 518] width 81 height 31
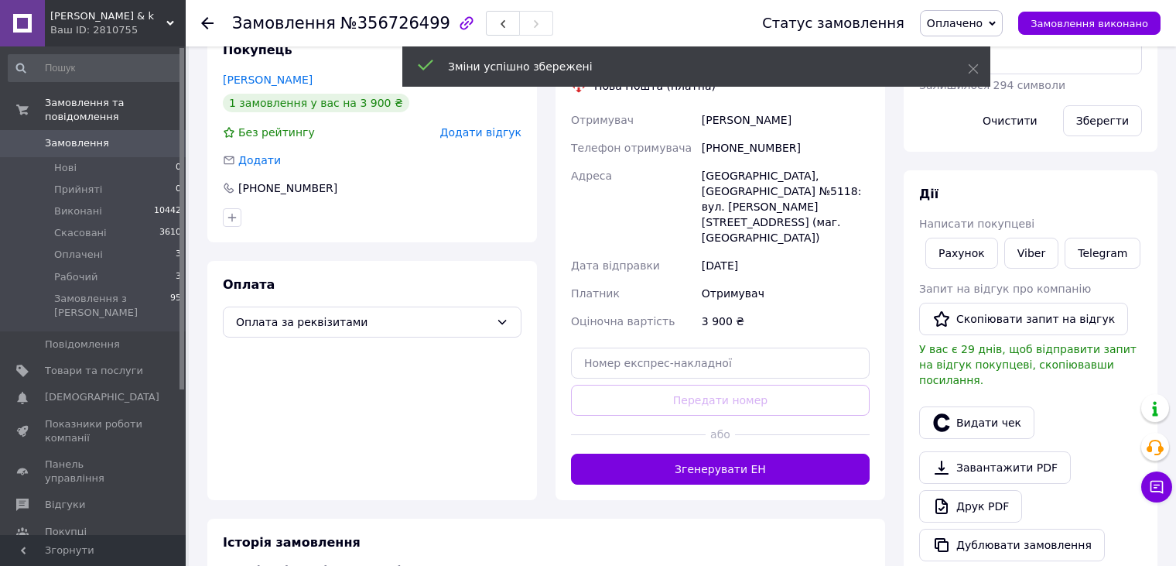
scroll to position [310, 0]
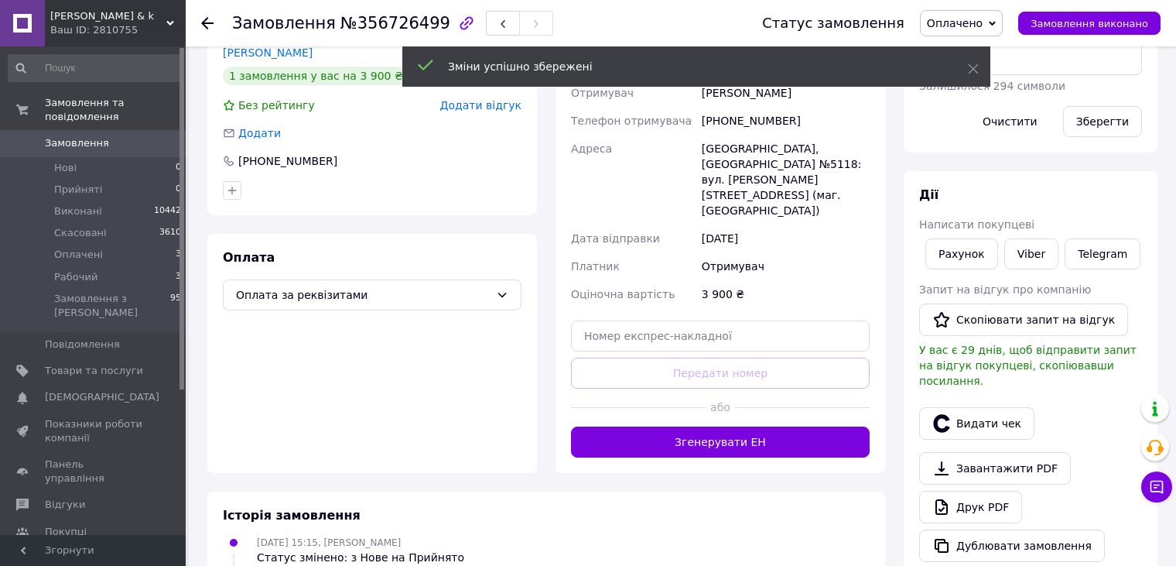
click at [798, 426] on button "Згенерувати ЕН" at bounding box center [720, 441] width 299 height 31
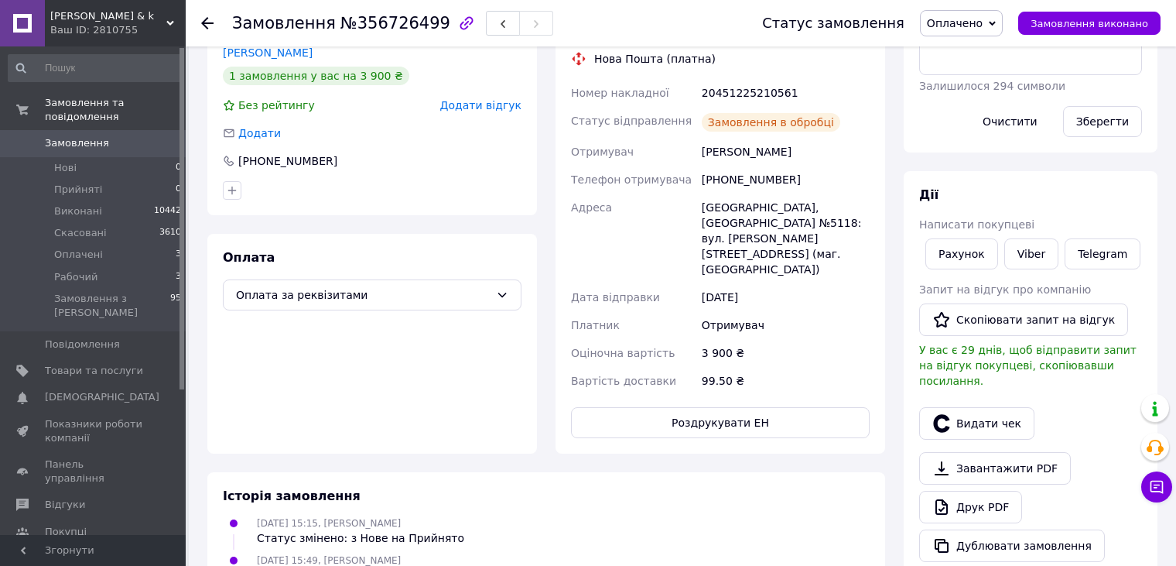
scroll to position [77, 0]
click at [695, 515] on div "11.08.2025 15:49, Владислав Щёлкин Статус змінено: з Прийнято на Рабочий" at bounding box center [546, 530] width 659 height 31
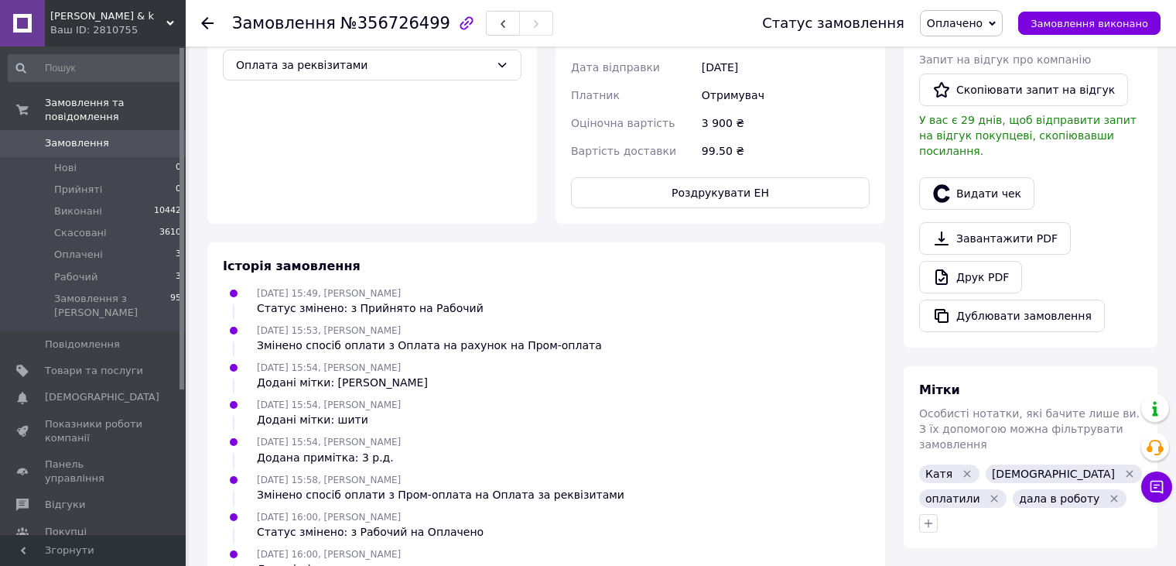
scroll to position [542, 0]
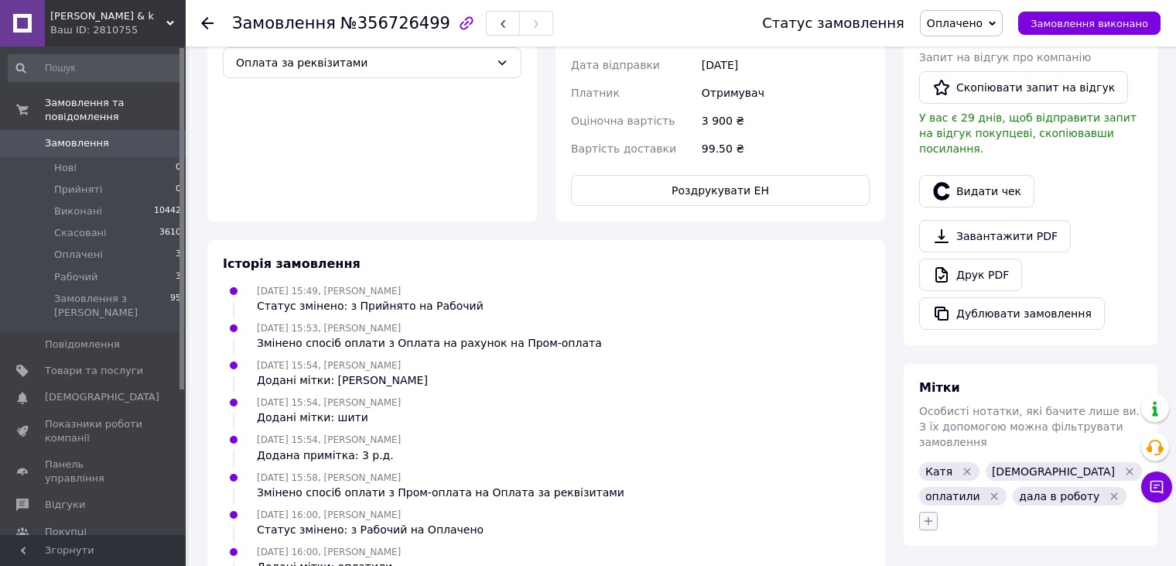
click at [921, 511] on button "button" at bounding box center [928, 520] width 19 height 19
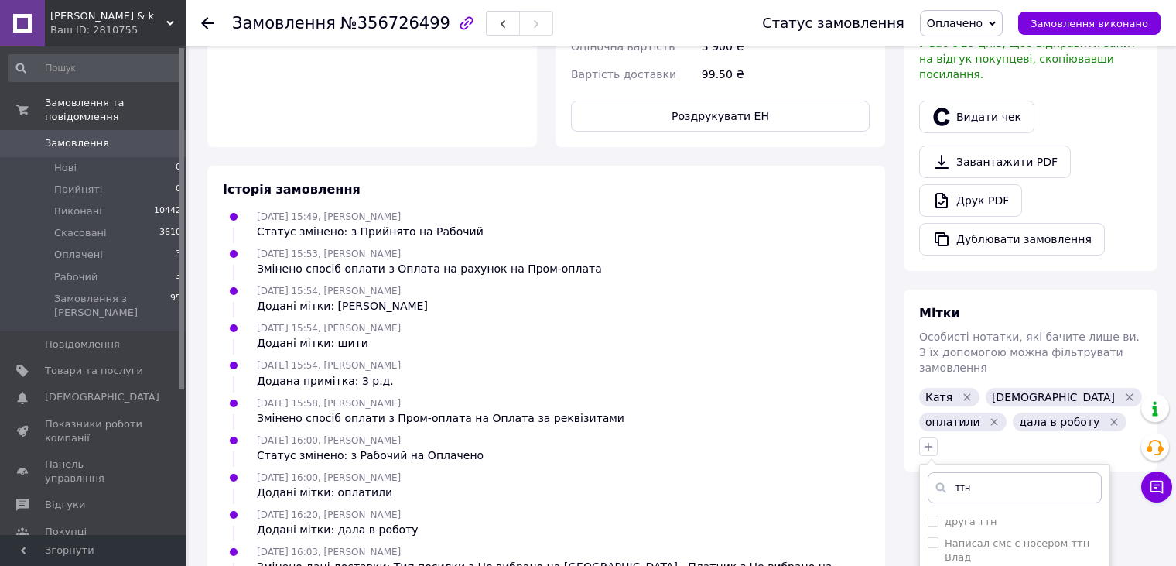
scroll to position [696, 0]
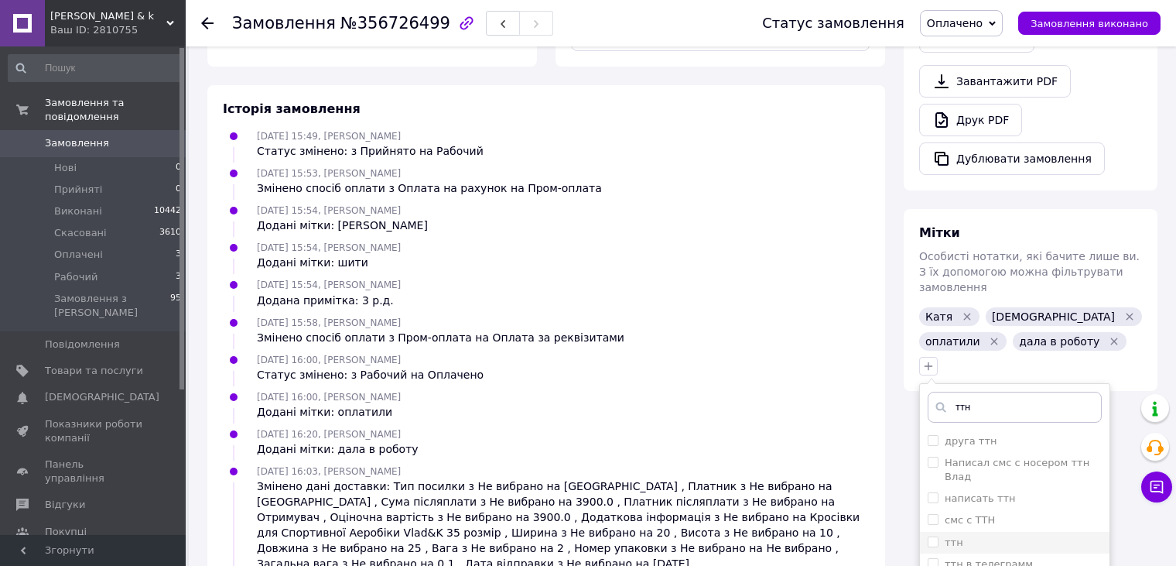
type input "ттн"
click at [929, 536] on input "ттн" at bounding box center [933, 541] width 10 height 10
checkbox input "true"
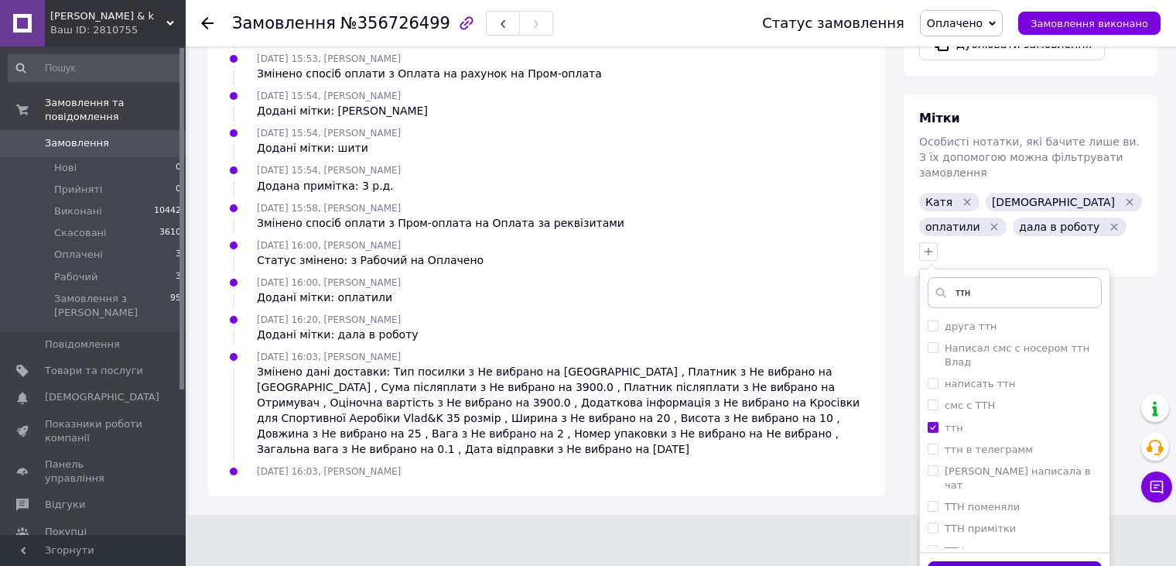
click at [993, 561] on button "Додати мітку" at bounding box center [1015, 576] width 174 height 30
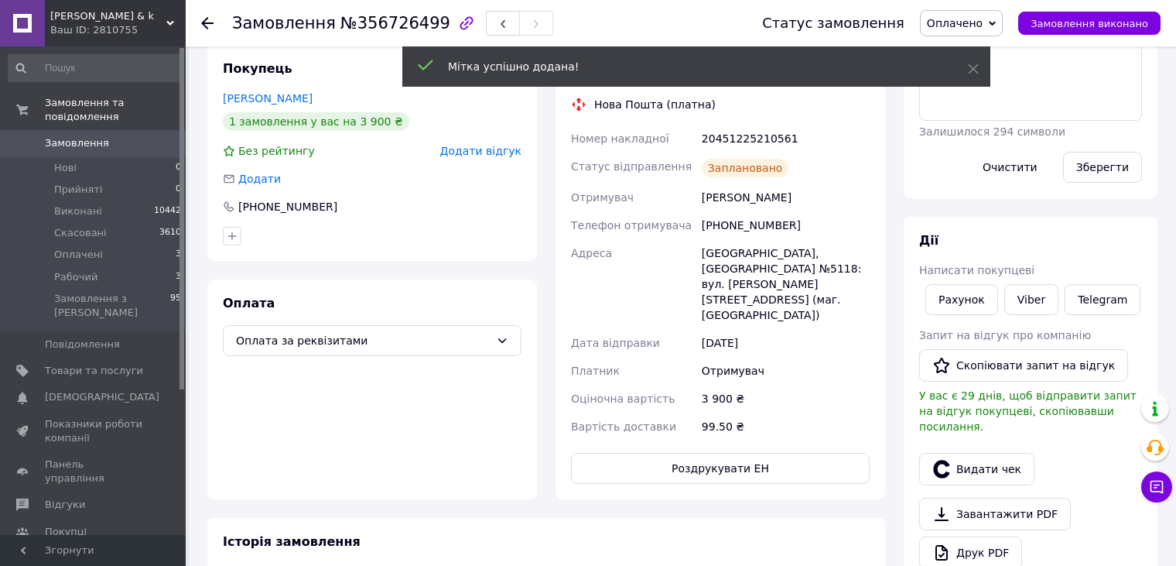
scroll to position [115, 0]
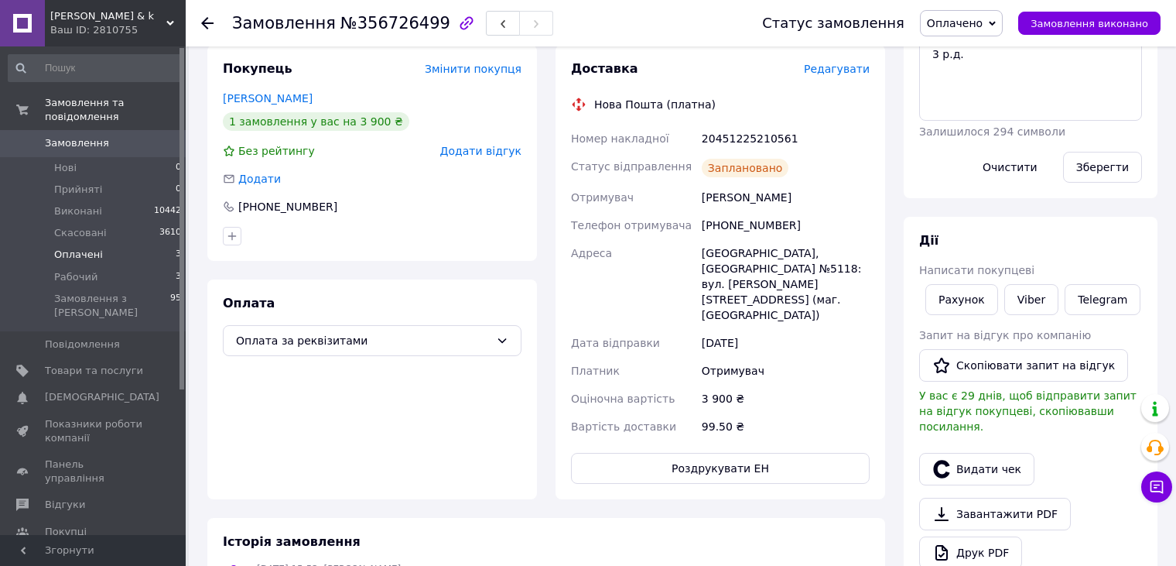
click at [151, 245] on li "Оплачені 3" at bounding box center [95, 255] width 190 height 22
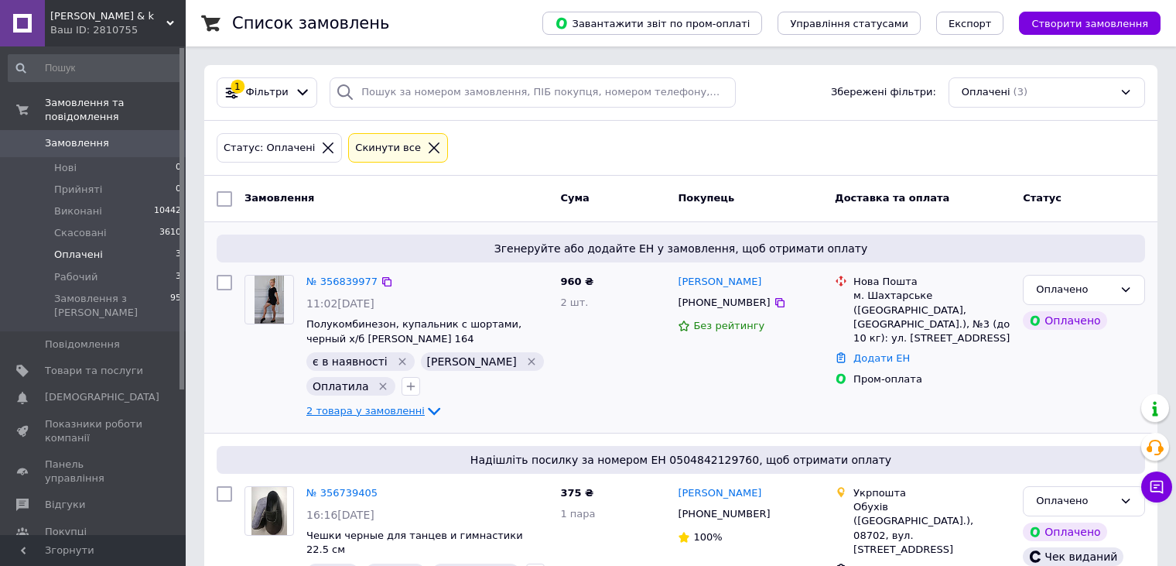
click at [372, 412] on span "2 товара у замовленні" at bounding box center [365, 411] width 118 height 12
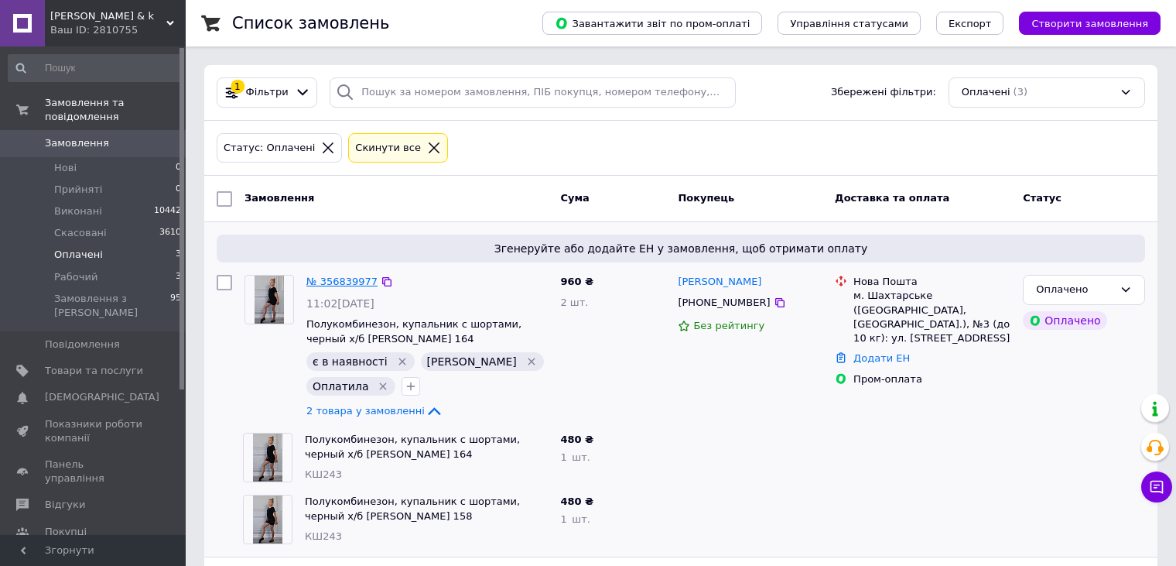
click at [336, 282] on link "№ 356839977" at bounding box center [341, 281] width 71 height 12
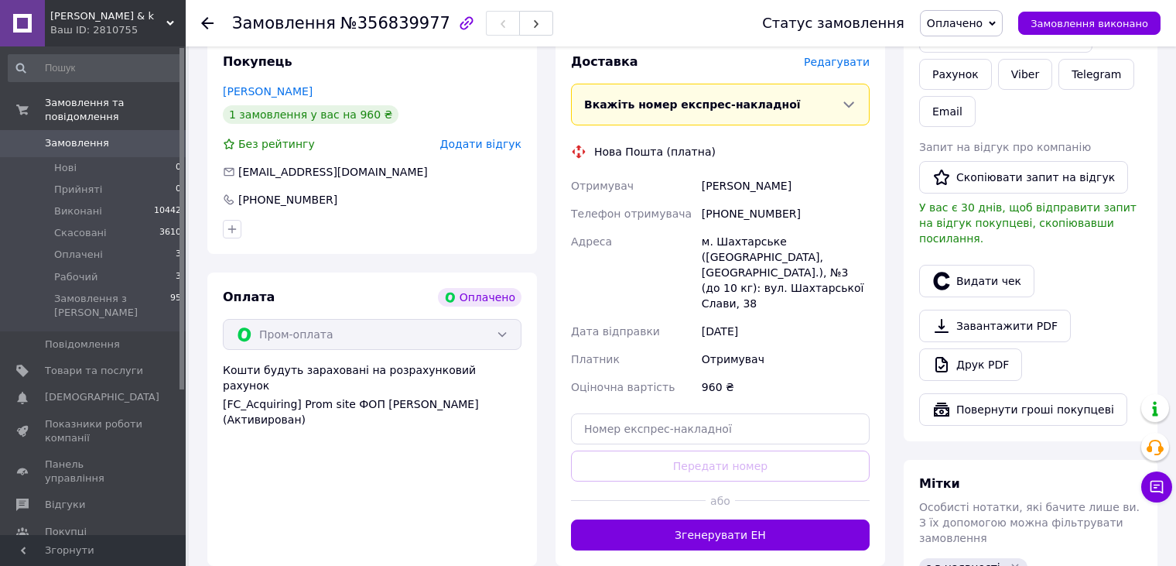
scroll to position [619, 0]
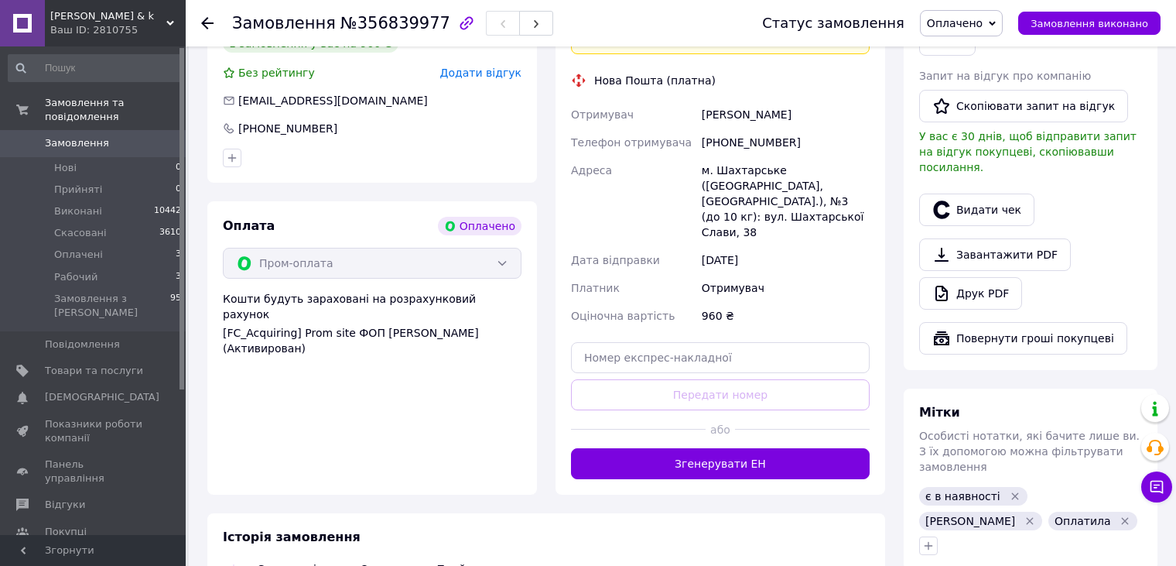
click at [833, 436] on div "Доставка Редагувати Вкажіть номер експрес-накладної Обов'язково введіть номер е…" at bounding box center [721, 231] width 330 height 528
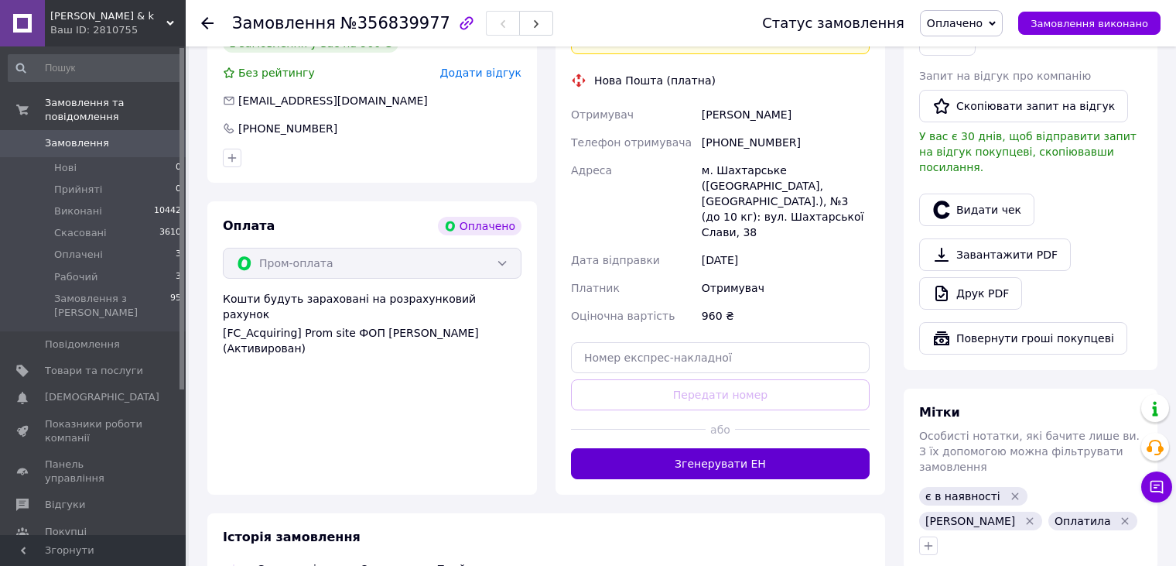
click at [835, 448] on button "Згенерувати ЕН" at bounding box center [720, 463] width 299 height 31
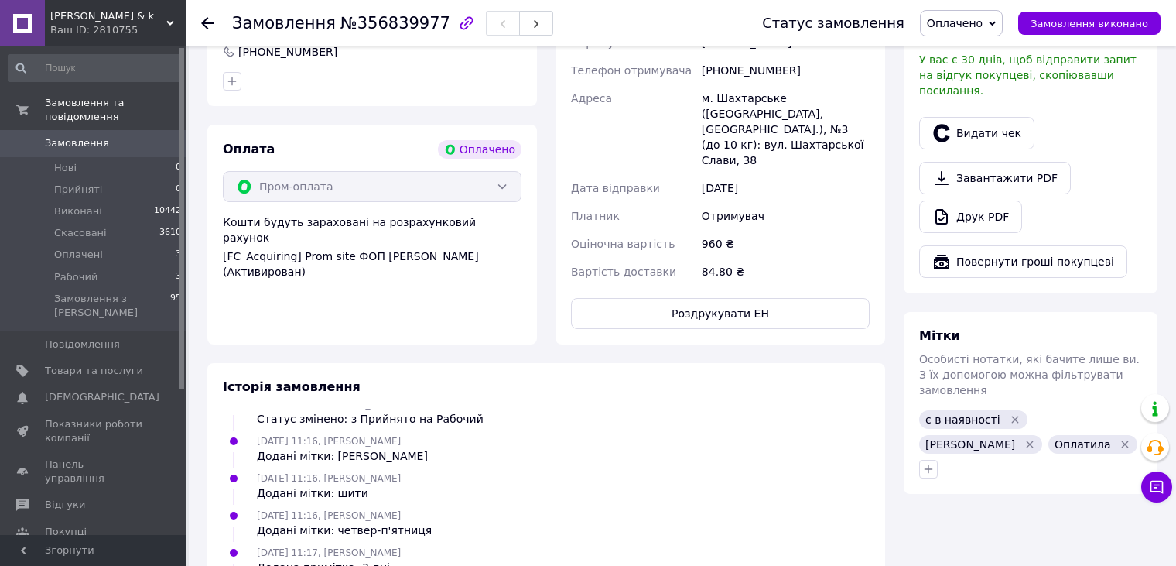
scroll to position [774, 0]
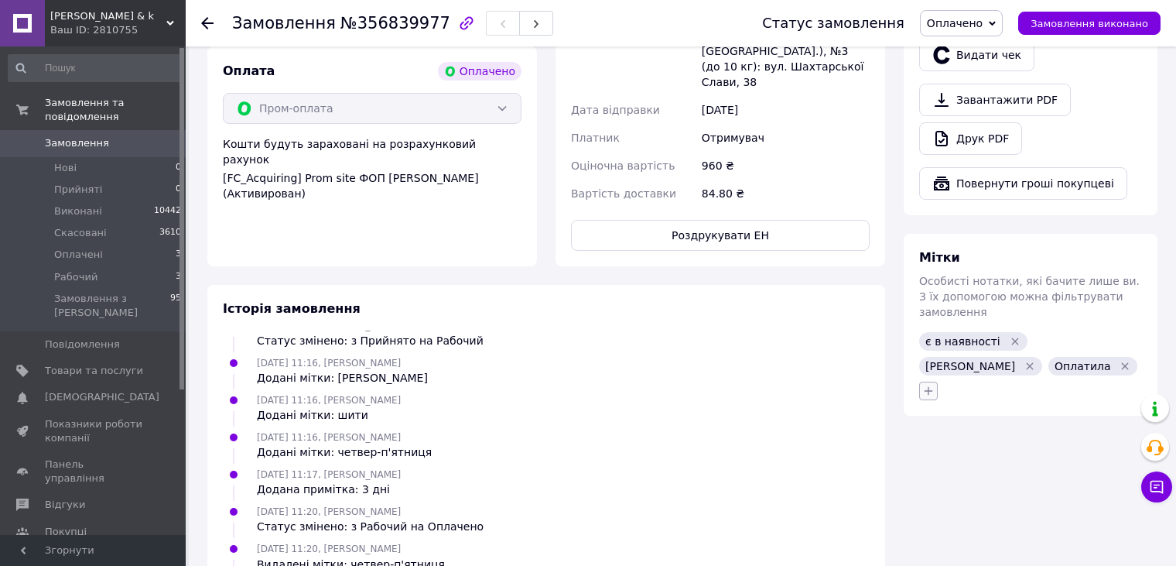
click at [927, 385] on icon "button" at bounding box center [928, 391] width 12 height 12
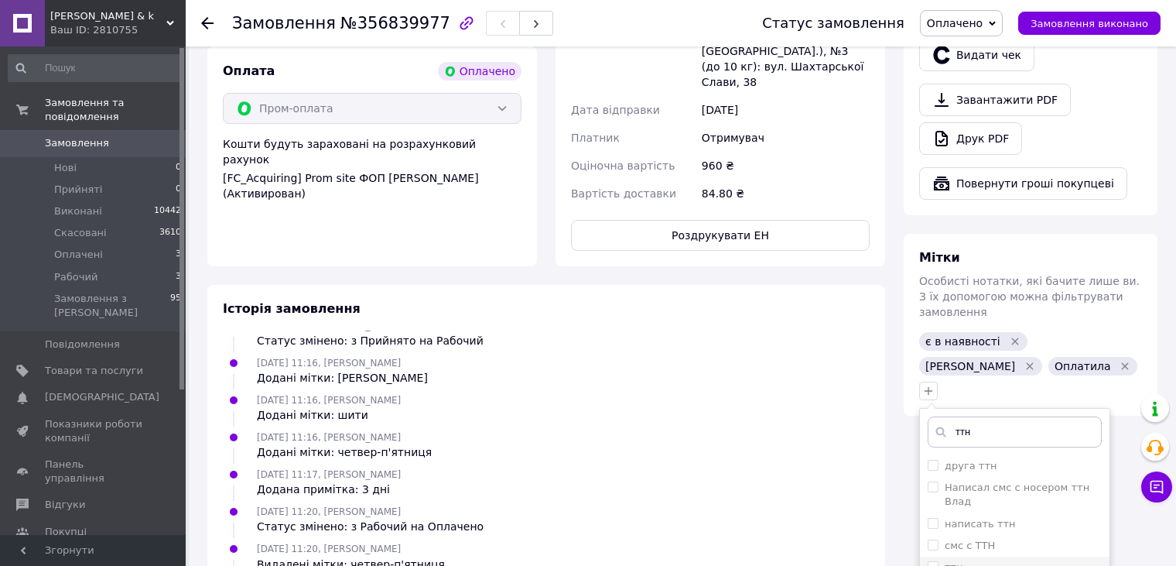
type input "ттн"
drag, startPoint x: 935, startPoint y: 518, endPoint x: 924, endPoint y: 510, distance: 13.3
click at [935, 561] on input "ттн" at bounding box center [933, 566] width 10 height 10
checkbox input "true"
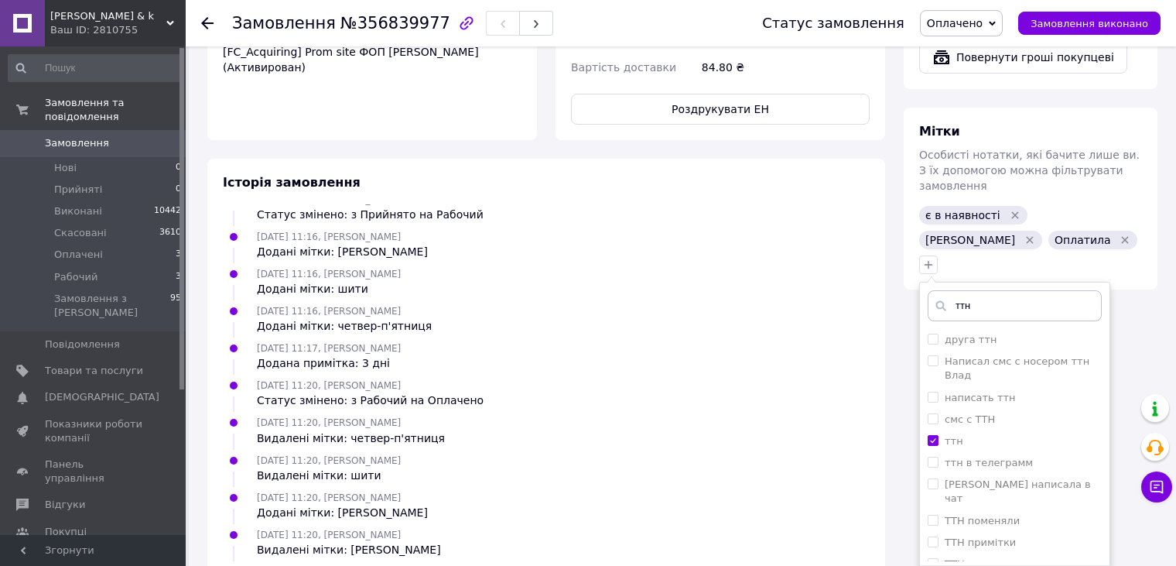
scroll to position [991, 0]
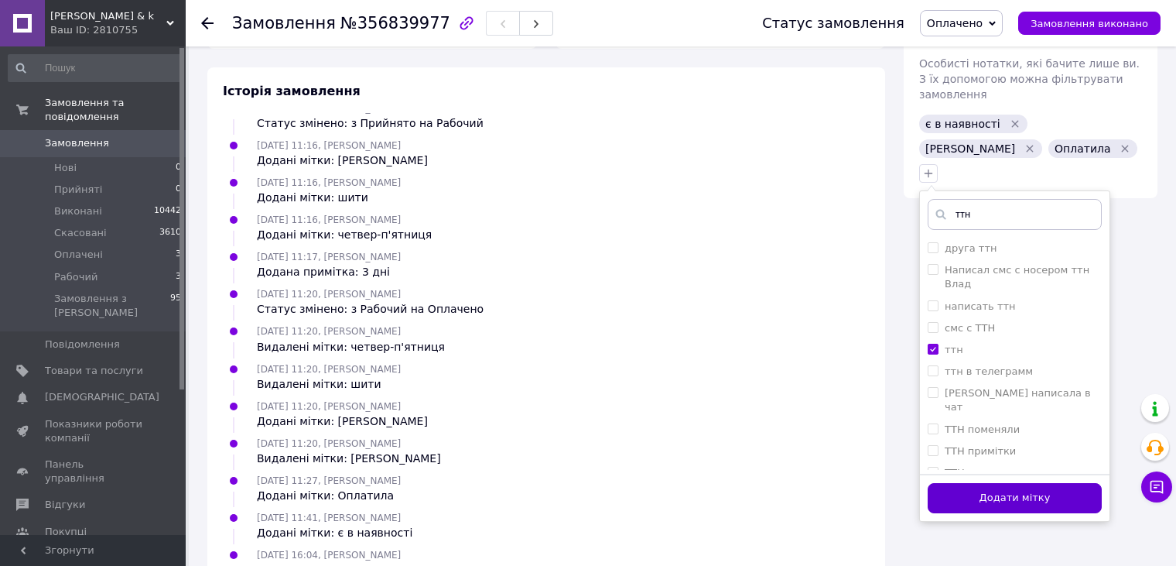
click at [977, 483] on button "Додати мітку" at bounding box center [1015, 498] width 174 height 30
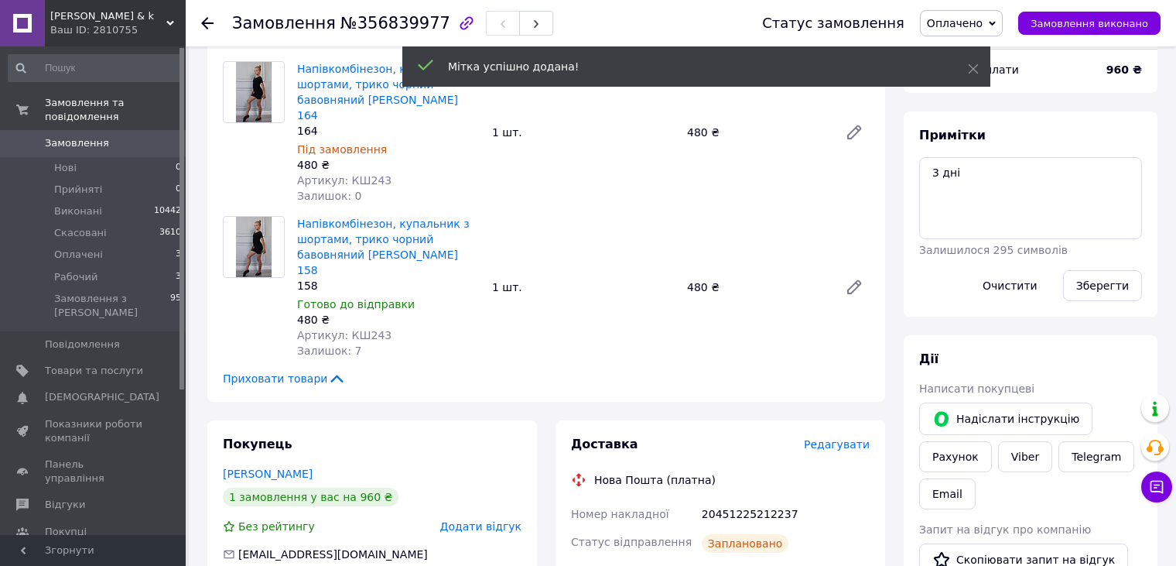
scroll to position [140, 0]
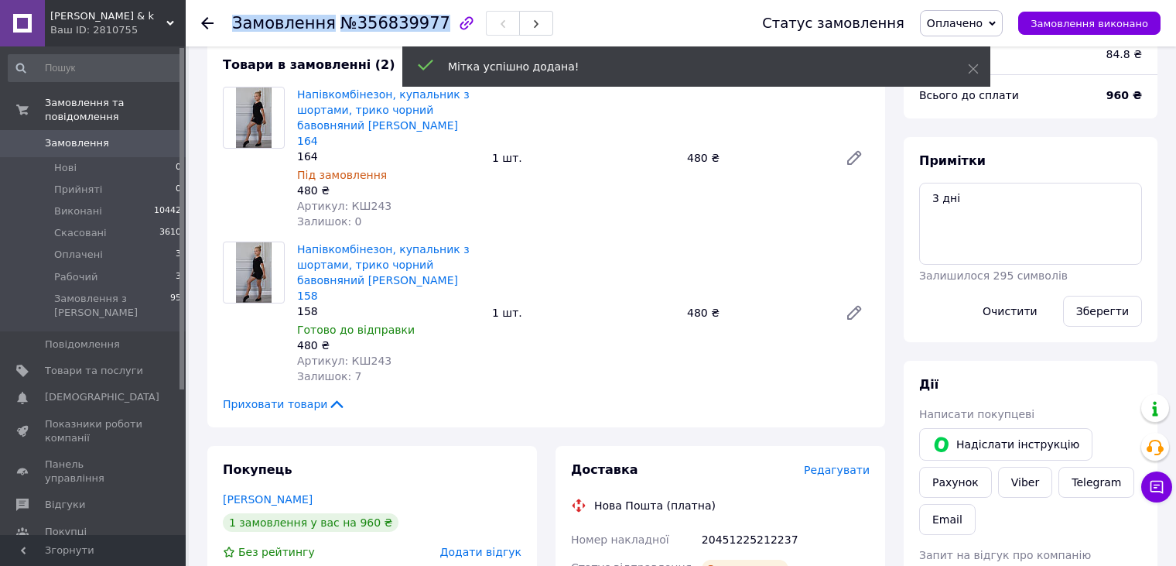
drag, startPoint x: 230, startPoint y: 22, endPoint x: 415, endPoint y: 40, distance: 185.9
click at [415, 40] on div "Замовлення №356839977 Статус замовлення Оплачено Прийнято Виконано Скасовано Ра…" at bounding box center [680, 23] width 959 height 46
copy h1 "Замовлення №356839977"
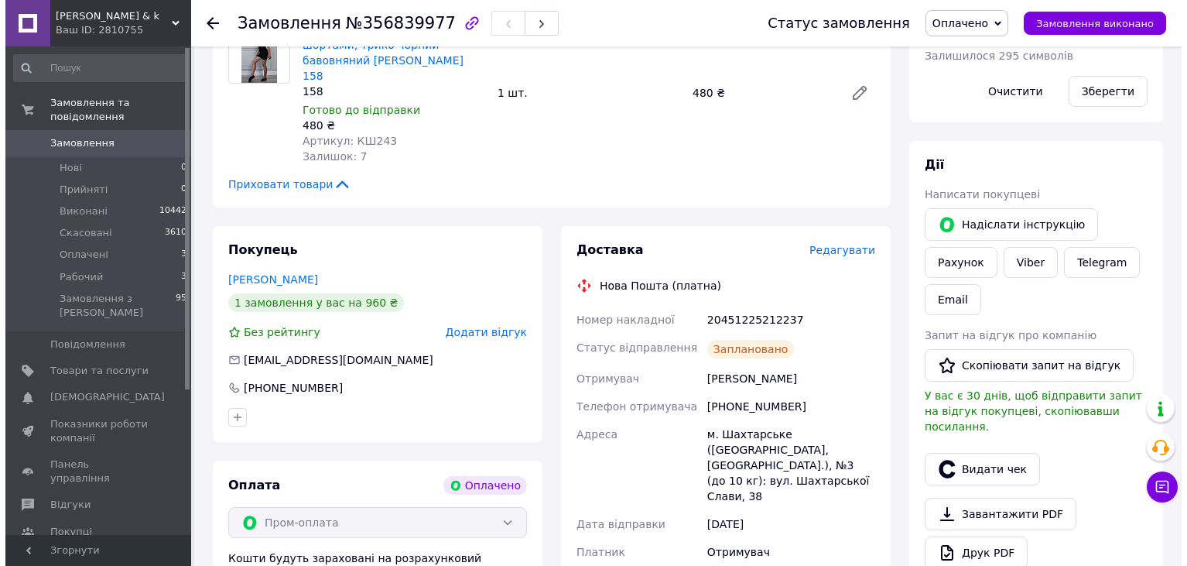
scroll to position [387, 0]
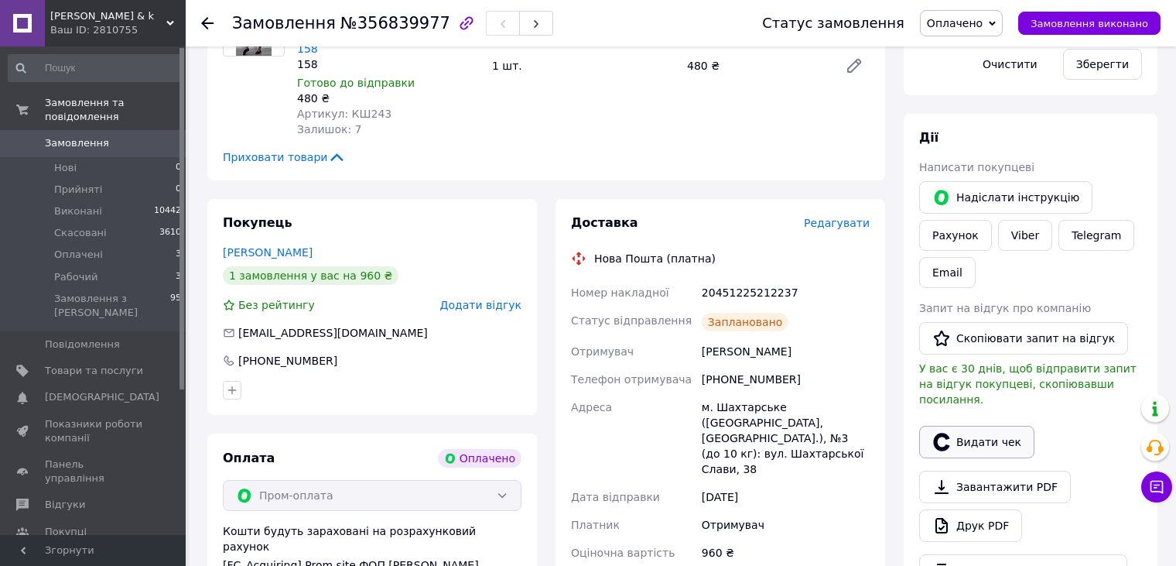
click at [929, 426] on button "Видати чек" at bounding box center [976, 442] width 115 height 32
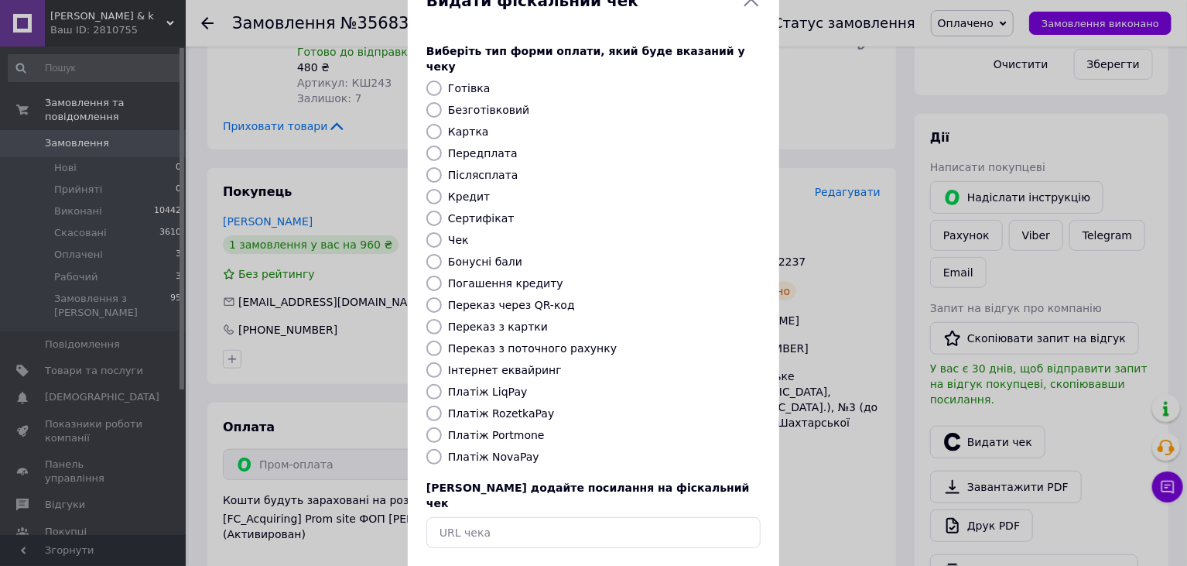
scroll to position [77, 0]
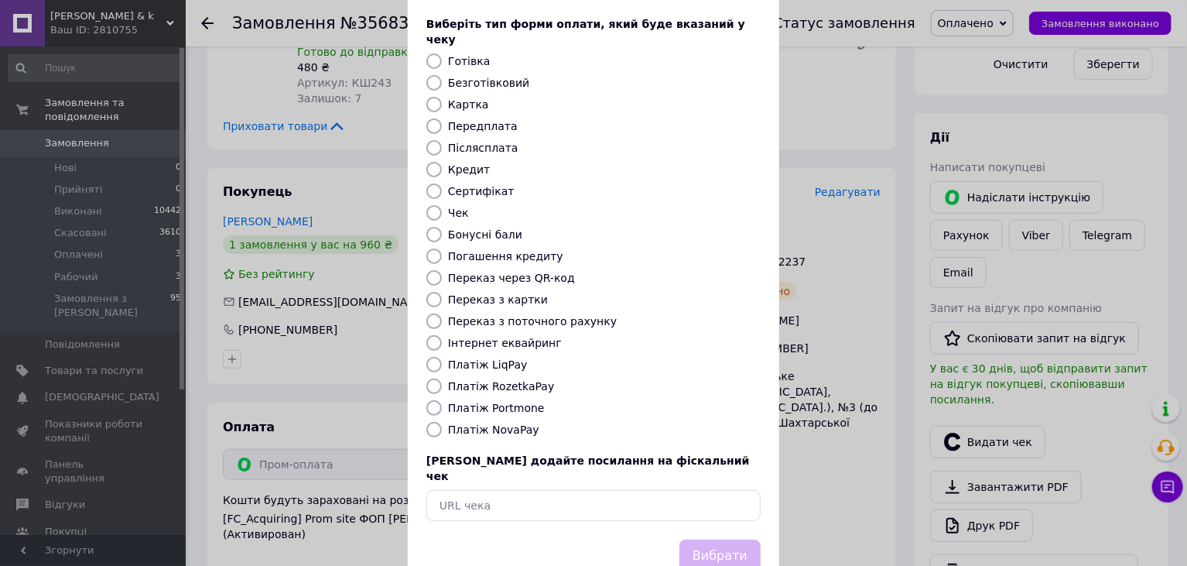
click at [511, 380] on label "Платіж RozetkaPay" at bounding box center [501, 386] width 106 height 12
click at [442, 378] on input "Платіж RozetkaPay" at bounding box center [433, 385] width 15 height 15
radio input "true"
click at [716, 539] on button "Вибрати" at bounding box center [719, 555] width 81 height 33
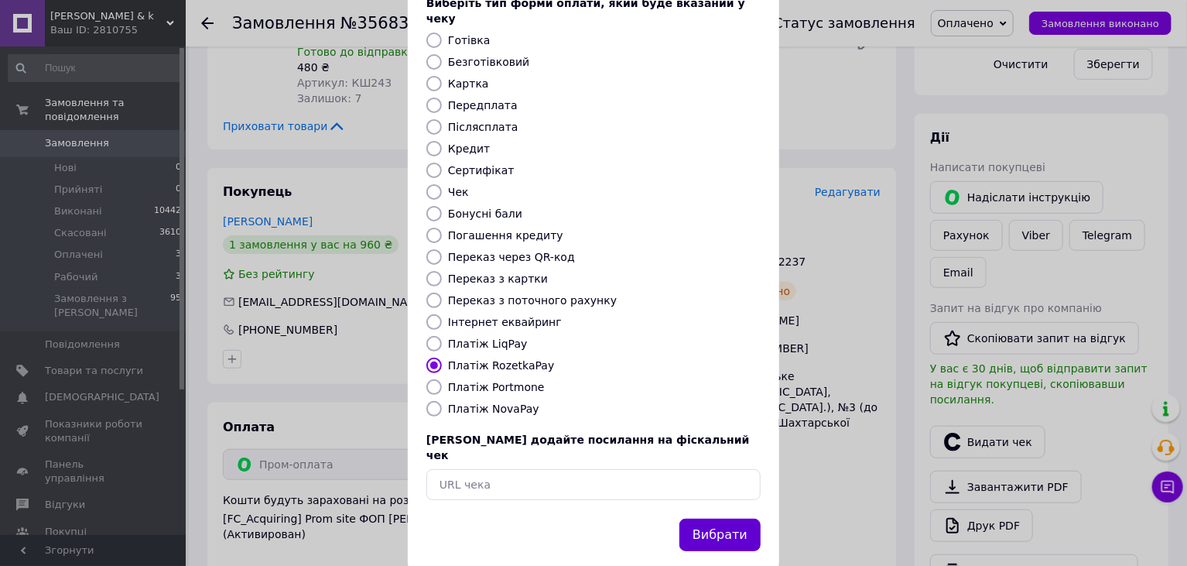
click at [711, 518] on button "Вибрати" at bounding box center [719, 534] width 81 height 33
click at [722, 518] on button "Вибрати" at bounding box center [719, 534] width 81 height 33
click at [728, 518] on button "Вибрати" at bounding box center [719, 534] width 81 height 33
click at [728, 515] on div "Вибрати" at bounding box center [719, 534] width 87 height 39
click at [761, 518] on div "Вибрати" at bounding box center [593, 544] width 371 height 52
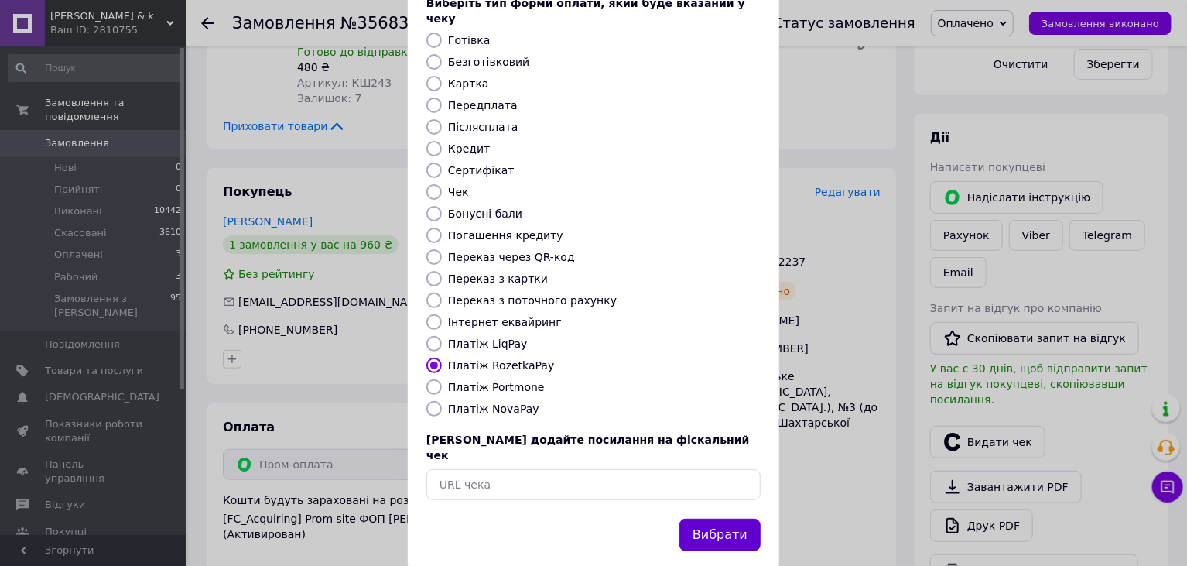
click at [723, 518] on button "Вибрати" at bounding box center [719, 534] width 81 height 33
click at [716, 518] on button "Вибрати" at bounding box center [719, 534] width 81 height 33
click at [714, 518] on button "Вибрати" at bounding box center [719, 534] width 81 height 33
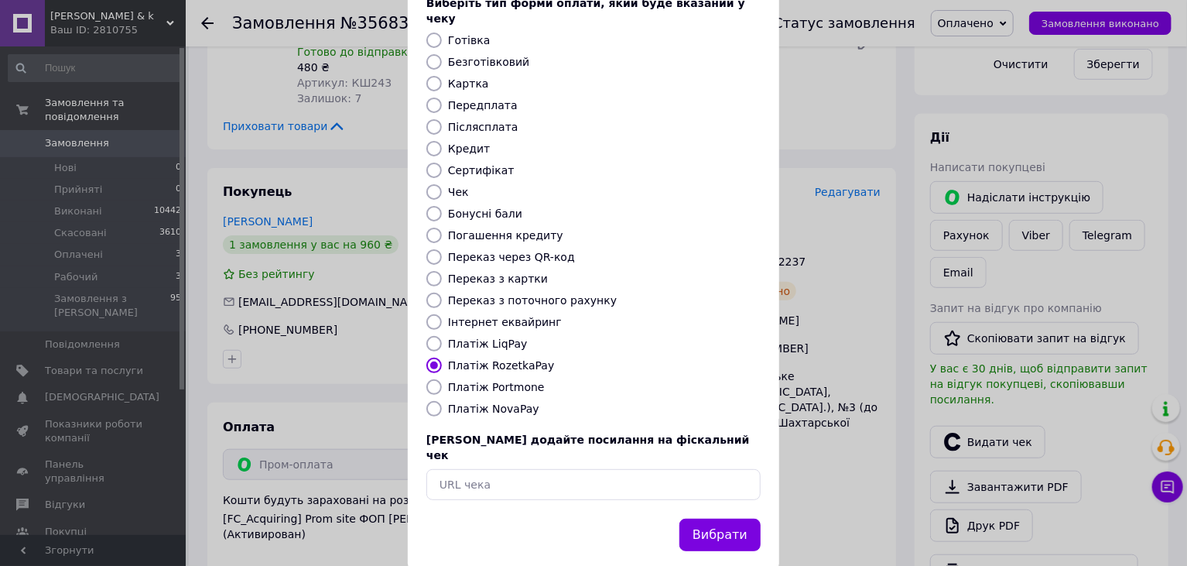
click at [915, 469] on div "Видати фіскальний чек Виберіть тип форми оплати, який буде вказаний у чеку Готі…" at bounding box center [593, 250] width 1187 height 696
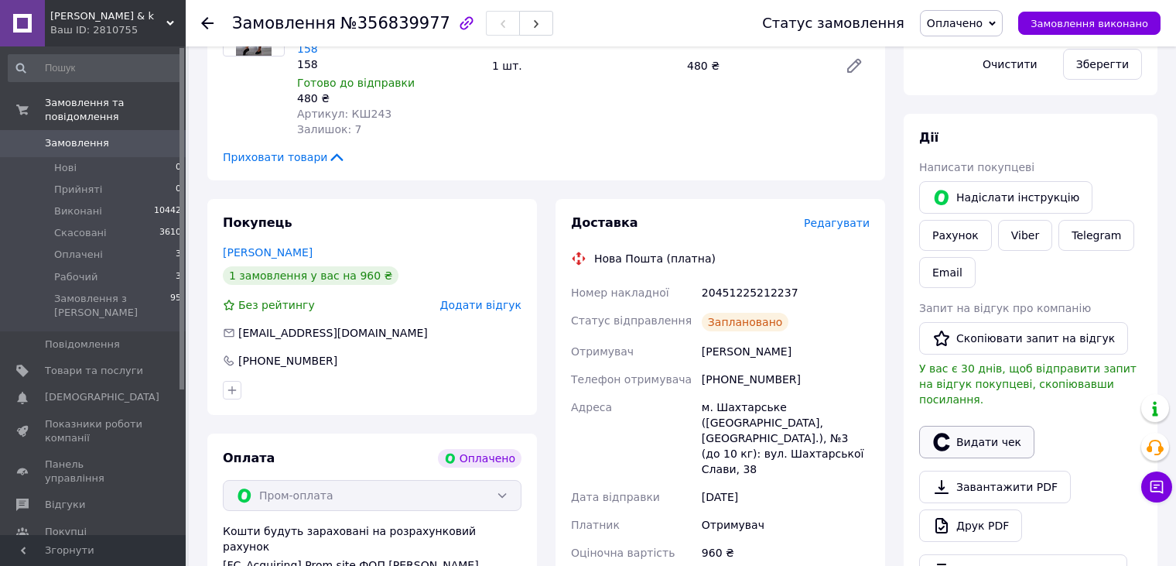
click at [960, 441] on button "Видати чек" at bounding box center [976, 442] width 115 height 32
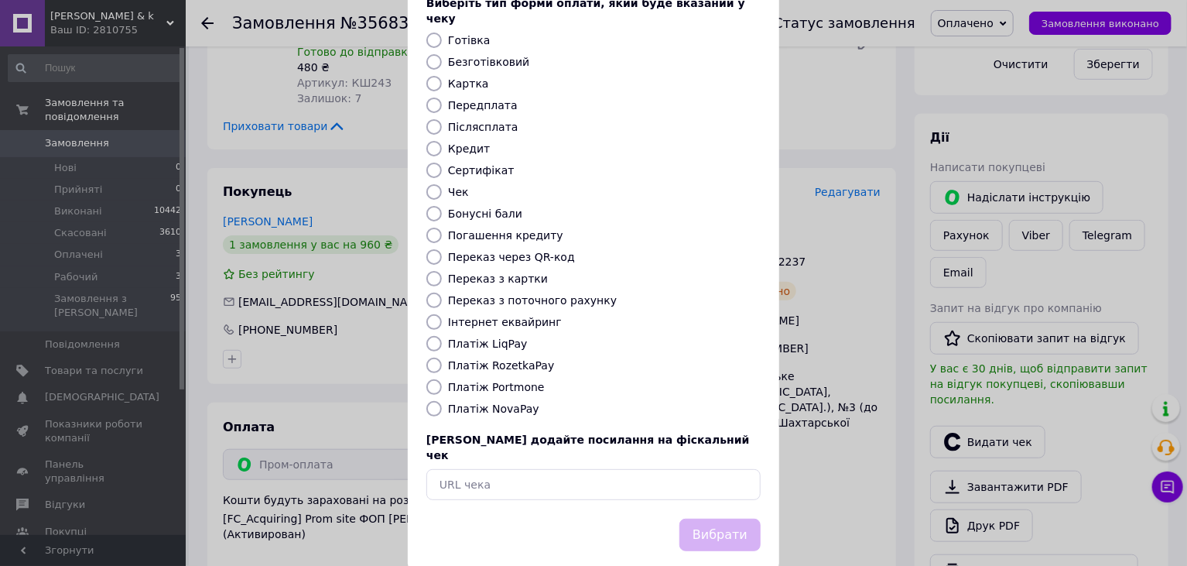
click at [510, 359] on label "Платіж RozetkaPay" at bounding box center [501, 365] width 106 height 12
click at [442, 357] on input "Платіж RozetkaPay" at bounding box center [433, 364] width 15 height 15
radio input "true"
click at [752, 518] on button "Вибрати" at bounding box center [719, 534] width 81 height 33
click at [730, 518] on button "Вибрати" at bounding box center [719, 534] width 81 height 33
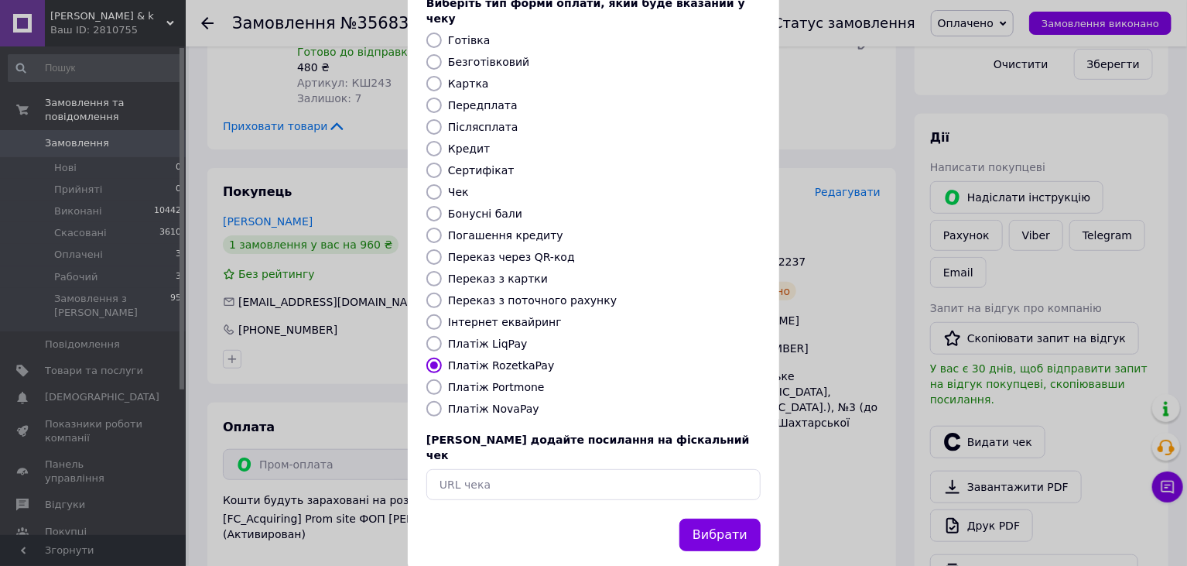
click at [879, 435] on div "Видати фіскальний чек Виберіть тип форми оплати, який буде вказаний у чеку Готі…" at bounding box center [593, 250] width 1187 height 696
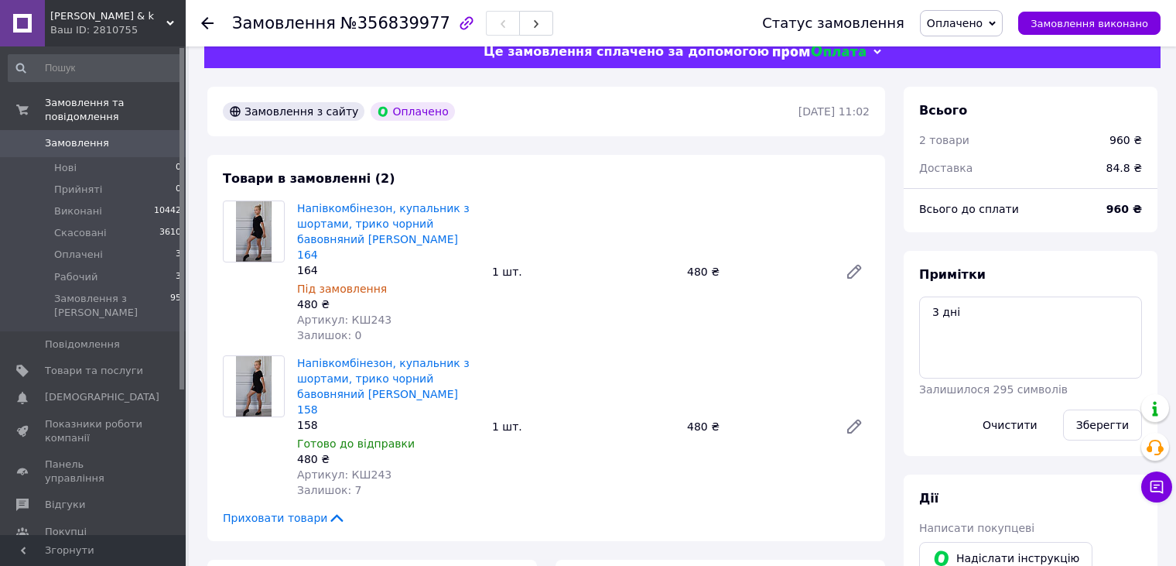
scroll to position [0, 0]
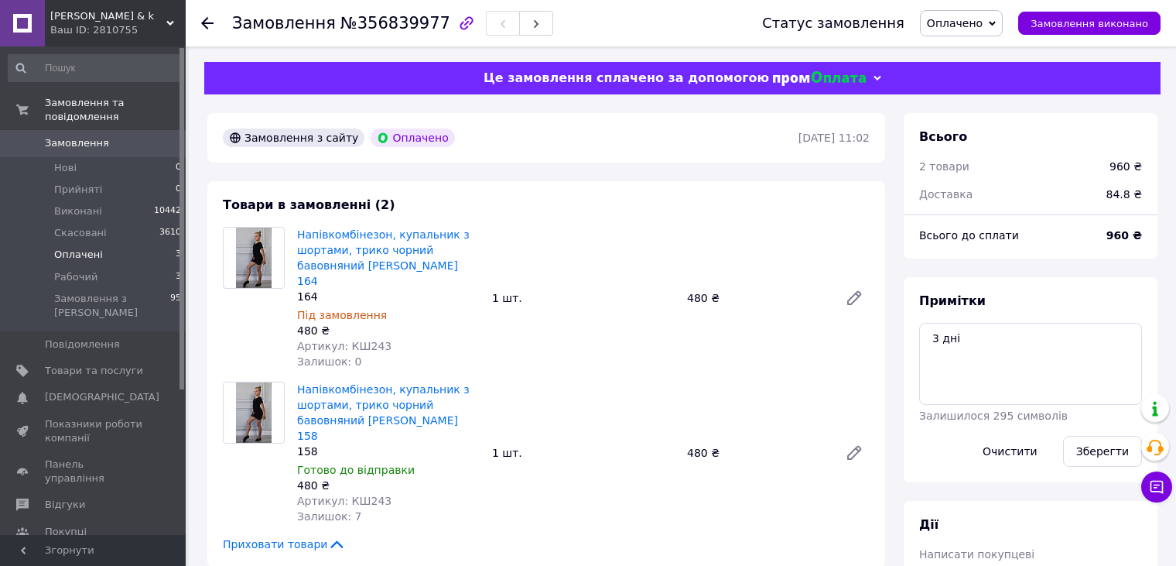
click at [148, 244] on li "Оплачені 3" at bounding box center [95, 255] width 190 height 22
